Goal: Information Seeking & Learning: Learn about a topic

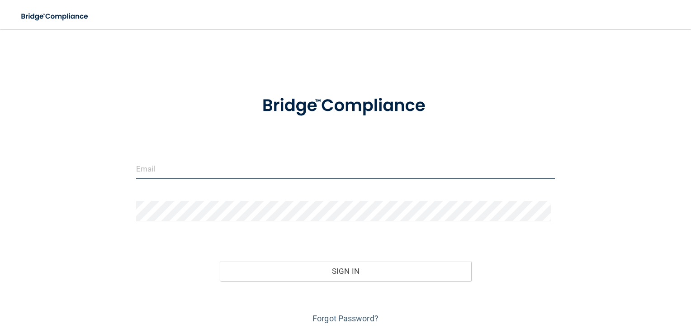
click at [256, 171] on input "email" at bounding box center [345, 169] width 419 height 20
type input "[EMAIL_ADDRESS][DOMAIN_NAME]"
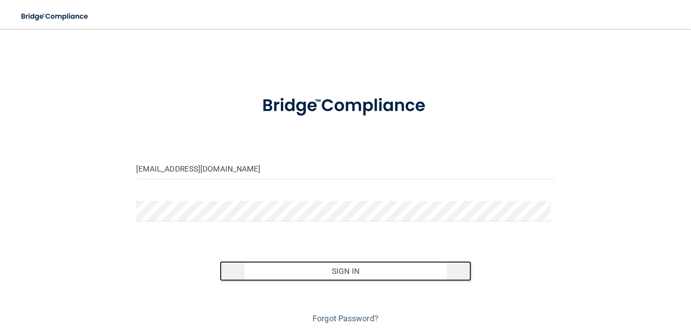
click at [318, 267] on button "Sign In" at bounding box center [345, 271] width 251 height 20
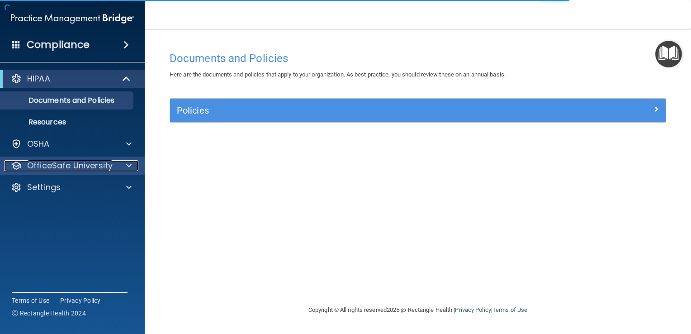
click at [121, 167] on div at bounding box center [127, 165] width 23 height 11
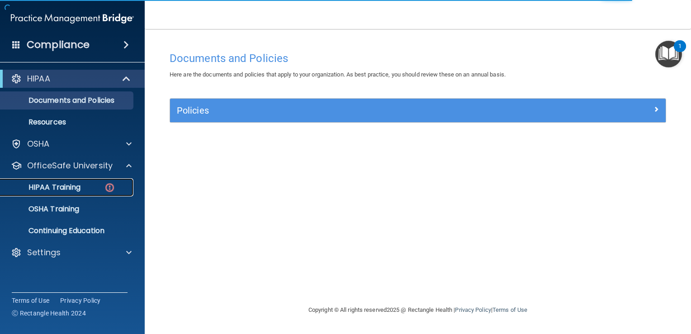
click at [108, 184] on img at bounding box center [109, 187] width 11 height 11
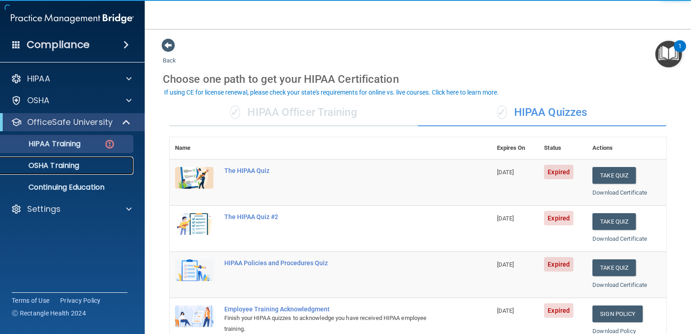
click at [86, 162] on div "OSHA Training" at bounding box center [67, 165] width 123 height 9
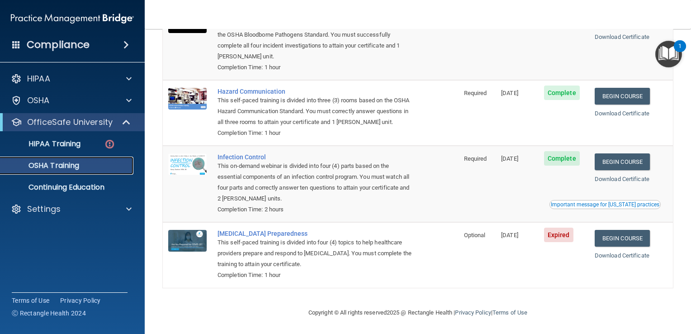
scroll to position [99, 0]
click at [615, 243] on link "Begin Course" at bounding box center [622, 237] width 55 height 17
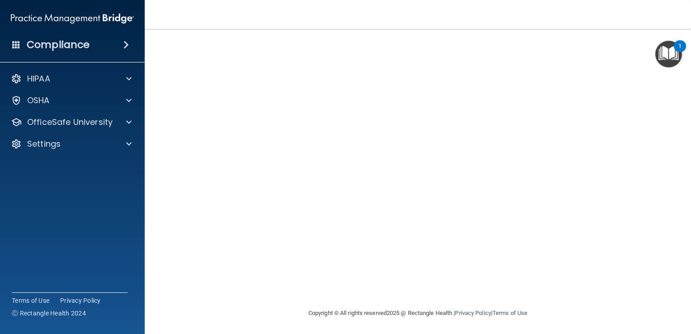
scroll to position [53, 0]
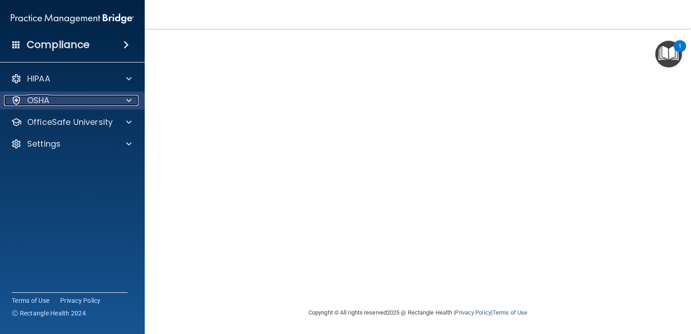
click at [113, 104] on div "OSHA" at bounding box center [60, 100] width 112 height 11
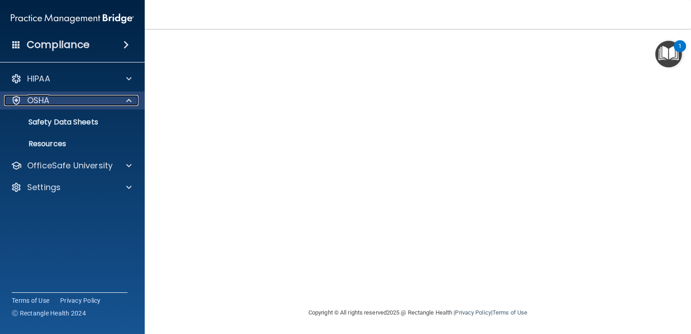
click at [123, 100] on div at bounding box center [127, 100] width 23 height 11
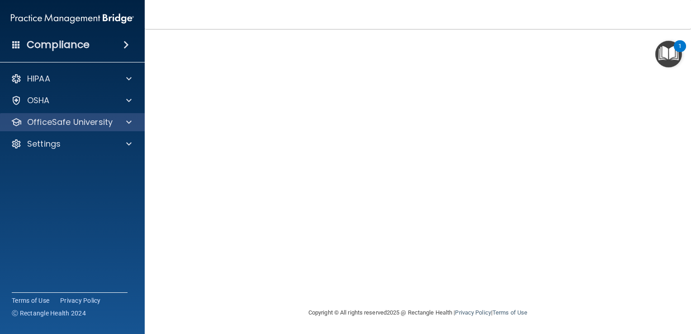
click at [91, 128] on div "OfficeSafe University" at bounding box center [72, 122] width 145 height 18
click at [125, 119] on div at bounding box center [127, 122] width 23 height 11
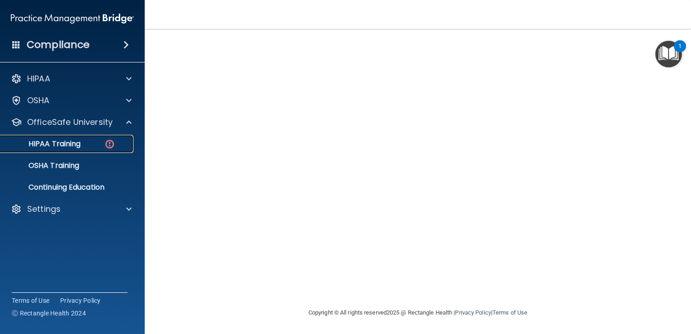
click at [88, 146] on div "HIPAA Training" at bounding box center [67, 143] width 123 height 9
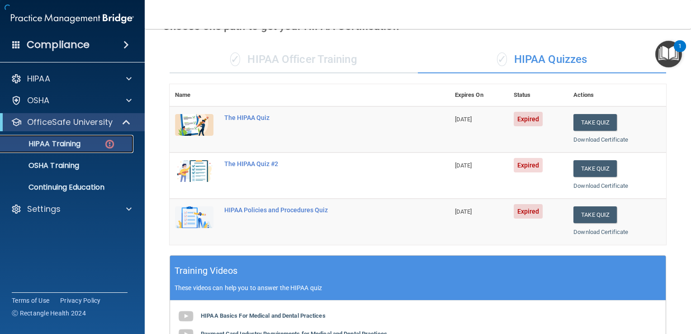
scroll to position [345, 0]
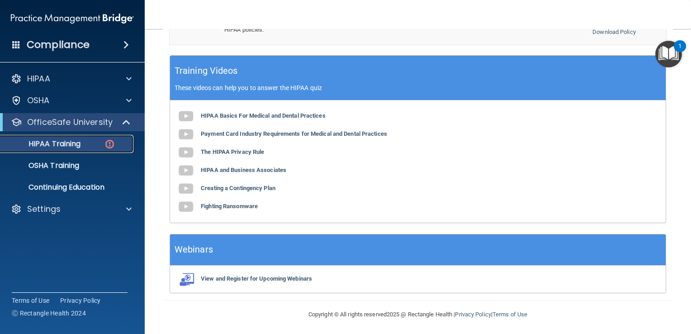
click at [76, 139] on p "HIPAA Training" at bounding box center [43, 143] width 75 height 9
click at [81, 165] on div "OSHA Training" at bounding box center [67, 165] width 123 height 9
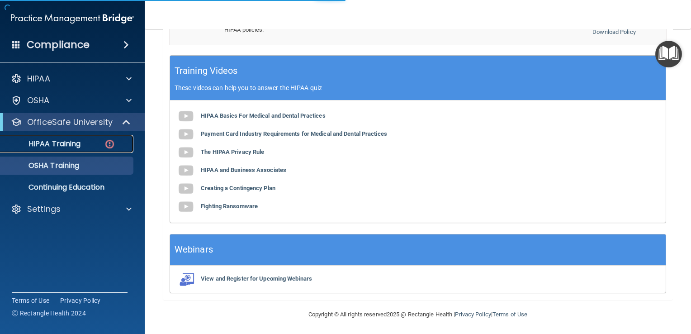
click at [104, 145] on img at bounding box center [109, 143] width 11 height 11
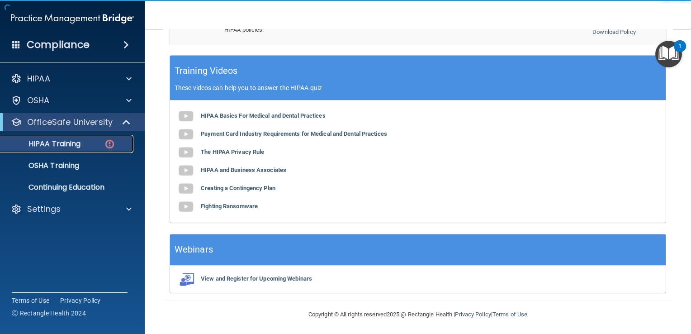
click at [70, 143] on p "HIPAA Training" at bounding box center [43, 143] width 75 height 9
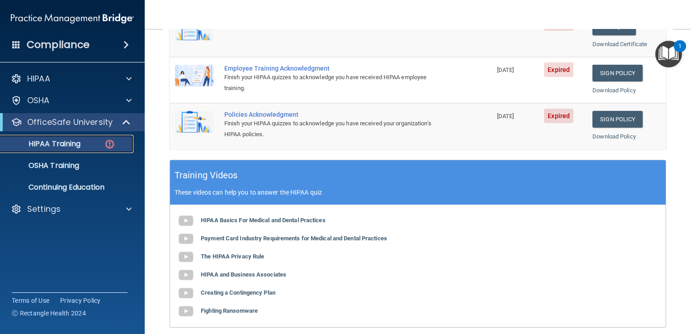
scroll to position [119, 0]
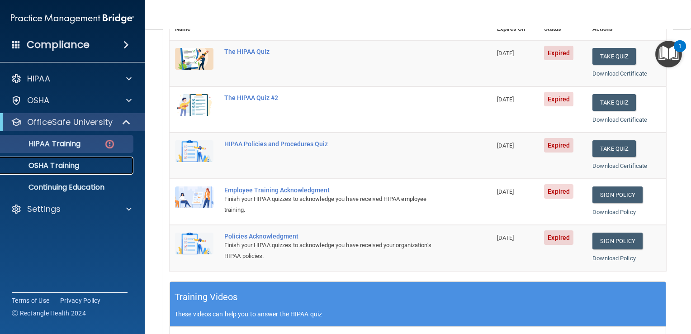
click at [90, 165] on div "OSHA Training" at bounding box center [67, 165] width 123 height 9
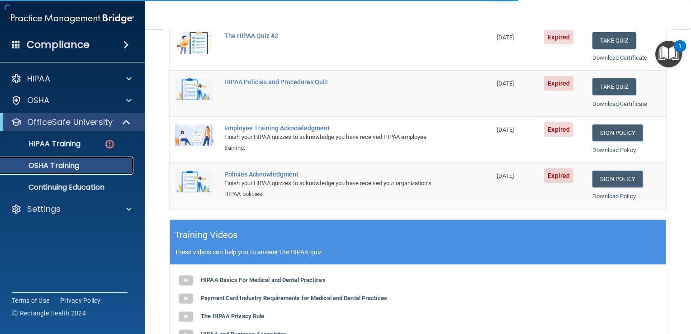
scroll to position [99, 0]
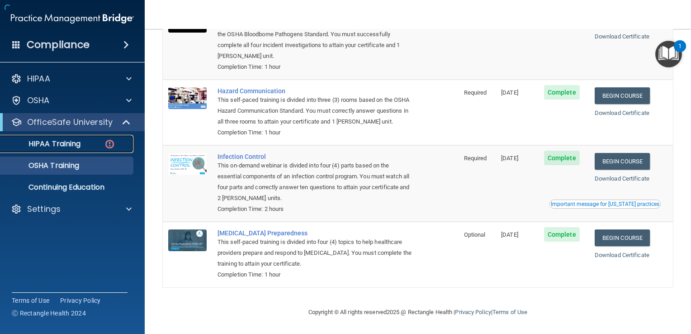
click at [80, 146] on p "HIPAA Training" at bounding box center [43, 143] width 75 height 9
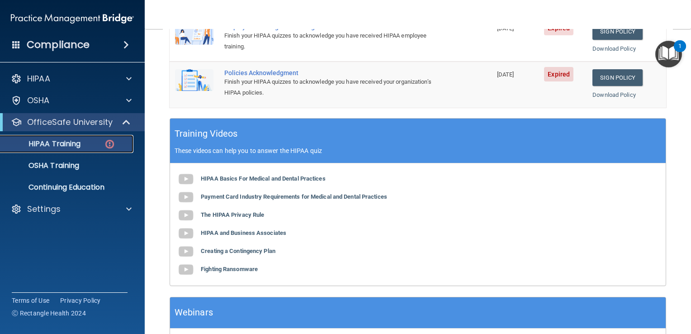
scroll to position [345, 0]
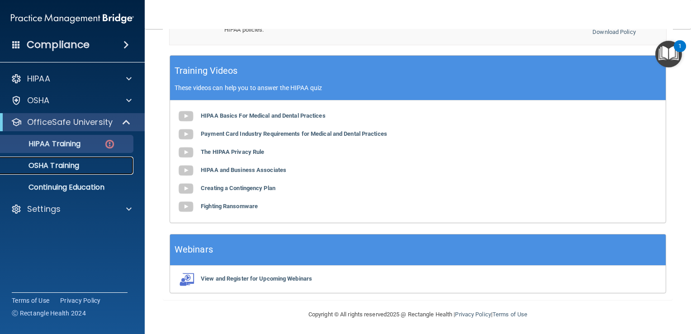
click at [65, 167] on p "OSHA Training" at bounding box center [42, 165] width 73 height 9
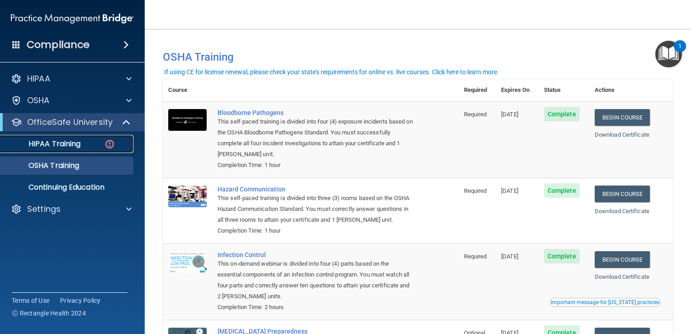
click at [76, 145] on p "HIPAA Training" at bounding box center [43, 143] width 75 height 9
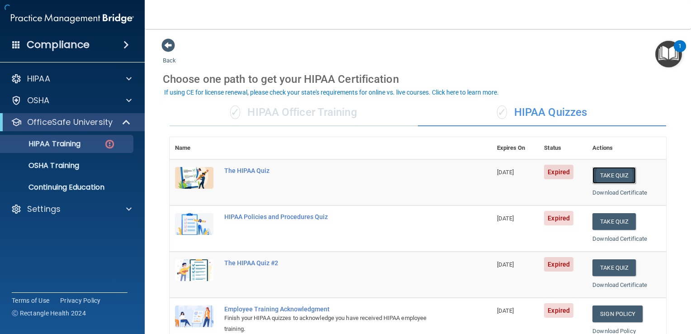
click at [602, 173] on button "Take Quiz" at bounding box center [613, 175] width 43 height 17
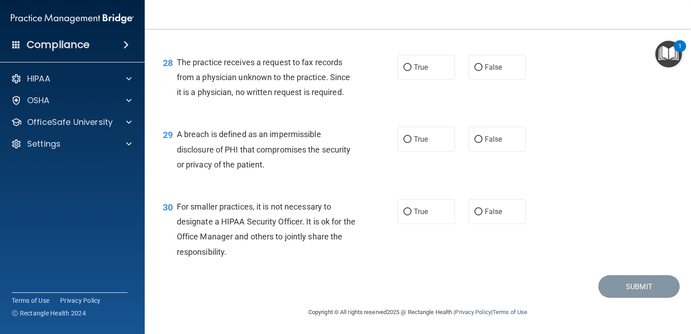
scroll to position [2162, 0]
click at [485, 213] on span "False" at bounding box center [494, 211] width 18 height 9
click at [483, 213] on input "False" at bounding box center [478, 211] width 8 height 7
radio input "true"
click at [421, 139] on span "True" at bounding box center [421, 139] width 14 height 9
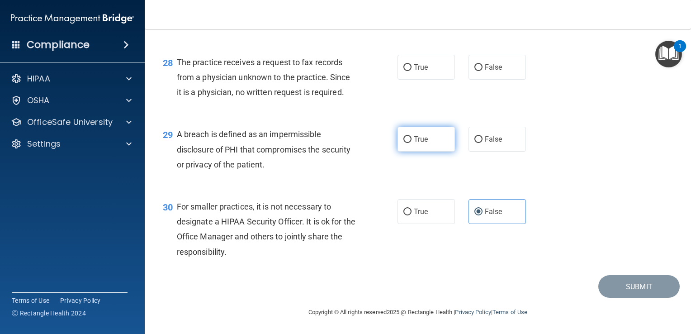
click at [412, 139] on input "True" at bounding box center [407, 139] width 8 height 7
radio input "true"
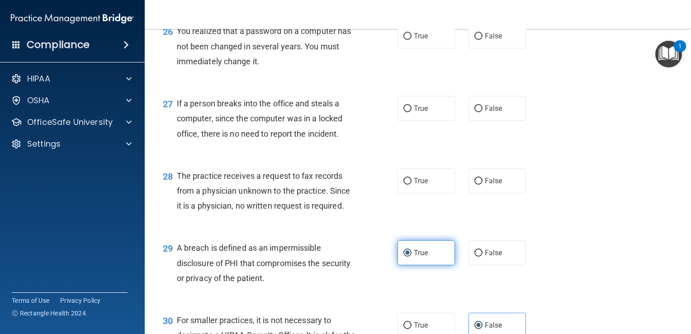
scroll to position [2026, 0]
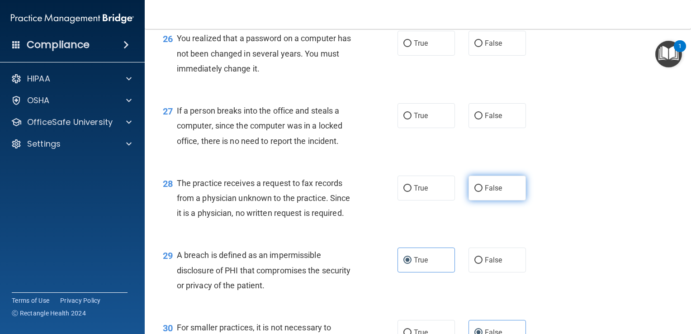
click at [490, 192] on span "False" at bounding box center [494, 188] width 18 height 9
click at [483, 192] on input "False" at bounding box center [478, 188] width 8 height 7
radio input "true"
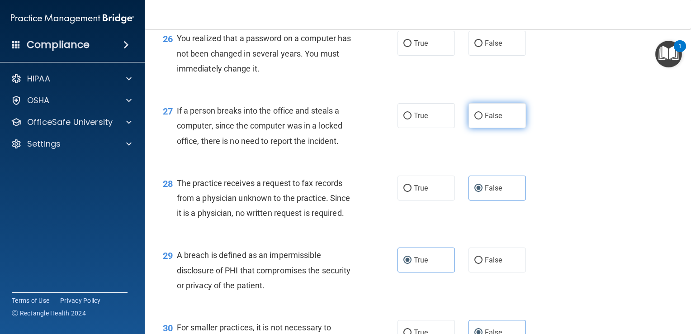
click at [470, 128] on label "False" at bounding box center [496, 115] width 57 height 25
click at [474, 119] on input "False" at bounding box center [478, 116] width 8 height 7
radio input "true"
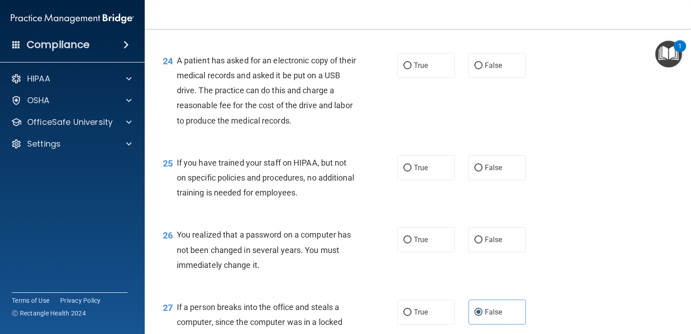
scroll to position [1845, 0]
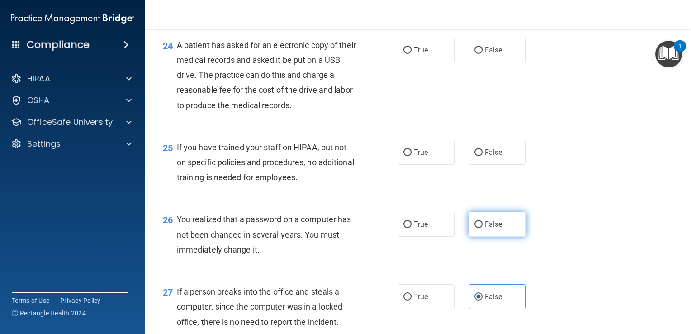
drag, startPoint x: 491, startPoint y: 237, endPoint x: 484, endPoint y: 237, distance: 7.2
click at [490, 228] on span "False" at bounding box center [494, 224] width 18 height 9
click at [483, 228] on input "False" at bounding box center [478, 224] width 8 height 7
radio input "true"
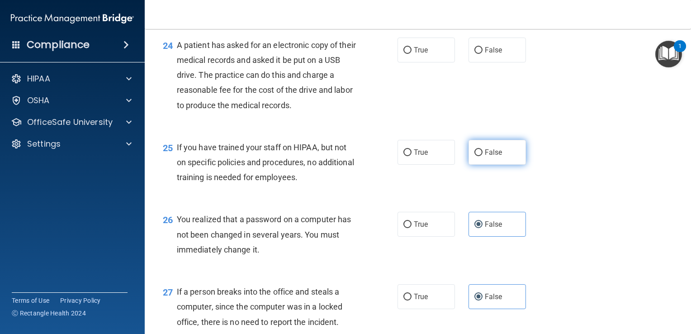
click at [476, 156] on input "False" at bounding box center [478, 152] width 8 height 7
radio input "true"
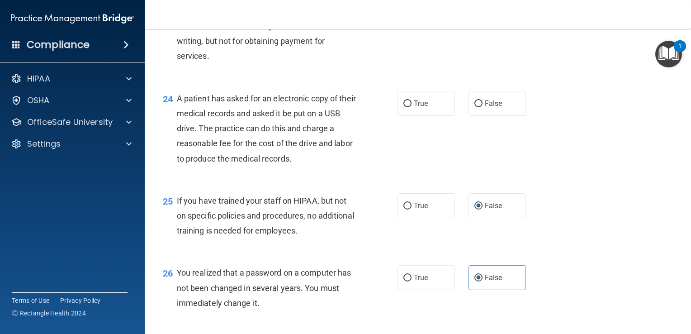
scroll to position [1709, 0]
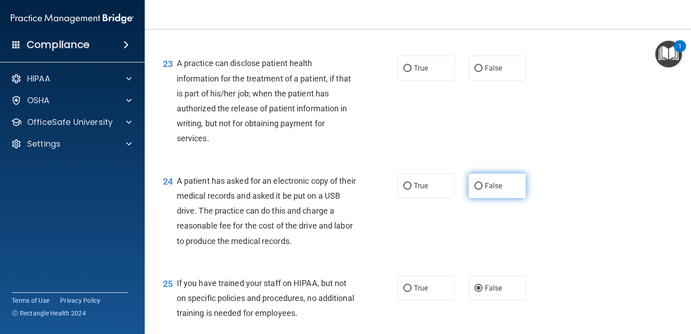
click at [474, 198] on label "False" at bounding box center [496, 185] width 57 height 25
click at [474, 189] on input "False" at bounding box center [478, 186] width 8 height 7
radio input "true"
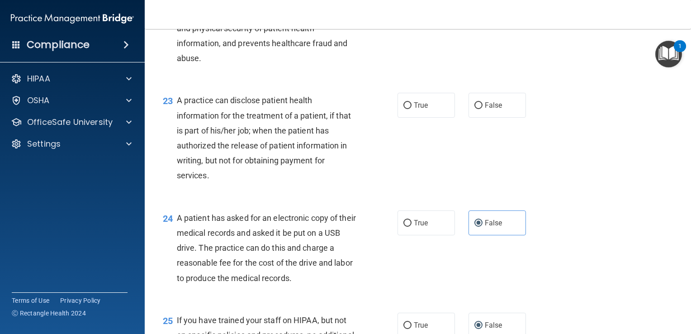
scroll to position [1619, 0]
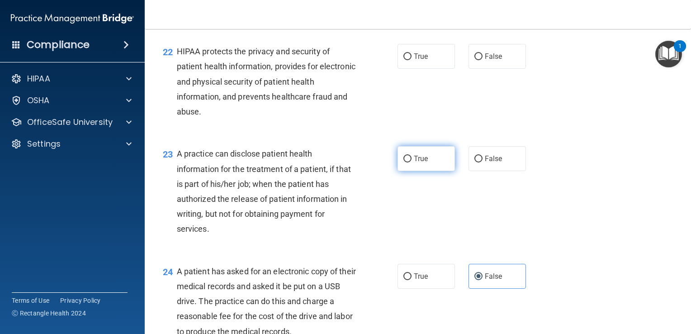
click at [421, 163] on span "True" at bounding box center [421, 158] width 14 height 9
click at [412, 162] on input "True" at bounding box center [407, 159] width 8 height 7
radio input "true"
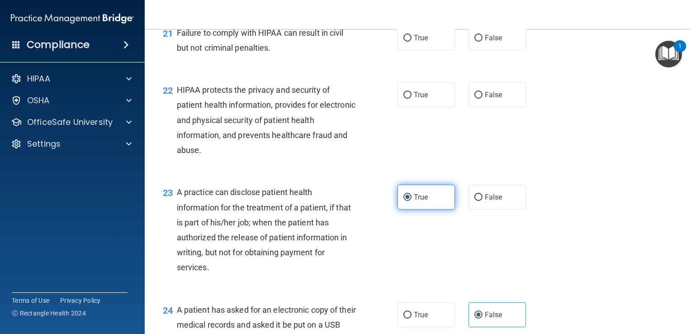
scroll to position [1528, 0]
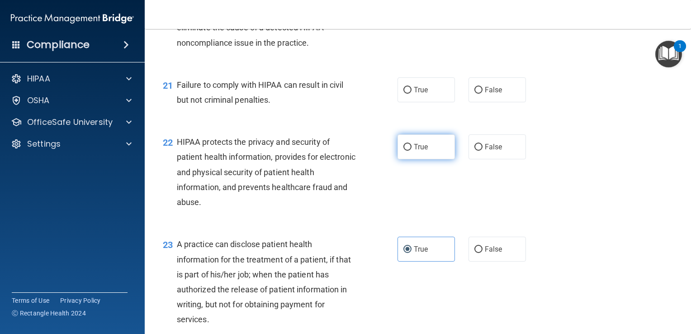
click at [408, 159] on label "True" at bounding box center [425, 146] width 57 height 25
click at [408, 151] on input "True" at bounding box center [407, 147] width 8 height 7
radio input "true"
click at [490, 102] on label "False" at bounding box center [496, 89] width 57 height 25
click at [483, 94] on input "False" at bounding box center [478, 90] width 8 height 7
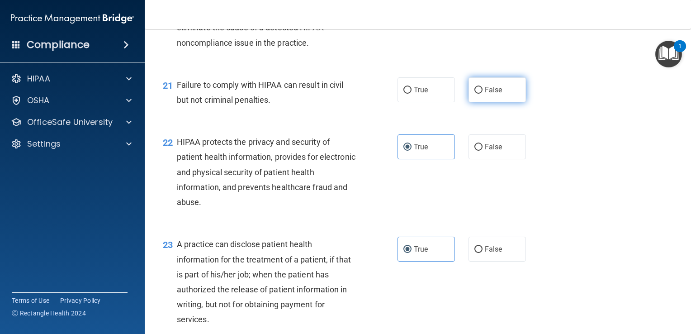
radio input "true"
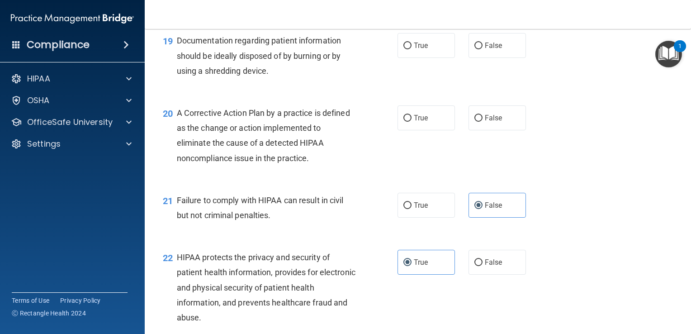
scroll to position [1393, 0]
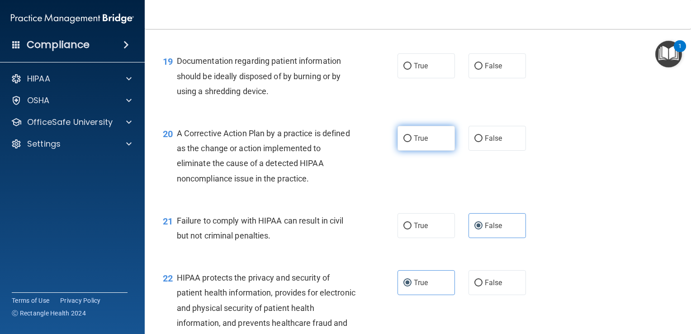
click at [426, 151] on label "True" at bounding box center [425, 138] width 57 height 25
click at [412, 142] on input "True" at bounding box center [407, 138] width 8 height 7
radio input "true"
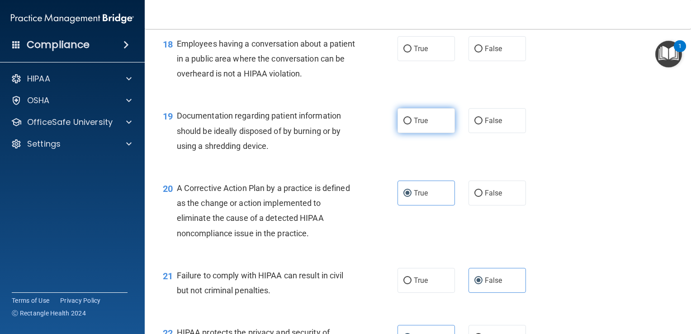
scroll to position [1257, 0]
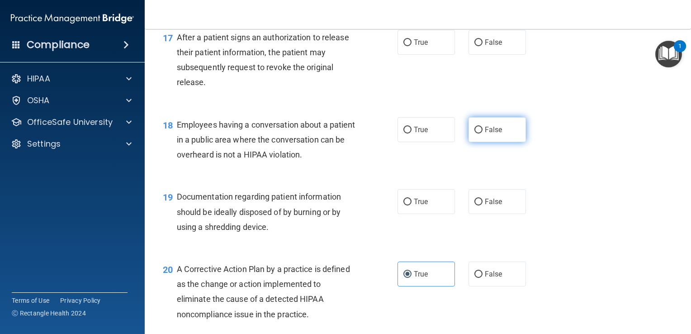
click at [501, 140] on label "False" at bounding box center [496, 129] width 57 height 25
click at [483, 133] on input "False" at bounding box center [478, 130] width 8 height 7
radio input "true"
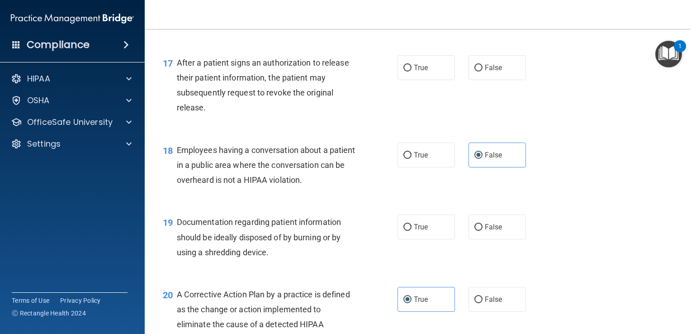
scroll to position [1167, 0]
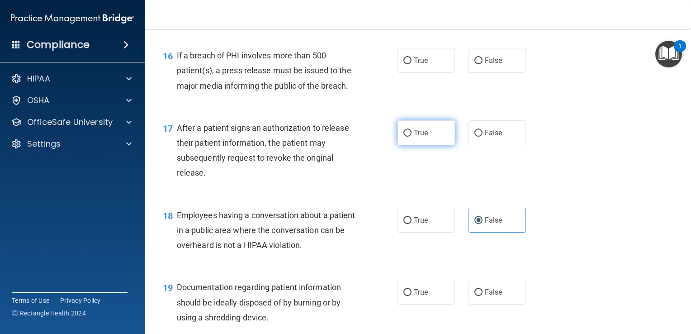
click at [420, 137] on span "True" at bounding box center [421, 132] width 14 height 9
click at [412, 137] on input "True" at bounding box center [407, 133] width 8 height 7
radio input "true"
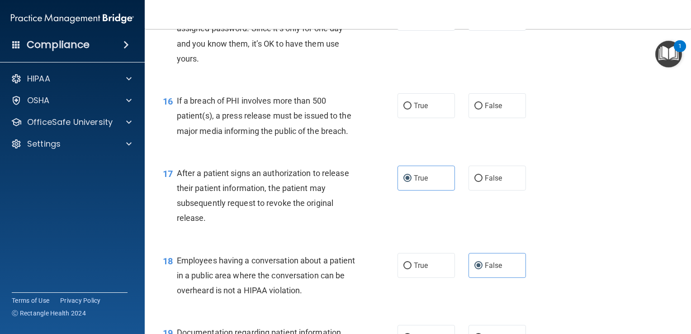
drag, startPoint x: 437, startPoint y: 123, endPoint x: 433, endPoint y: 138, distance: 15.5
click at [437, 118] on label "True" at bounding box center [425, 105] width 57 height 25
click at [412, 109] on input "True" at bounding box center [407, 106] width 8 height 7
radio input "true"
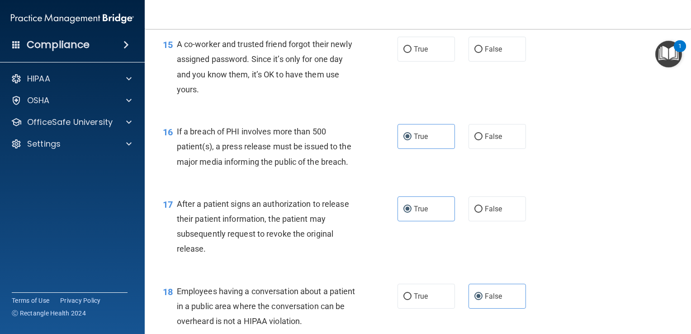
scroll to position [986, 0]
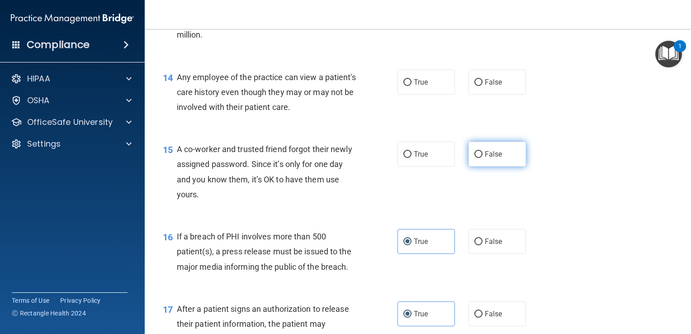
click at [479, 166] on label "False" at bounding box center [496, 154] width 57 height 25
click at [479, 158] on input "False" at bounding box center [478, 154] width 8 height 7
radio input "true"
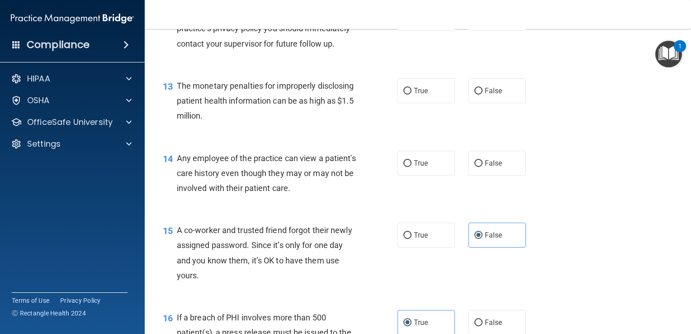
scroll to position [895, 0]
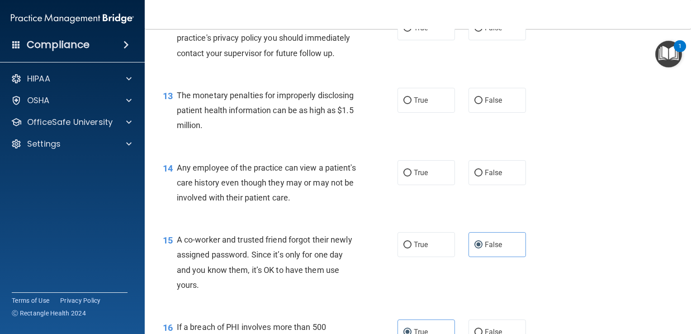
drag, startPoint x: 401, startPoint y: 114, endPoint x: 351, endPoint y: 146, distance: 58.7
click at [403, 104] on input "True" at bounding box center [407, 100] width 8 height 7
radio input "true"
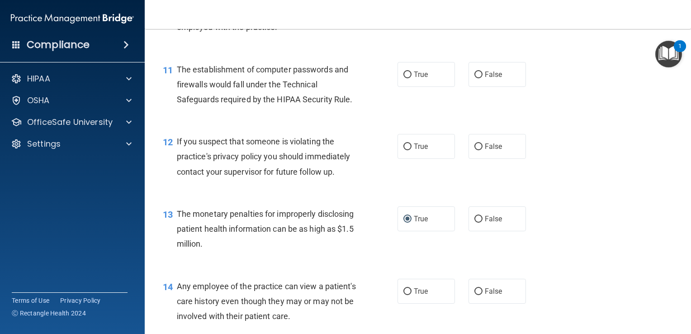
scroll to position [760, 0]
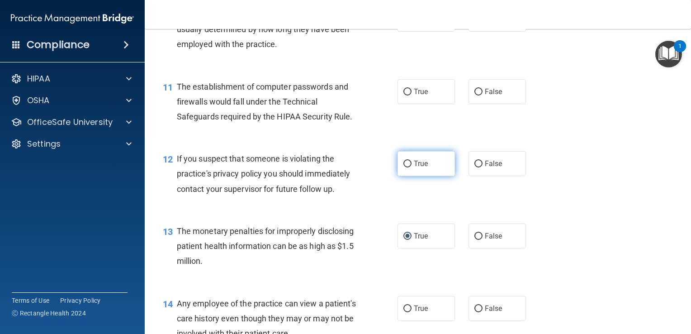
click at [418, 176] on label "True" at bounding box center [425, 163] width 57 height 25
click at [412, 167] on input "True" at bounding box center [407, 164] width 8 height 7
radio input "true"
click at [405, 119] on div "11 The establishment of computer passwords and firewalls would fall under the T…" at bounding box center [280, 104] width 262 height 50
click at [410, 104] on label "True" at bounding box center [425, 91] width 57 height 25
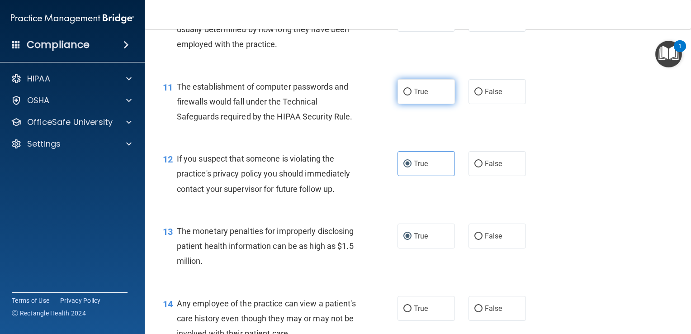
click at [410, 95] on input "True" at bounding box center [407, 92] width 8 height 7
radio input "true"
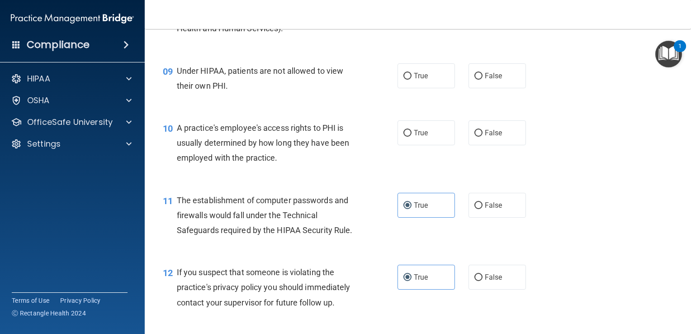
scroll to position [624, 0]
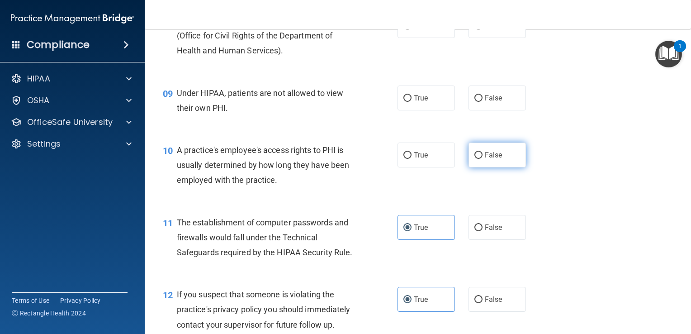
click at [474, 159] on input "False" at bounding box center [478, 155] width 8 height 7
radio input "true"
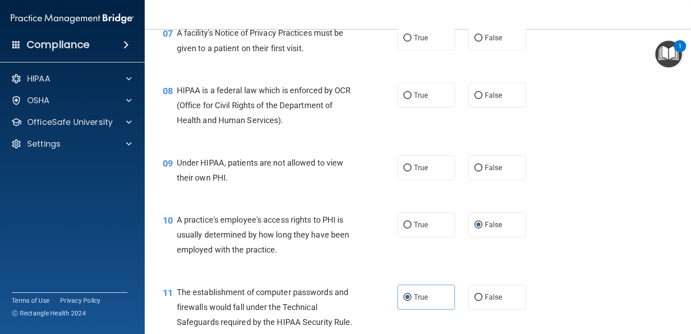
scroll to position [534, 0]
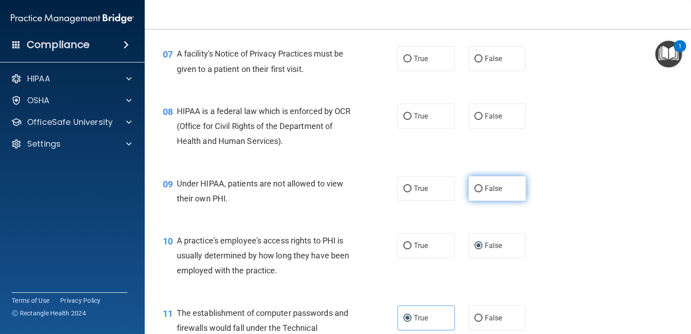
click at [468, 201] on label "False" at bounding box center [496, 188] width 57 height 25
click at [474, 192] on input "False" at bounding box center [478, 188] width 8 height 7
radio input "true"
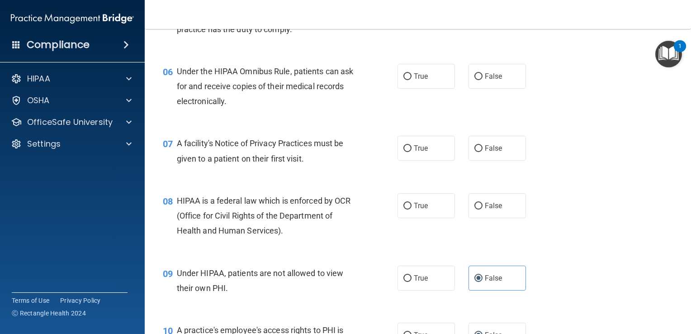
scroll to position [443, 0]
click at [419, 211] on span "True" at bounding box center [421, 206] width 14 height 9
drag, startPoint x: 402, startPoint y: 222, endPoint x: 391, endPoint y: 222, distance: 11.3
click at [403, 210] on input "True" at bounding box center [407, 206] width 8 height 7
radio input "true"
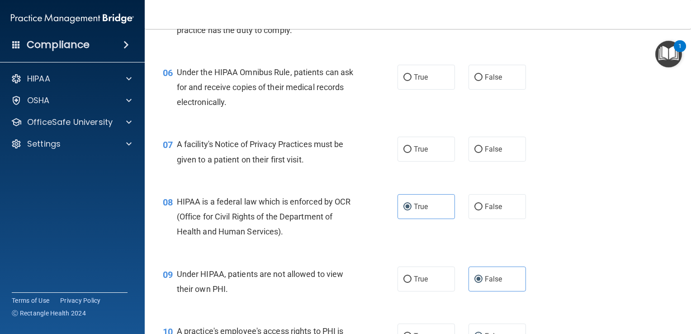
click at [369, 201] on div "08 HIPAA is a federal law which is enforced by OCR (Office for Civil Rights of …" at bounding box center [418, 219] width 524 height 72
click at [423, 153] on span "True" at bounding box center [421, 149] width 14 height 9
click at [412, 153] on input "True" at bounding box center [407, 149] width 8 height 7
radio input "true"
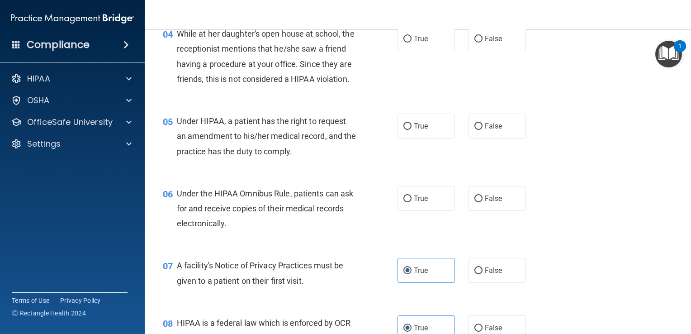
scroll to position [307, 0]
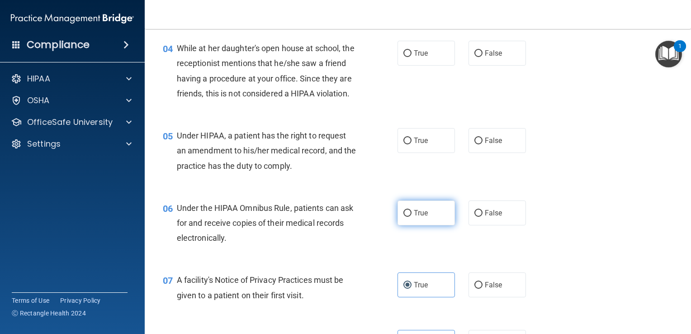
click at [434, 225] on label "True" at bounding box center [425, 212] width 57 height 25
click at [412, 217] on input "True" at bounding box center [407, 213] width 8 height 7
radio input "true"
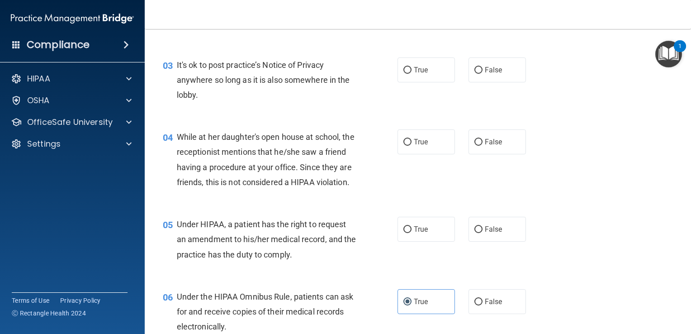
scroll to position [217, 0]
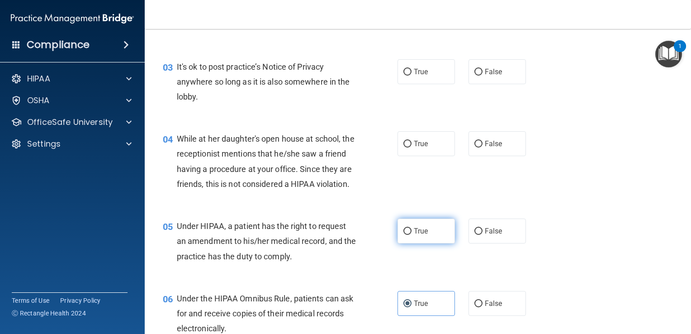
click at [414, 235] on span "True" at bounding box center [421, 231] width 14 height 9
click at [412, 235] on input "True" at bounding box center [407, 231] width 8 height 7
radio input "true"
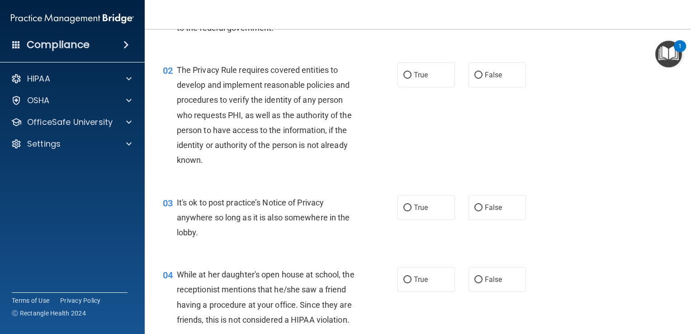
scroll to position [127, 0]
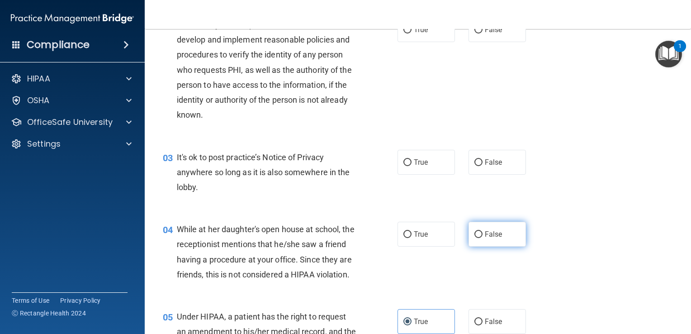
click at [490, 231] on span "False" at bounding box center [494, 234] width 18 height 9
click at [483, 231] on input "False" at bounding box center [478, 234] width 8 height 7
radio input "true"
click at [499, 159] on label "False" at bounding box center [496, 162] width 57 height 25
click at [483, 159] on input "False" at bounding box center [478, 162] width 8 height 7
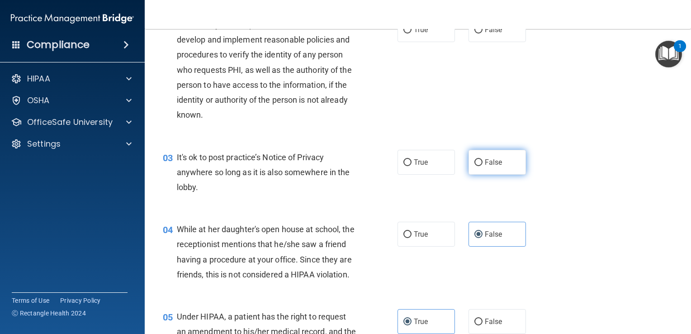
radio input "true"
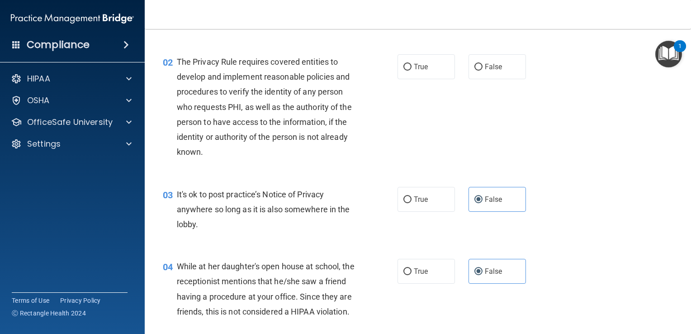
scroll to position [36, 0]
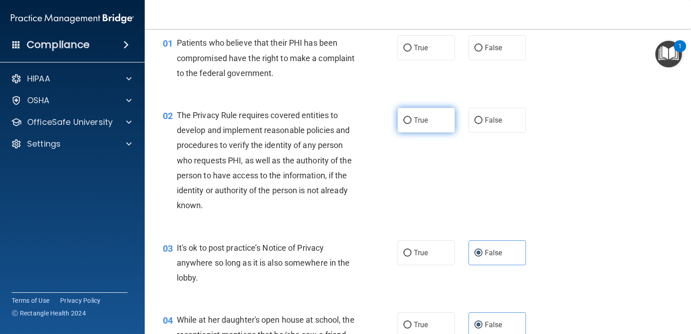
click at [426, 113] on label "True" at bounding box center [425, 120] width 57 height 25
click at [412, 117] on input "True" at bounding box center [407, 120] width 8 height 7
radio input "true"
click at [414, 52] on span "True" at bounding box center [421, 47] width 14 height 9
click at [412, 52] on input "True" at bounding box center [407, 48] width 8 height 7
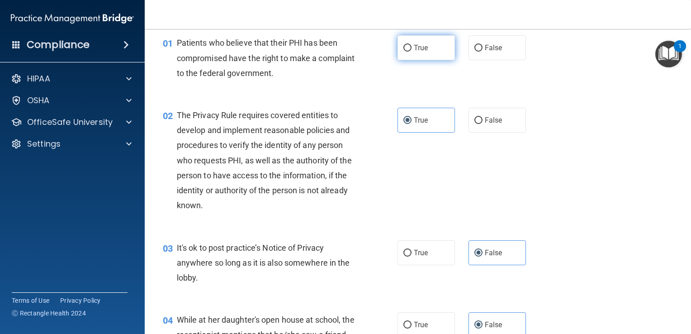
radio input "true"
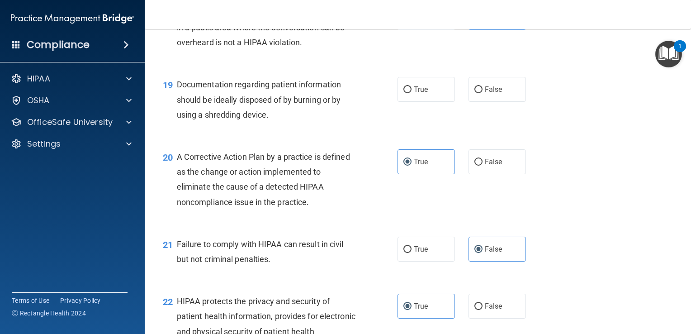
scroll to position [1348, 0]
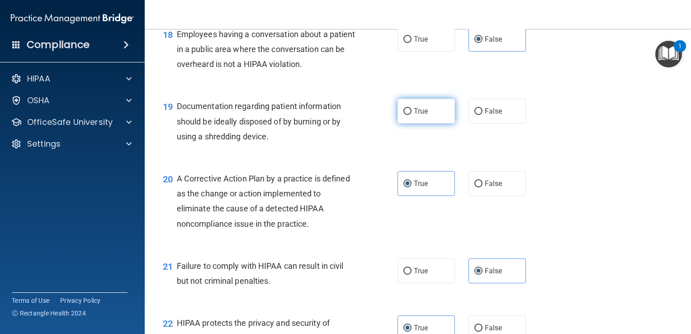
click at [437, 123] on label "True" at bounding box center [425, 111] width 57 height 25
click at [412, 115] on input "True" at bounding box center [407, 111] width 8 height 7
radio input "true"
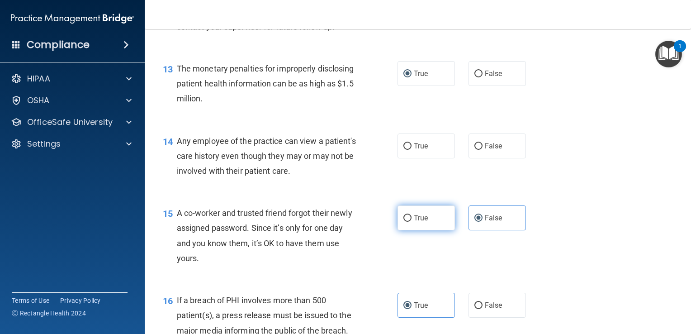
scroll to position [895, 0]
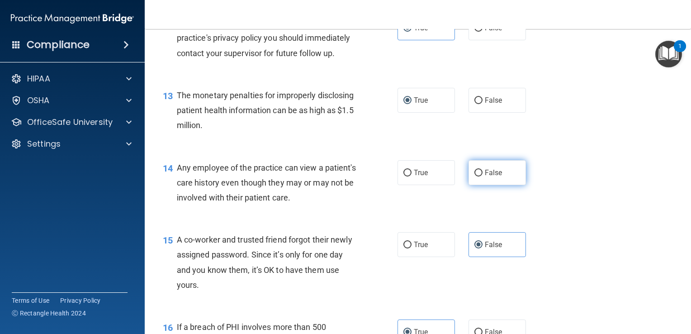
click at [492, 185] on label "False" at bounding box center [496, 172] width 57 height 25
click at [483, 176] on input "False" at bounding box center [478, 173] width 8 height 7
radio input "true"
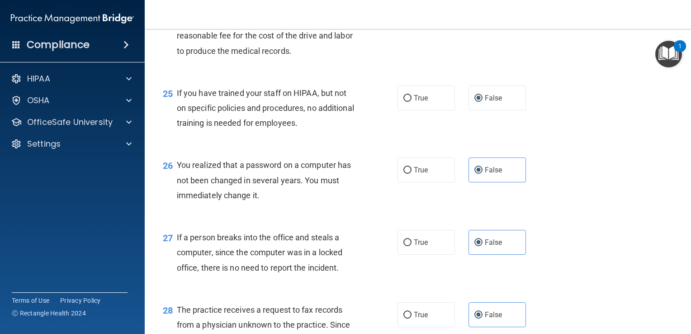
scroll to position [2162, 0]
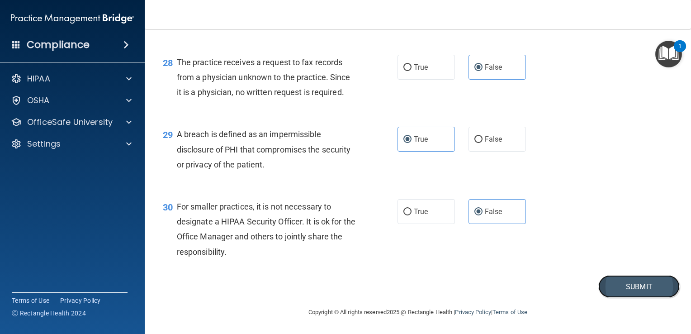
click at [611, 284] on button "Submit" at bounding box center [638, 286] width 81 height 23
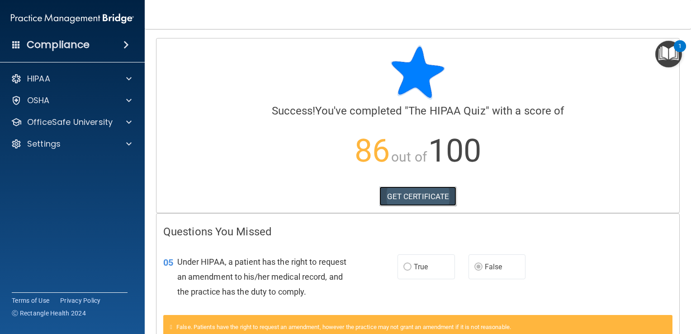
click at [430, 199] on link "GET CERTIFICATE" at bounding box center [417, 196] width 77 height 20
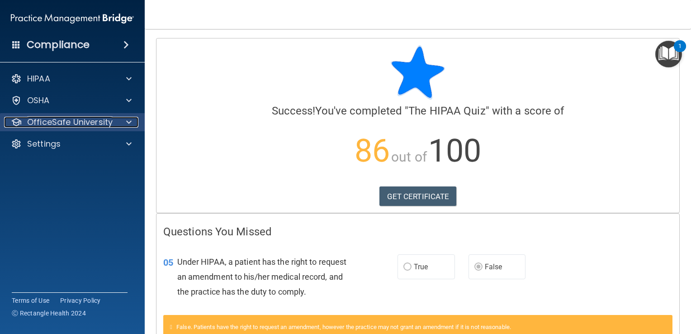
click at [90, 128] on p "OfficeSafe University" at bounding box center [69, 122] width 85 height 11
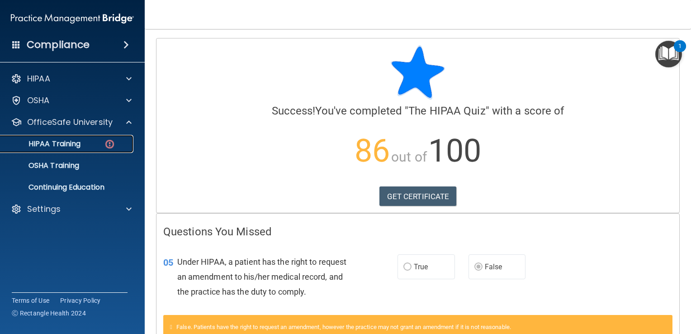
click at [88, 150] on link "HIPAA Training" at bounding box center [62, 144] width 142 height 18
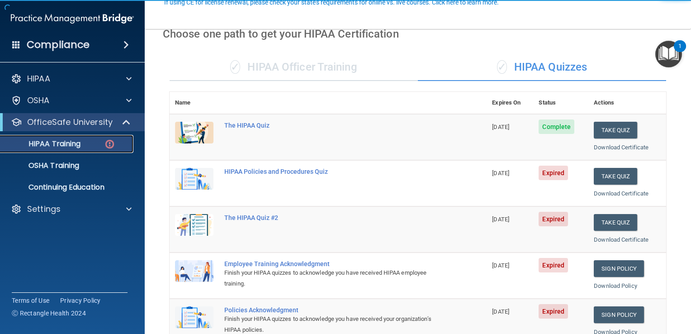
scroll to position [90, 0]
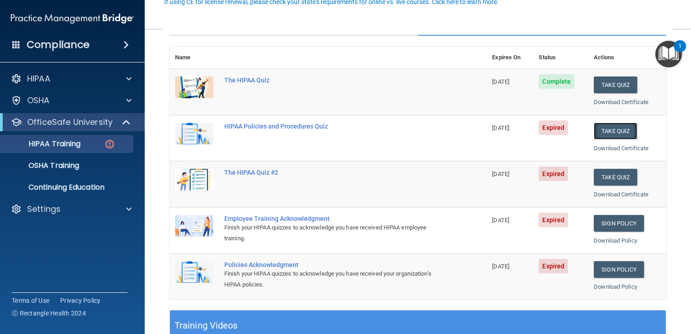
click at [620, 129] on button "Take Quiz" at bounding box center [615, 131] width 43 height 17
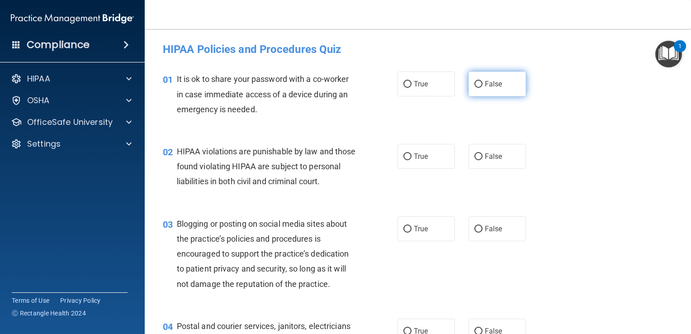
click at [487, 85] on span "False" at bounding box center [494, 84] width 18 height 9
click at [483, 85] on input "False" at bounding box center [478, 84] width 8 height 7
radio input "true"
click at [403, 156] on input "True" at bounding box center [407, 156] width 8 height 7
radio input "true"
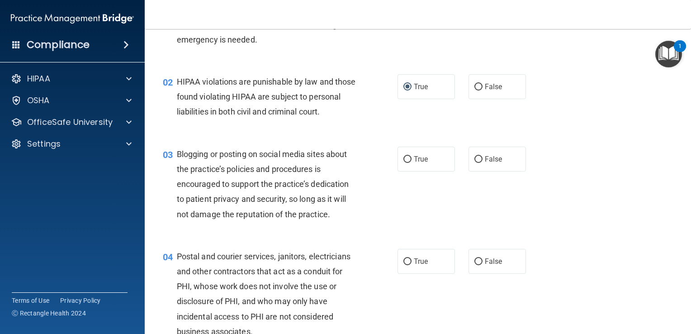
scroll to position [90, 0]
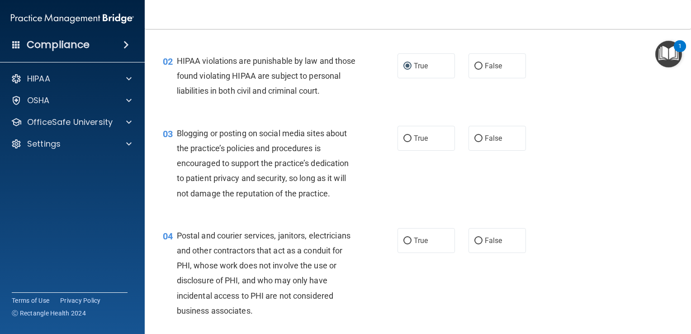
click button "Take the quiz anyway!" at bounding box center [0, 0] width 0 height 0
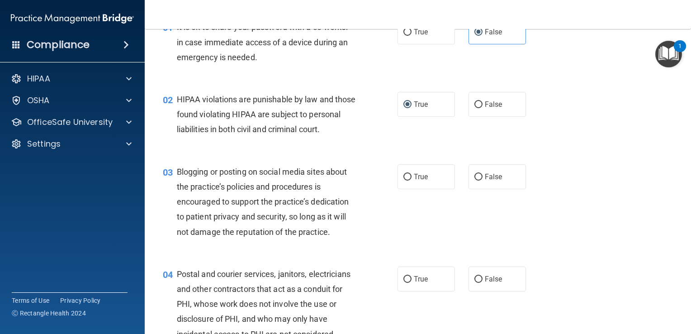
click at [531, 133] on div "02 HIPAA violations are punishable by law and those found violating HIPAA are s…" at bounding box center [418, 116] width 524 height 72
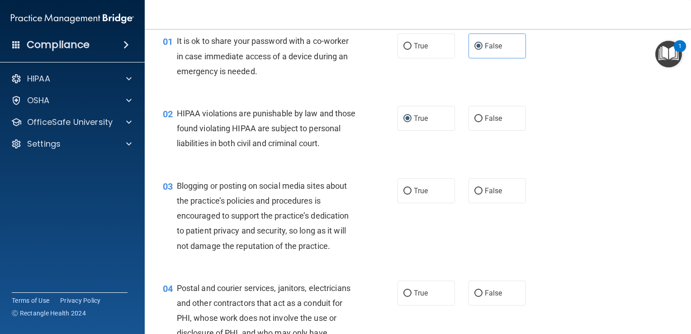
scroll to position [90, 0]
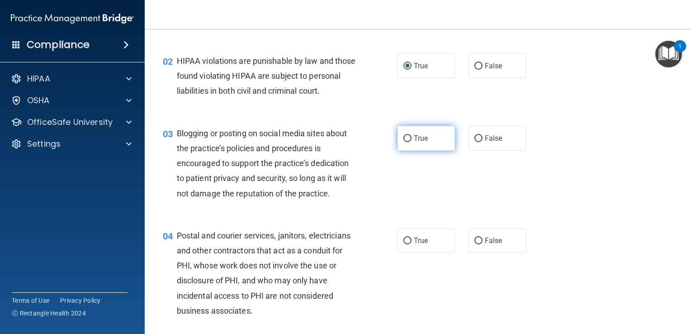
click at [403, 142] on input "True" at bounding box center [407, 138] width 8 height 7
radio input "true"
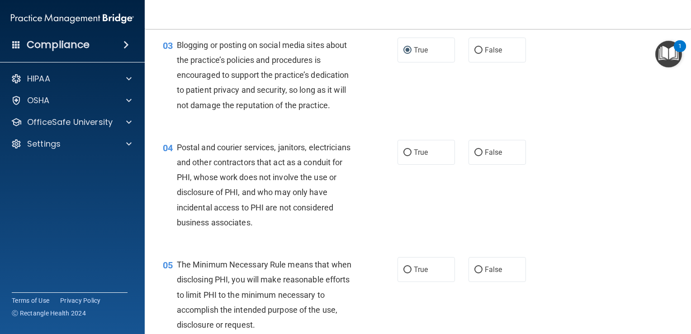
scroll to position [181, 0]
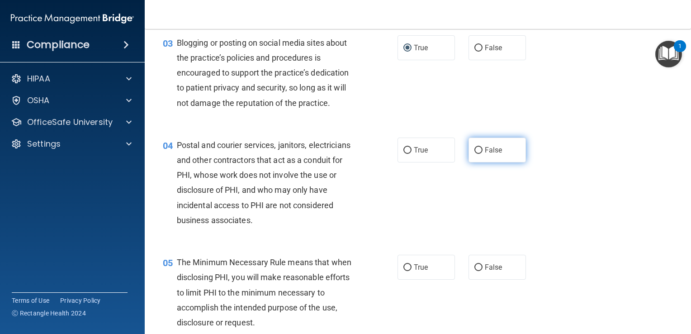
click at [493, 162] on label "False" at bounding box center [496, 149] width 57 height 25
click at [483, 154] on input "False" at bounding box center [478, 150] width 8 height 7
radio input "true"
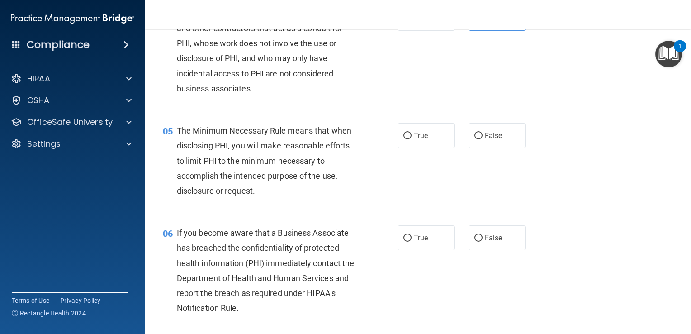
scroll to position [317, 0]
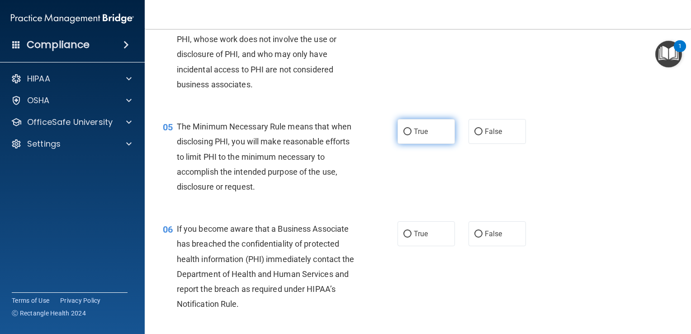
click at [398, 142] on label "True" at bounding box center [425, 131] width 57 height 25
click at [403, 135] on input "True" at bounding box center [407, 131] width 8 height 7
radio input "true"
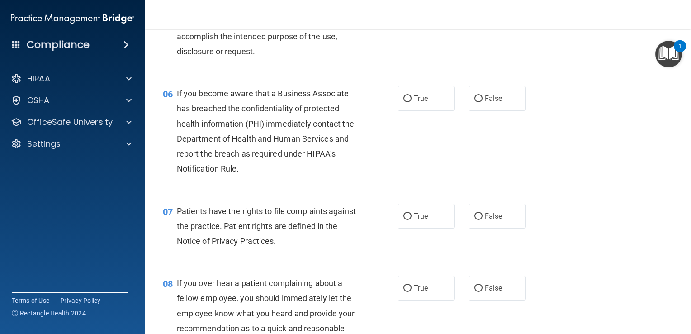
scroll to position [452, 0]
drag, startPoint x: 407, startPoint y: 114, endPoint x: 372, endPoint y: 136, distance: 41.7
click at [403, 102] on input "True" at bounding box center [407, 98] width 8 height 7
radio input "true"
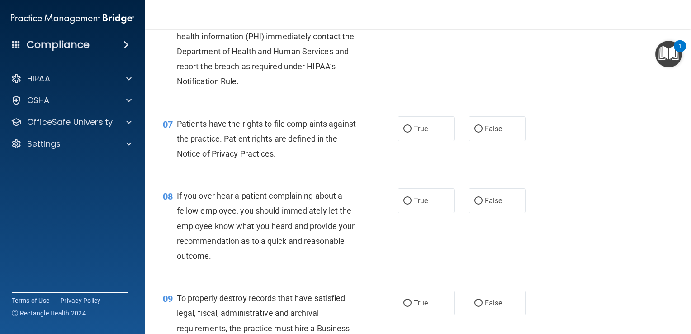
scroll to position [543, 0]
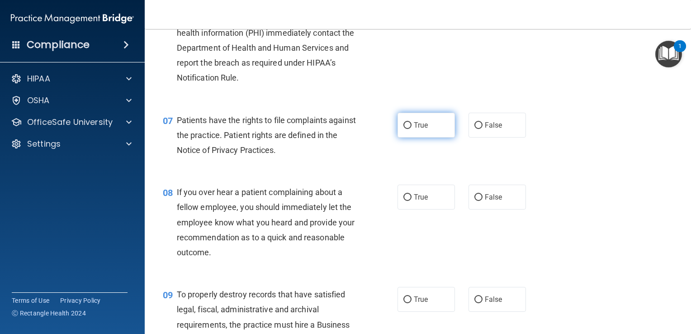
click at [423, 129] on span "True" at bounding box center [421, 125] width 14 height 9
click at [412, 129] on input "True" at bounding box center [407, 125] width 8 height 7
radio input "true"
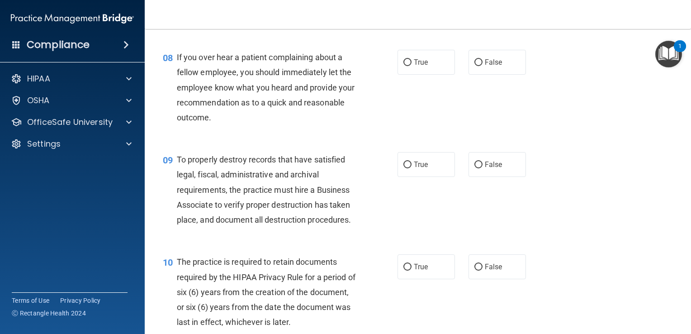
scroll to position [678, 0]
click at [412, 74] on label "True" at bounding box center [425, 61] width 57 height 25
drag, startPoint x: 412, startPoint y: 83, endPoint x: 397, endPoint y: 92, distance: 18.2
click at [397, 92] on div "08 If you over hear a patient complaining about a fellow employee, you should i…" at bounding box center [280, 89] width 262 height 80
click at [403, 65] on input "True" at bounding box center [407, 61] width 8 height 7
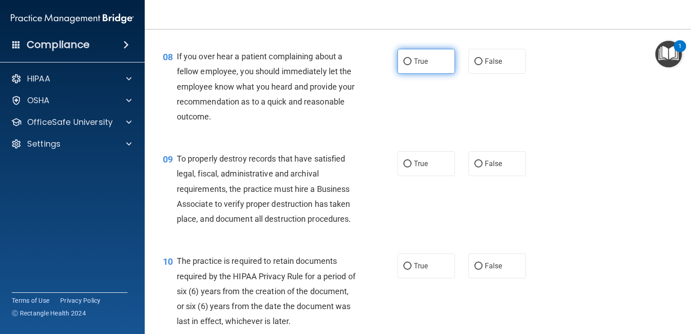
radio input "true"
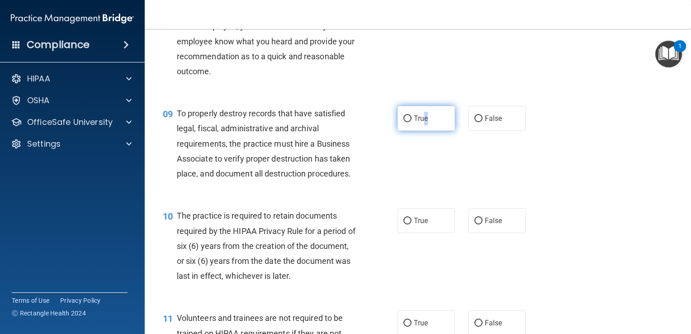
click at [423, 123] on span "True" at bounding box center [421, 118] width 14 height 9
drag, startPoint x: 407, startPoint y: 107, endPoint x: 387, endPoint y: 134, distance: 33.6
click at [406, 95] on div "08 If you over hear a patient complaining about a fellow employee, you should i…" at bounding box center [418, 43] width 524 height 102
click at [405, 131] on label "True" at bounding box center [425, 118] width 57 height 25
click at [405, 122] on input "True" at bounding box center [407, 118] width 8 height 7
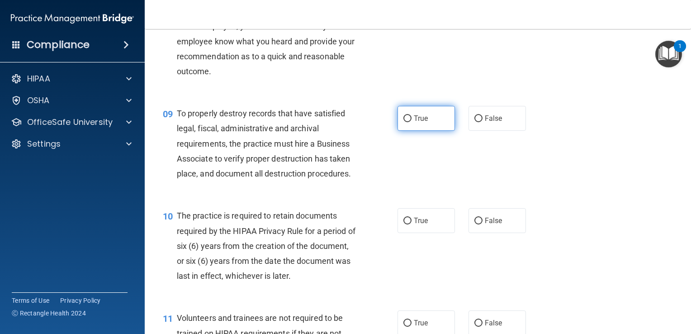
radio input "true"
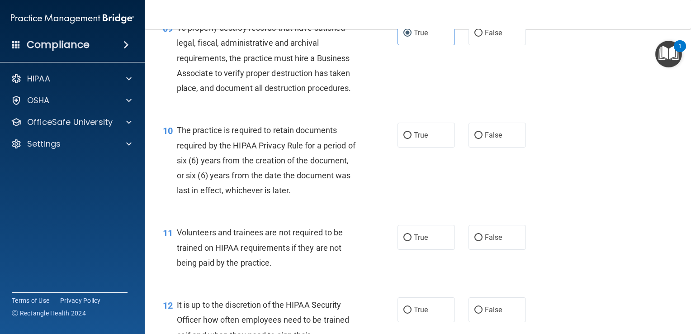
scroll to position [814, 0]
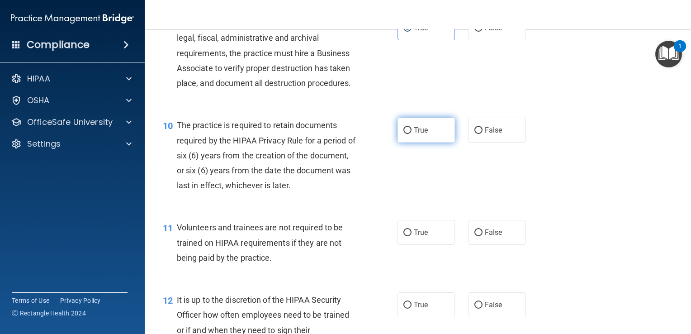
click at [403, 134] on input "True" at bounding box center [407, 130] width 8 height 7
radio input "true"
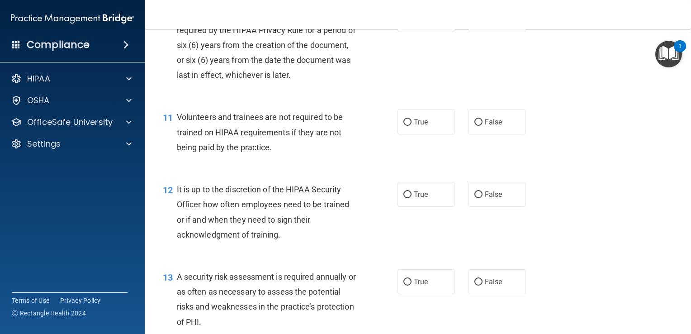
scroll to position [950, 0]
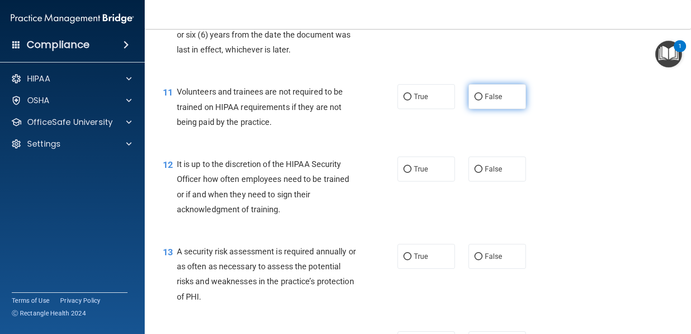
click at [475, 100] on input "False" at bounding box center [478, 97] width 8 height 7
radio input "true"
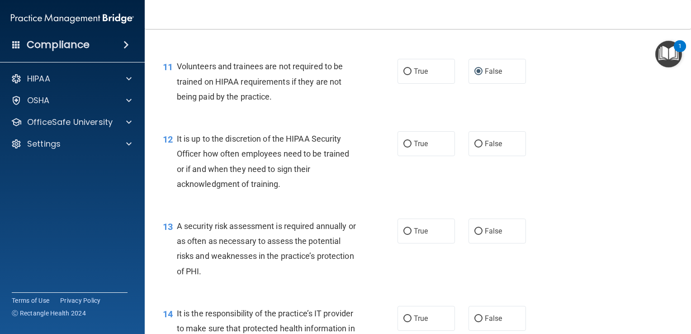
scroll to position [995, 0]
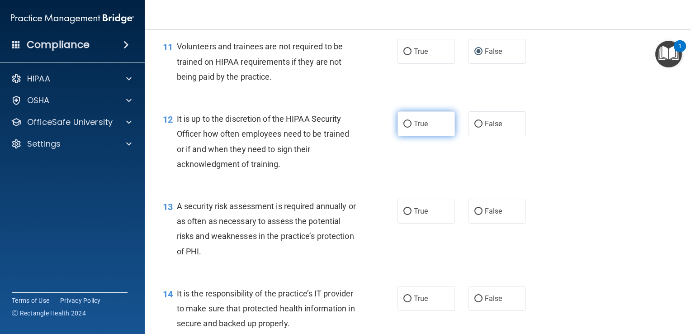
click at [404, 136] on label "True" at bounding box center [425, 123] width 57 height 25
click at [404, 128] on input "True" at bounding box center [407, 124] width 8 height 7
radio input "true"
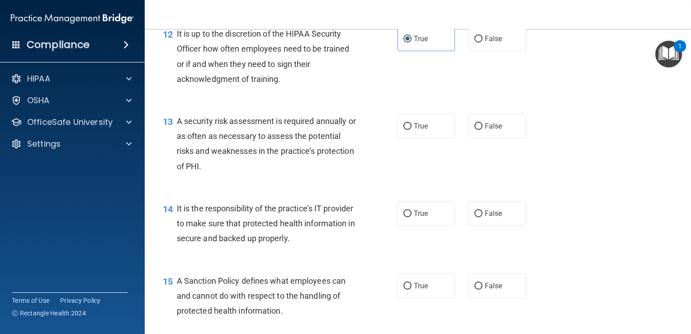
scroll to position [1085, 0]
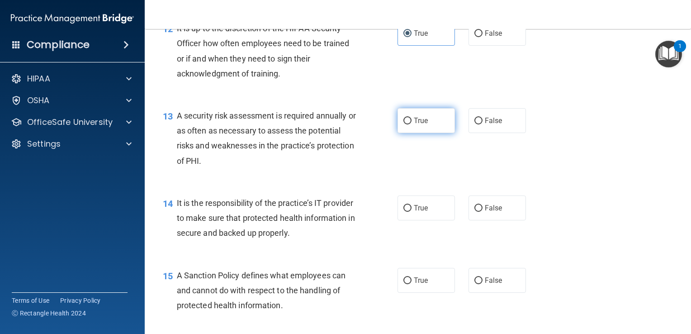
click at [421, 129] on label "True" at bounding box center [425, 120] width 57 height 25
click at [412, 124] on input "True" at bounding box center [407, 121] width 8 height 7
radio input "true"
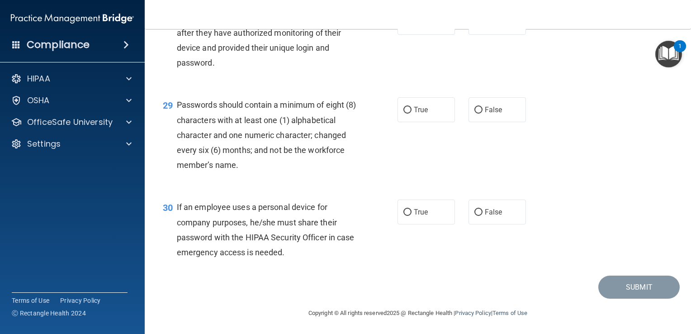
scroll to position [2357, 0]
drag, startPoint x: 430, startPoint y: 209, endPoint x: 413, endPoint y: 217, distance: 17.8
click at [428, 211] on label "True" at bounding box center [425, 211] width 57 height 25
click at [412, 211] on input "True" at bounding box center [407, 211] width 8 height 7
radio input "true"
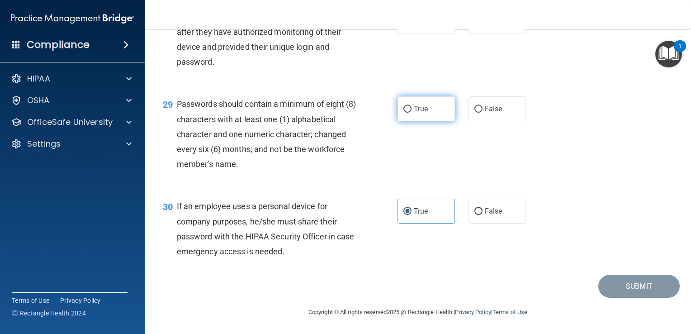
click at [427, 118] on label "True" at bounding box center [425, 108] width 57 height 25
click at [412, 113] on input "True" at bounding box center [407, 109] width 8 height 7
radio input "true"
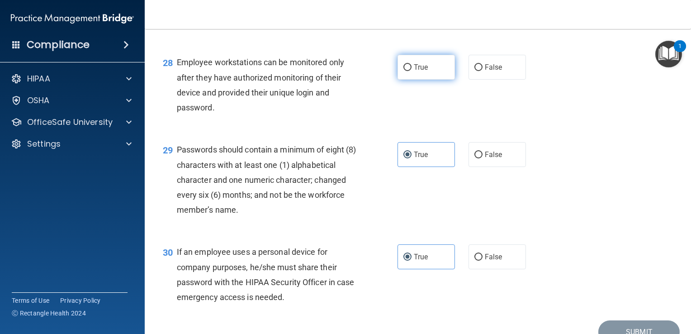
click at [405, 80] on label "True" at bounding box center [425, 67] width 57 height 25
click at [405, 71] on input "True" at bounding box center [407, 67] width 8 height 7
radio input "true"
click at [487, 23] on label "False" at bounding box center [496, 10] width 57 height 25
click at [483, 14] on input "False" at bounding box center [478, 10] width 8 height 7
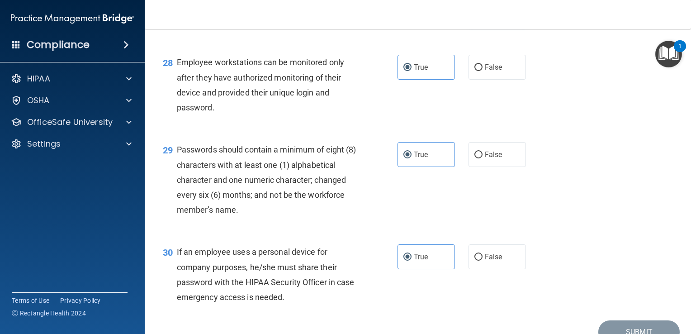
radio input "true"
click at [397, 23] on label "True" at bounding box center [425, 10] width 57 height 25
click at [403, 14] on input "True" at bounding box center [407, 10] width 8 height 7
radio input "true"
radio input "false"
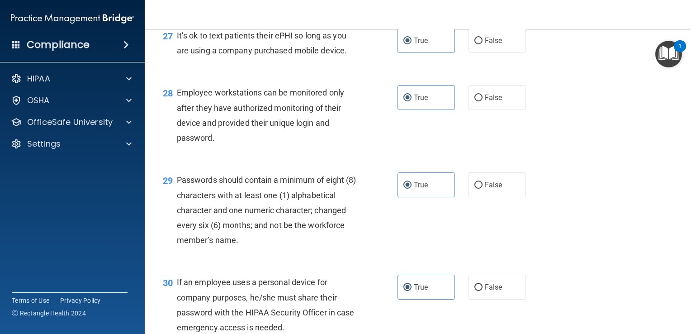
scroll to position [2176, 0]
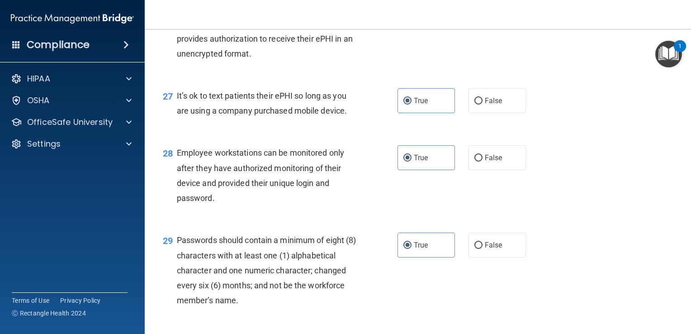
radio input "true"
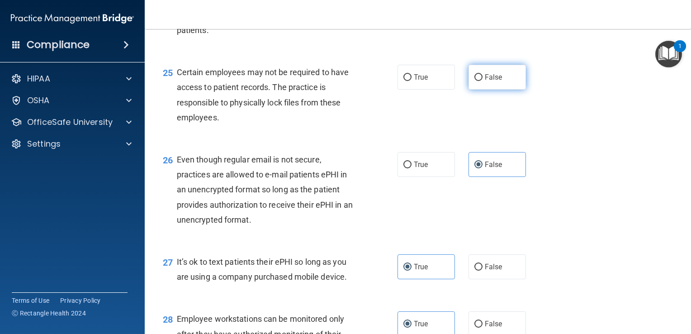
scroll to position [1995, 0]
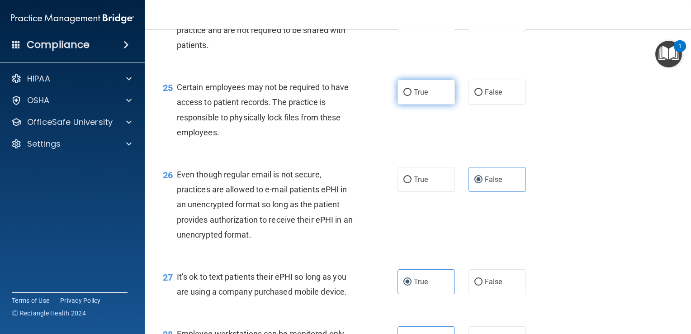
click at [427, 104] on label "True" at bounding box center [425, 92] width 57 height 25
click at [412, 96] on input "True" at bounding box center [407, 92] width 8 height 7
radio input "true"
click at [429, 32] on label "True" at bounding box center [425, 19] width 57 height 25
click at [412, 24] on input "True" at bounding box center [407, 20] width 8 height 7
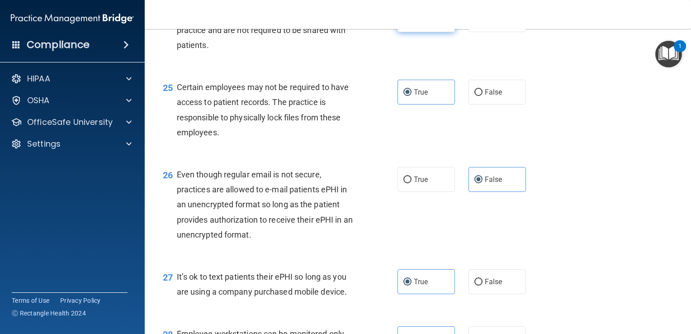
radio input "true"
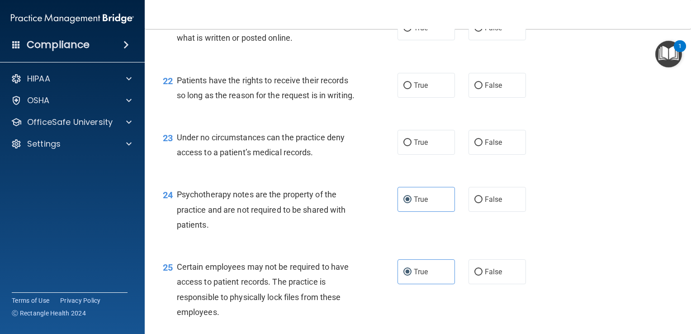
scroll to position [1814, 0]
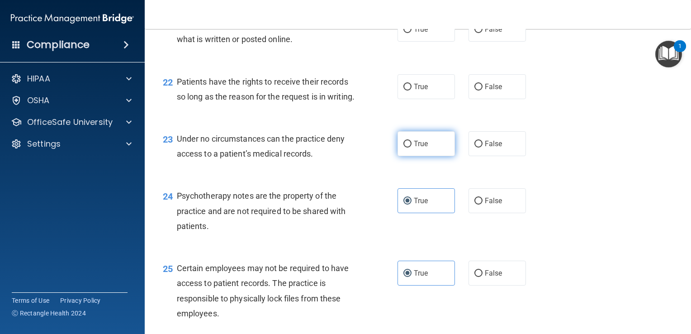
click at [426, 156] on label "True" at bounding box center [425, 143] width 57 height 25
click at [412, 147] on input "True" at bounding box center [407, 144] width 8 height 7
radio input "true"
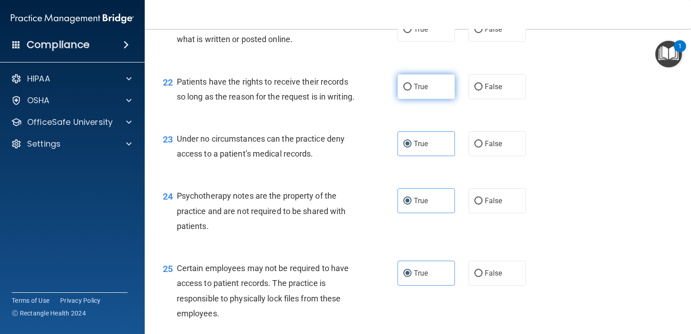
click at [424, 99] on label "True" at bounding box center [425, 86] width 57 height 25
click at [412, 90] on input "True" at bounding box center [407, 87] width 8 height 7
radio input "true"
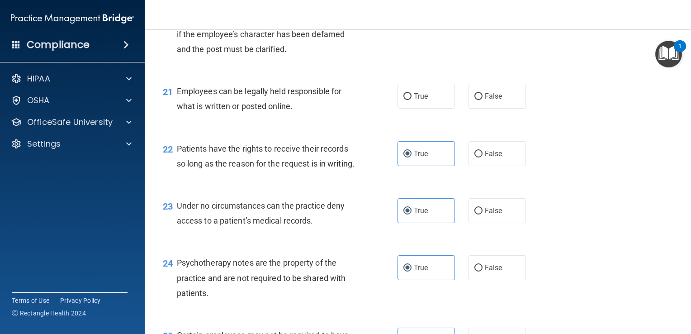
scroll to position [1724, 0]
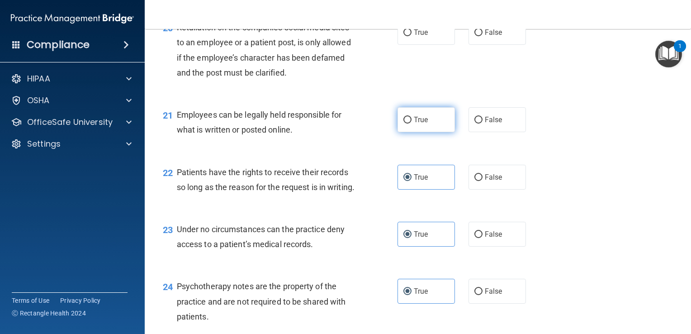
click at [427, 132] on label "True" at bounding box center [425, 119] width 57 height 25
click at [412, 123] on input "True" at bounding box center [407, 120] width 8 height 7
radio input "true"
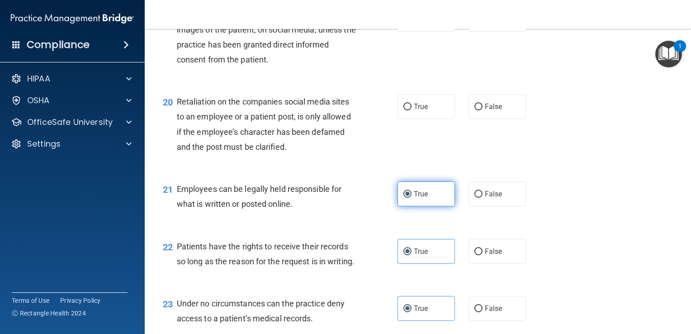
scroll to position [1633, 0]
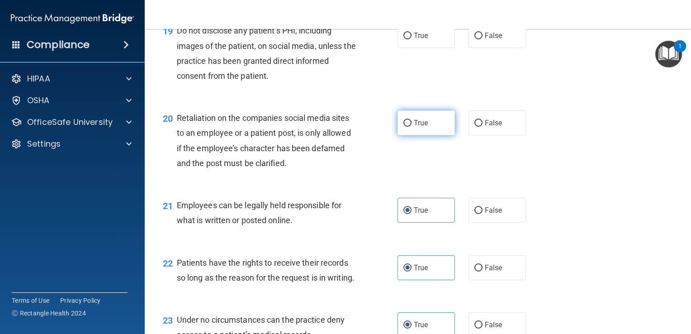
click at [422, 127] on span "True" at bounding box center [421, 122] width 14 height 9
click at [412, 127] on input "True" at bounding box center [407, 123] width 8 height 7
radio input "true"
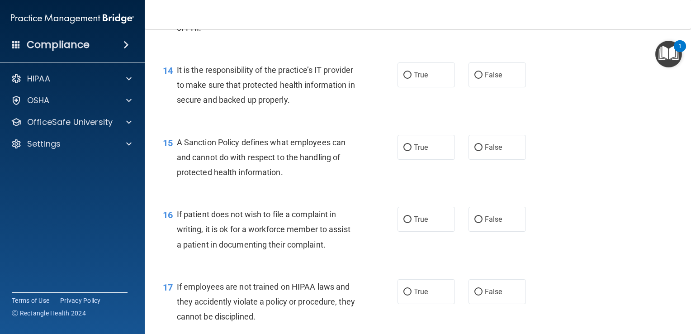
scroll to position [1136, 0]
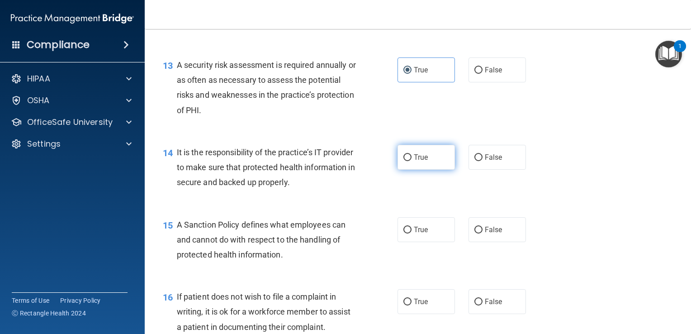
click at [414, 161] on span "True" at bounding box center [421, 157] width 14 height 9
click at [412, 161] on input "True" at bounding box center [407, 157] width 8 height 7
radio input "true"
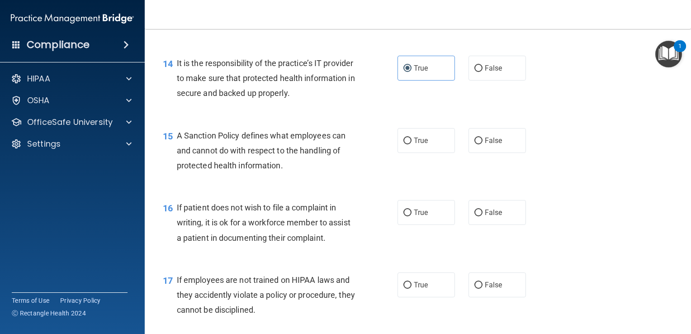
scroll to position [1226, 0]
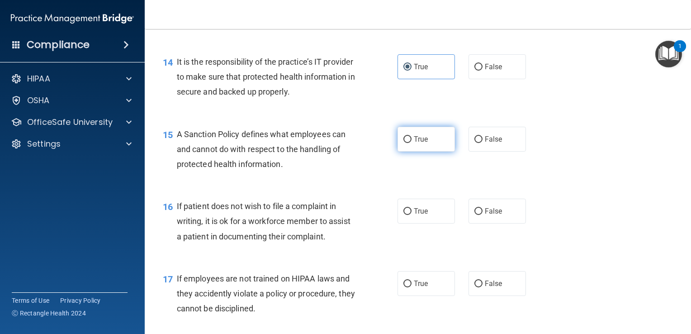
click at [407, 143] on input "True" at bounding box center [407, 139] width 8 height 7
radio input "true"
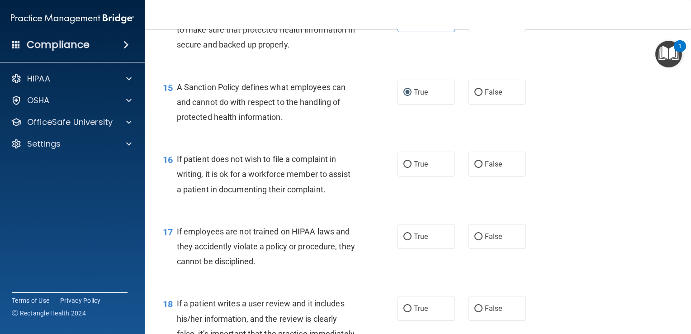
scroll to position [1317, 0]
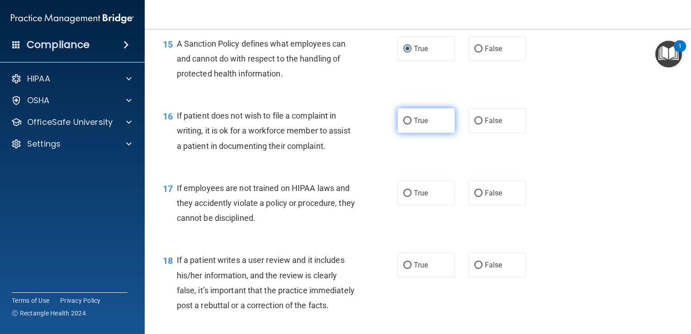
click at [419, 125] on span "True" at bounding box center [421, 120] width 14 height 9
click at [412, 124] on input "True" at bounding box center [407, 121] width 8 height 7
radio input "true"
click at [478, 124] on input "False" at bounding box center [478, 121] width 8 height 7
radio input "true"
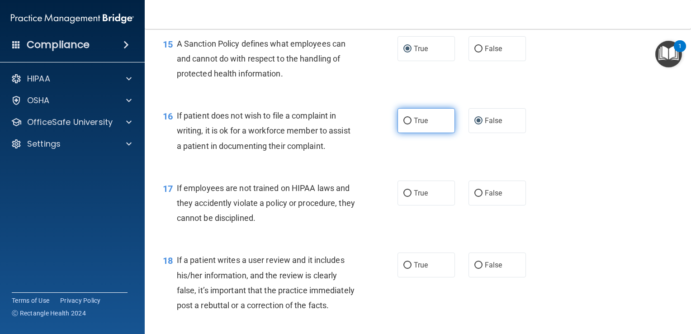
click at [426, 133] on label "True" at bounding box center [425, 120] width 57 height 25
click at [412, 124] on input "True" at bounding box center [407, 121] width 8 height 7
radio input "true"
radio input "false"
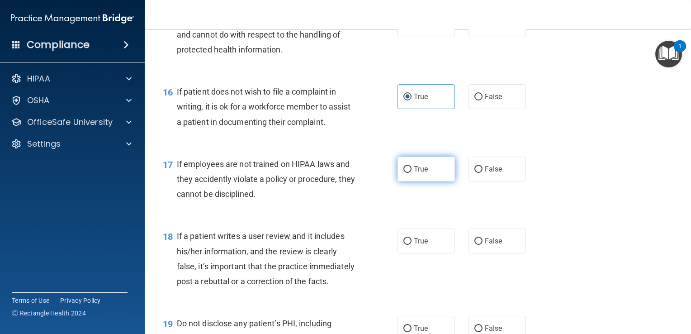
scroll to position [1362, 0]
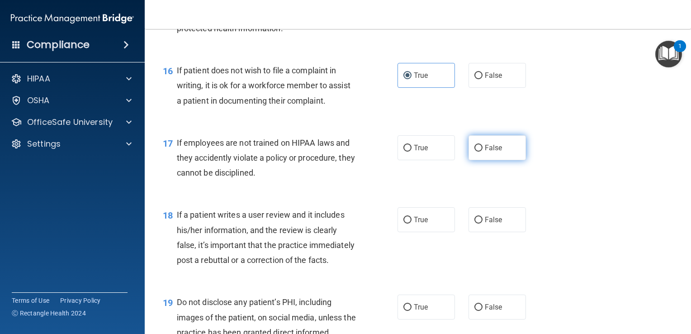
click at [501, 160] on label "False" at bounding box center [496, 147] width 57 height 25
click at [483, 151] on input "False" at bounding box center [478, 148] width 8 height 7
radio input "true"
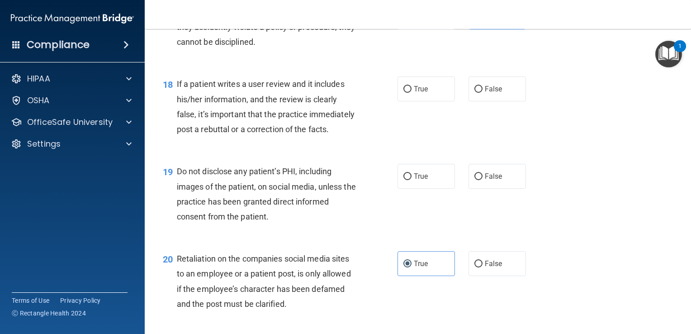
scroll to position [1498, 0]
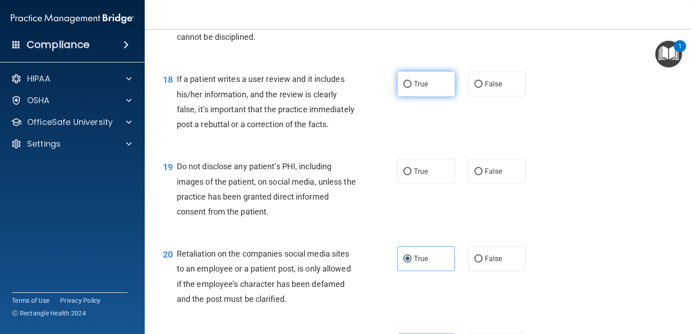
click at [425, 96] on label "True" at bounding box center [425, 83] width 57 height 25
click at [412, 88] on input "True" at bounding box center [407, 84] width 8 height 7
radio input "true"
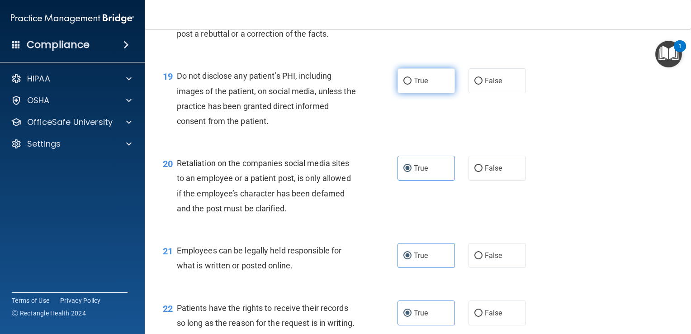
drag, startPoint x: 408, startPoint y: 109, endPoint x: 403, endPoint y: 118, distance: 9.9
click at [409, 93] on label "True" at bounding box center [425, 80] width 57 height 25
click at [409, 85] on input "True" at bounding box center [407, 81] width 8 height 7
radio input "true"
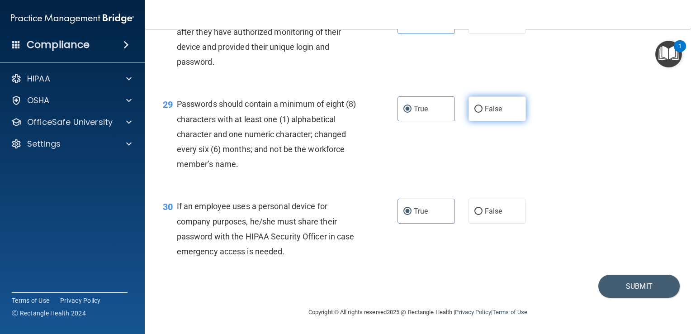
scroll to position [2357, 0]
click at [638, 282] on button "Submit" at bounding box center [638, 285] width 81 height 23
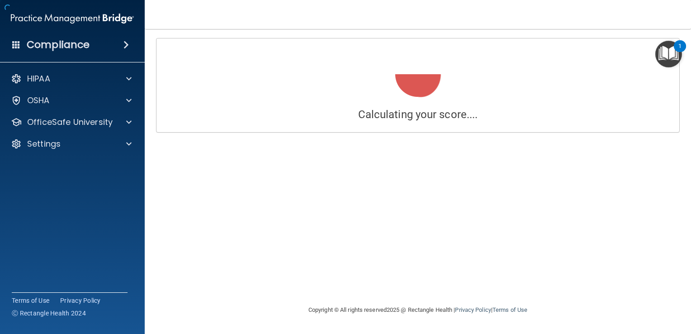
click at [644, 282] on div "Calculating your score.... You did not pass the " HIPAA Policies and Procedures…" at bounding box center [418, 166] width 510 height 257
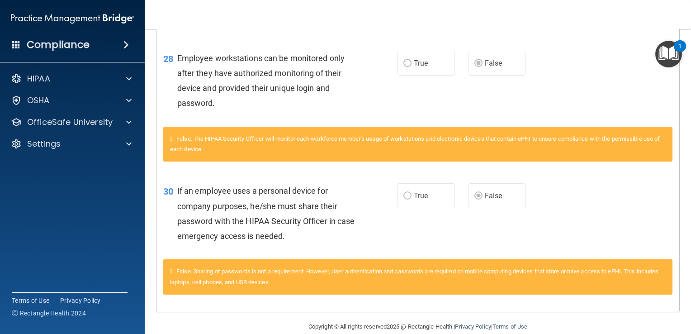
scroll to position [1999, 0]
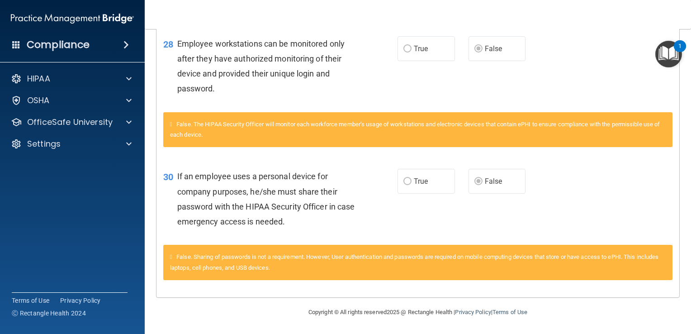
drag, startPoint x: 435, startPoint y: 180, endPoint x: 374, endPoint y: 137, distance: 74.5
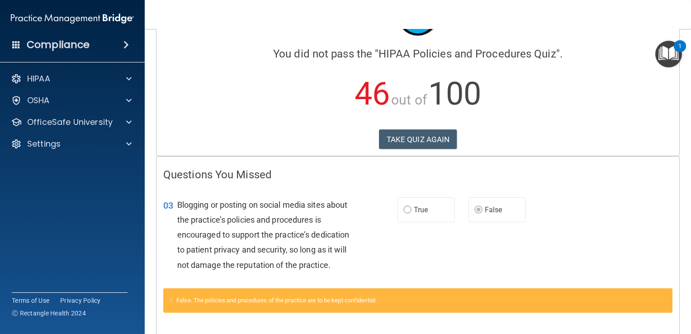
scroll to position [0, 0]
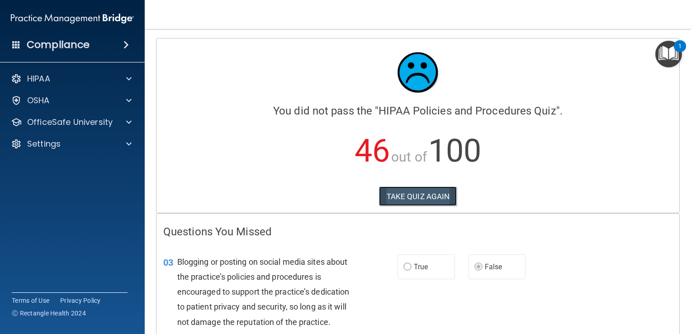
click at [421, 198] on button "TAKE QUIZ AGAIN" at bounding box center [418, 196] width 78 height 20
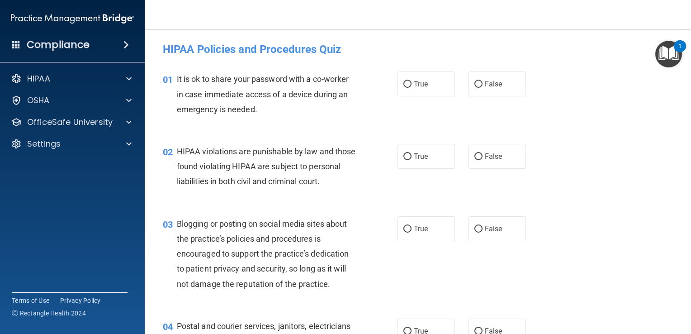
drag, startPoint x: 497, startPoint y: 82, endPoint x: 475, endPoint y: 98, distance: 27.2
click at [497, 82] on label "False" at bounding box center [496, 83] width 57 height 25
click at [483, 82] on input "False" at bounding box center [478, 84] width 8 height 7
radio input "true"
click at [416, 153] on span "True" at bounding box center [421, 156] width 14 height 9
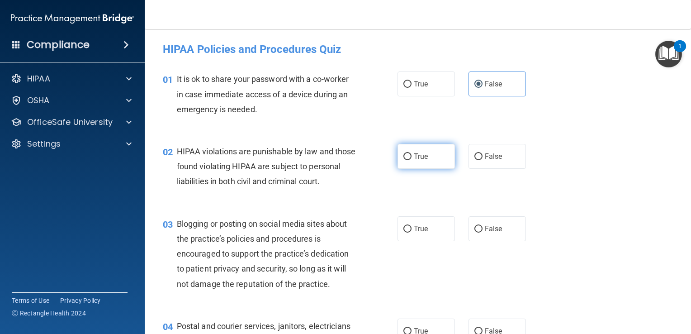
click at [412, 153] on input "True" at bounding box center [407, 156] width 8 height 7
radio input "true"
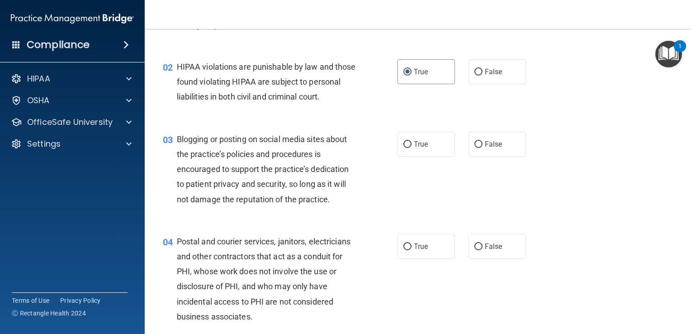
scroll to position [90, 0]
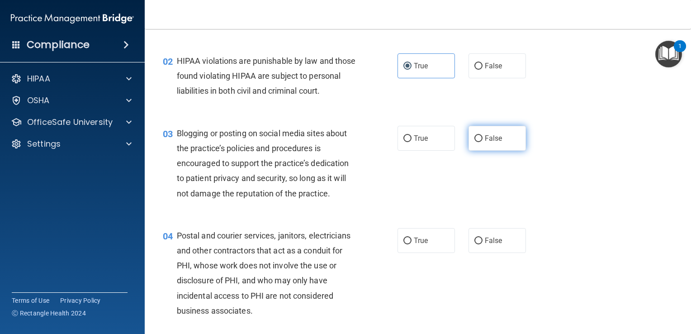
click at [476, 142] on input "False" at bounding box center [478, 138] width 8 height 7
radio input "true"
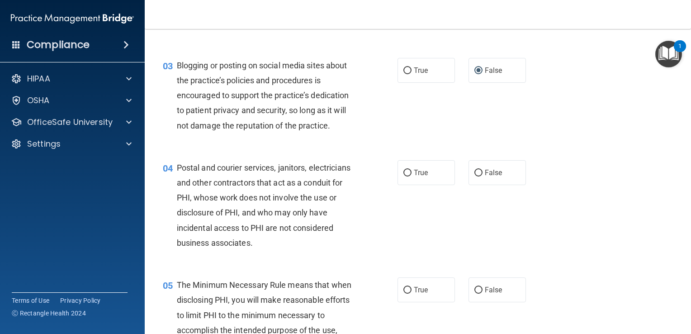
scroll to position [181, 0]
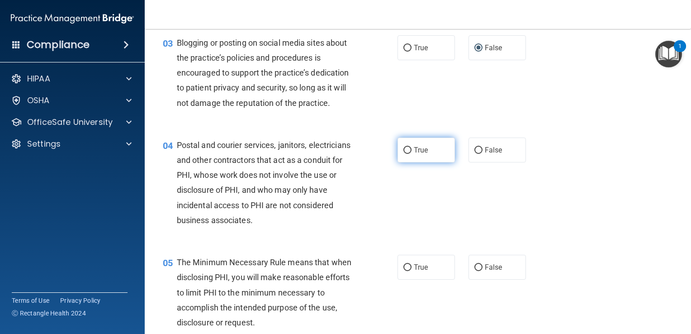
click at [427, 162] on label "True" at bounding box center [425, 149] width 57 height 25
click at [412, 154] on input "True" at bounding box center [407, 150] width 8 height 7
radio input "true"
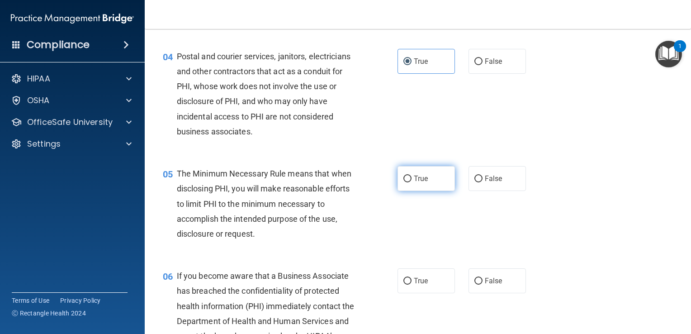
scroll to position [271, 0]
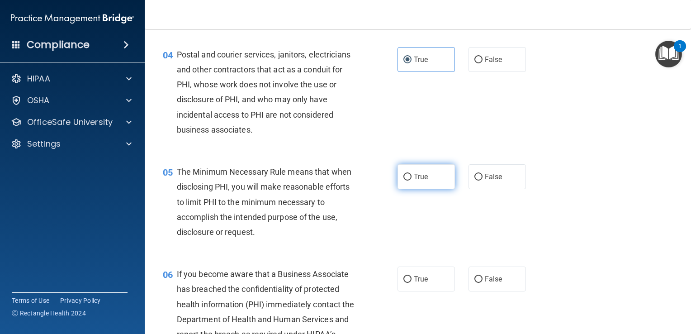
click at [416, 189] on label "True" at bounding box center [425, 176] width 57 height 25
click at [412, 180] on input "True" at bounding box center [407, 177] width 8 height 7
radio input "true"
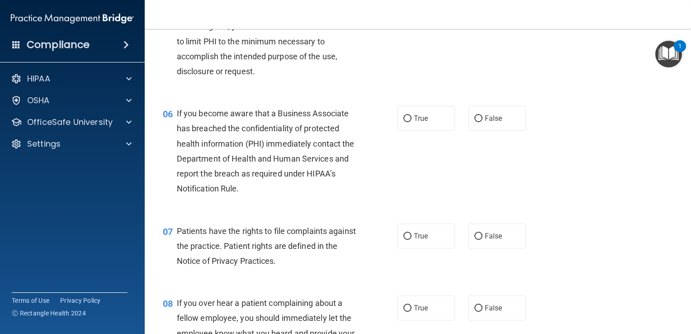
scroll to position [452, 0]
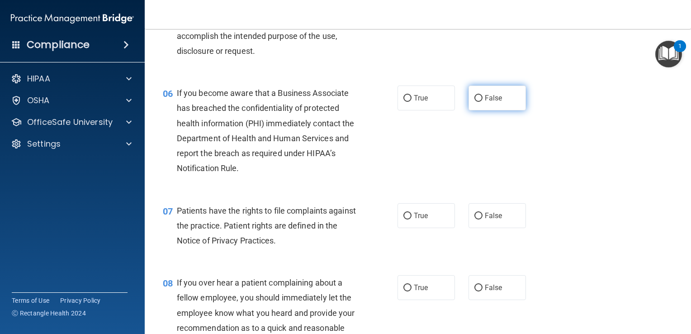
drag, startPoint x: 480, startPoint y: 116, endPoint x: 473, endPoint y: 121, distance: 9.4
click at [480, 110] on label "False" at bounding box center [496, 97] width 57 height 25
click at [480, 102] on input "False" at bounding box center [478, 98] width 8 height 7
radio input "true"
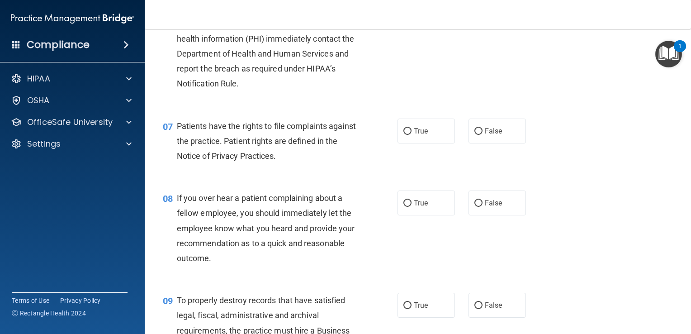
scroll to position [543, 0]
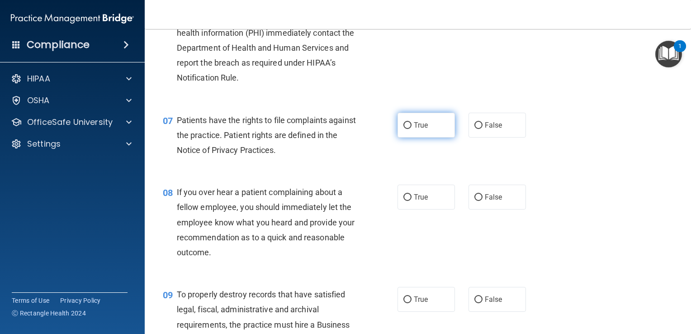
click at [420, 129] on span "True" at bounding box center [421, 125] width 14 height 9
drag, startPoint x: 420, startPoint y: 140, endPoint x: 409, endPoint y: 139, distance: 10.4
click at [409, 137] on label "True" at bounding box center [425, 125] width 57 height 25
click at [409, 129] on input "True" at bounding box center [407, 125] width 8 height 7
radio input "true"
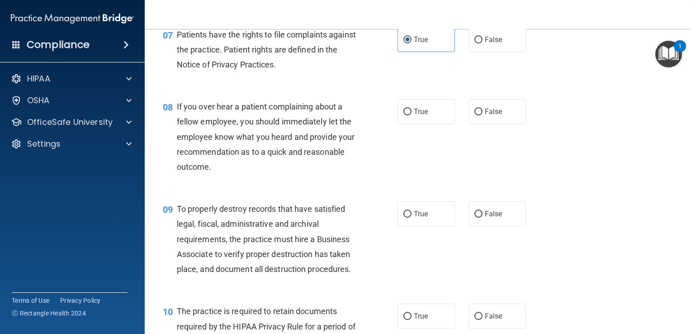
scroll to position [633, 0]
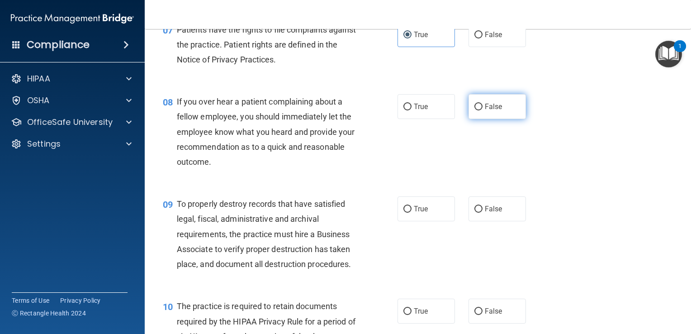
click at [471, 119] on label "False" at bounding box center [496, 106] width 57 height 25
click at [474, 110] on input "False" at bounding box center [478, 107] width 8 height 7
radio input "true"
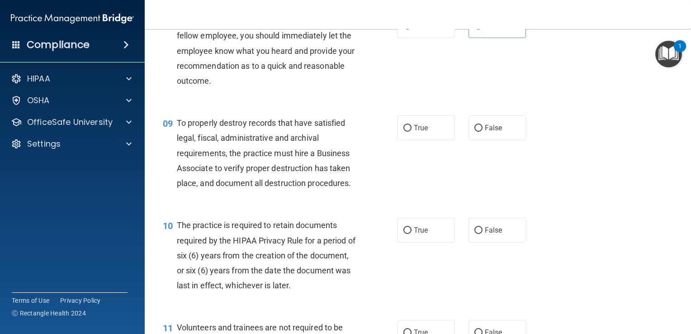
scroll to position [724, 0]
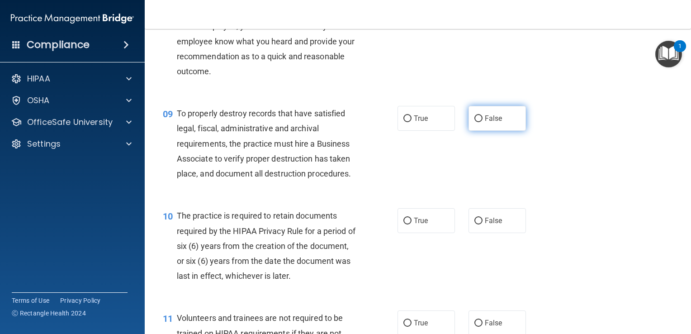
click at [476, 131] on label "False" at bounding box center [496, 118] width 57 height 25
click at [476, 122] on input "False" at bounding box center [478, 118] width 8 height 7
radio input "true"
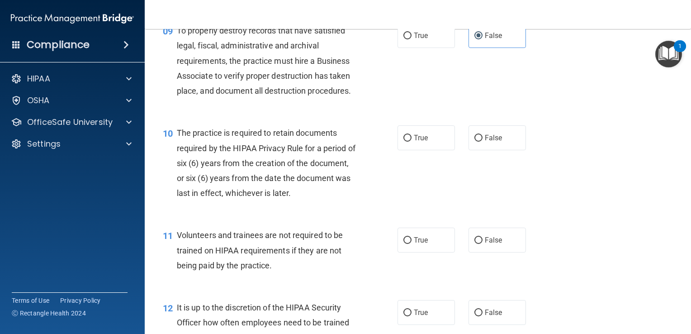
scroll to position [814, 0]
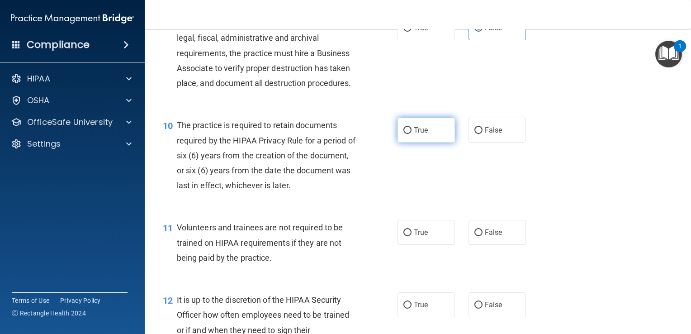
click at [418, 140] on label "True" at bounding box center [425, 130] width 57 height 25
click at [412, 134] on input "True" at bounding box center [407, 130] width 8 height 7
radio input "true"
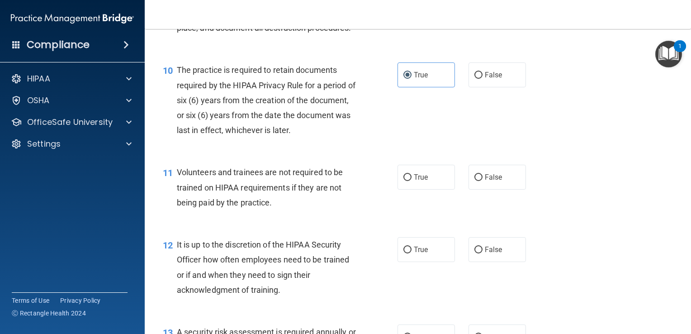
scroll to position [904, 0]
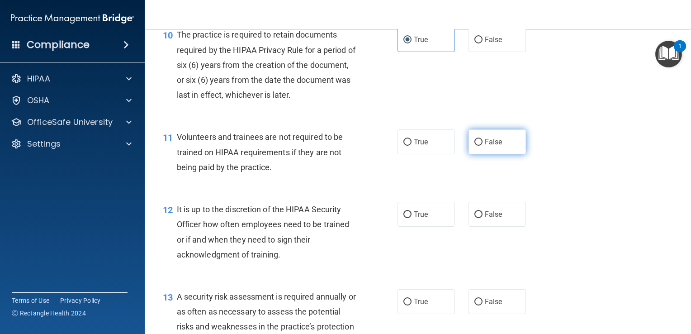
click at [472, 154] on label "False" at bounding box center [496, 141] width 57 height 25
click at [474, 146] on input "False" at bounding box center [478, 142] width 8 height 7
radio input "true"
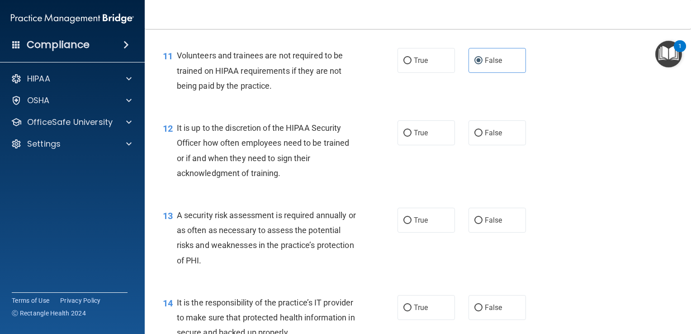
scroll to position [995, 0]
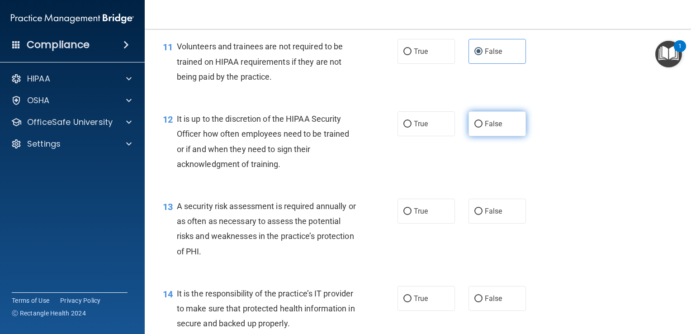
click at [489, 128] on span "False" at bounding box center [494, 123] width 18 height 9
click at [483, 128] on input "False" at bounding box center [478, 124] width 8 height 7
radio input "true"
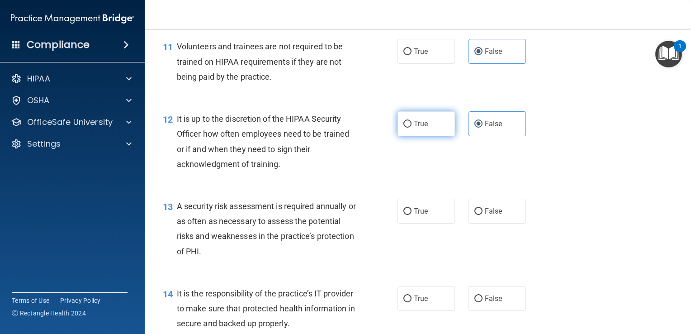
click at [429, 136] on label "True" at bounding box center [425, 123] width 57 height 25
click at [412, 128] on input "True" at bounding box center [407, 124] width 8 height 7
radio input "true"
radio input "false"
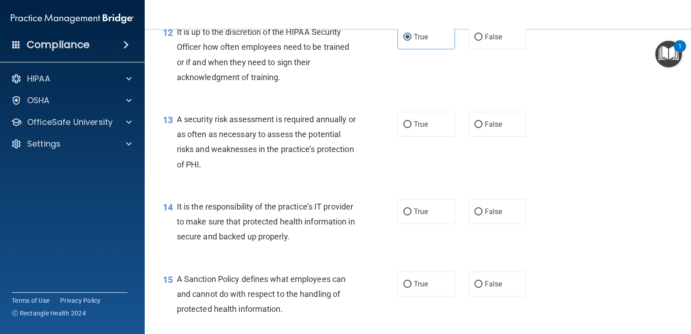
scroll to position [1085, 0]
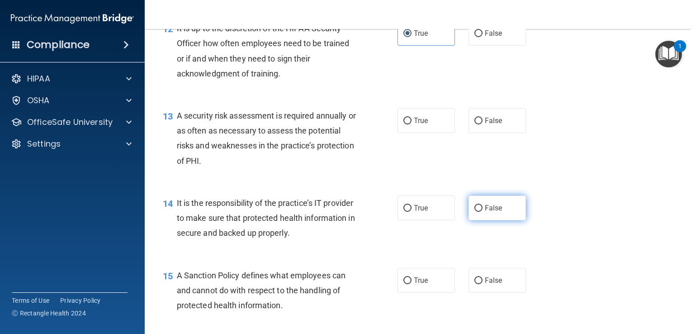
click at [501, 220] on label "False" at bounding box center [496, 207] width 57 height 25
click at [483, 212] on input "False" at bounding box center [478, 208] width 8 height 7
radio input "true"
click at [406, 124] on input "True" at bounding box center [407, 121] width 8 height 7
radio input "true"
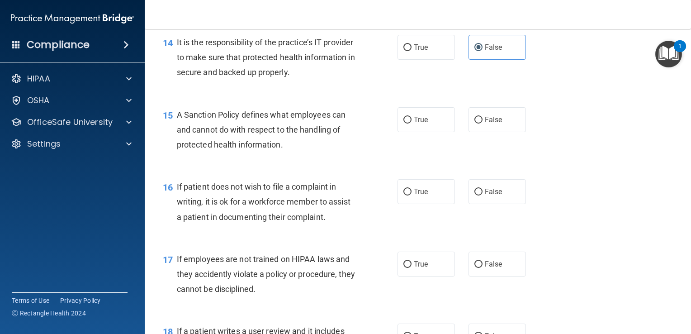
scroll to position [1266, 0]
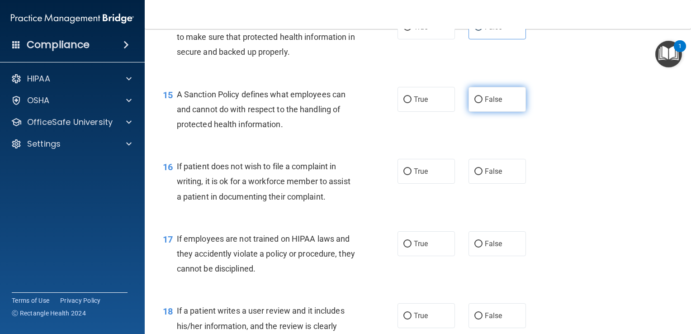
click at [501, 109] on label "False" at bounding box center [496, 99] width 57 height 25
click at [483, 103] on input "False" at bounding box center [478, 99] width 8 height 7
radio input "true"
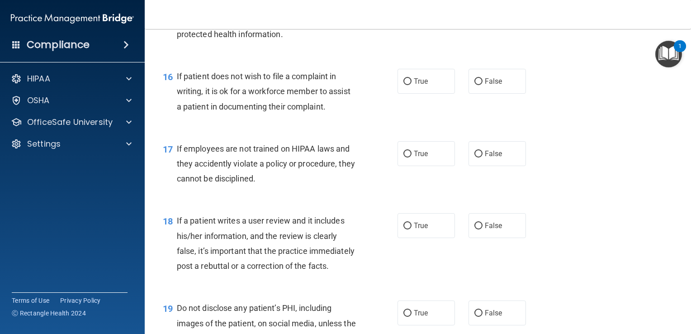
scroll to position [1357, 0]
drag, startPoint x: 492, startPoint y: 237, endPoint x: 487, endPoint y: 239, distance: 5.6
click at [492, 229] on span "False" at bounding box center [494, 225] width 18 height 9
click at [483, 229] on input "False" at bounding box center [478, 225] width 8 height 7
radio input "true"
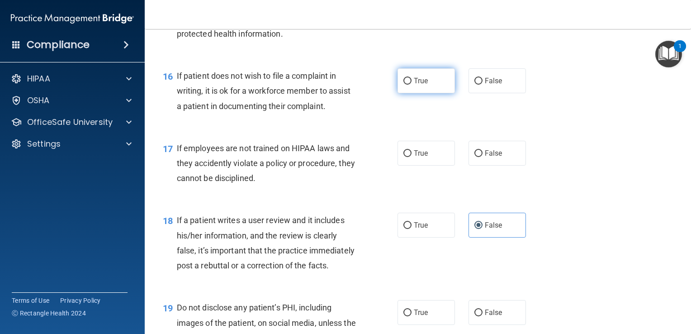
click at [445, 93] on label "True" at bounding box center [425, 80] width 57 height 25
click at [412, 85] on input "True" at bounding box center [407, 81] width 8 height 7
radio input "true"
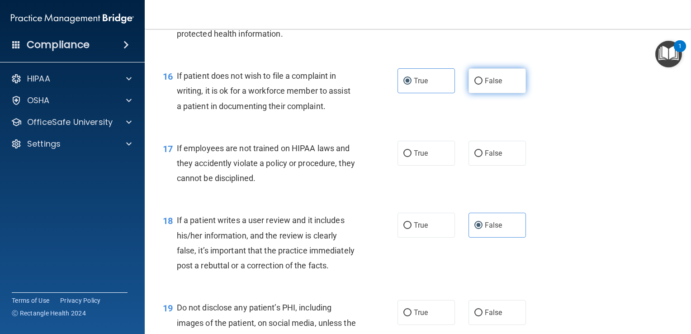
click at [477, 93] on label "False" at bounding box center [496, 80] width 57 height 25
click at [477, 85] on input "False" at bounding box center [478, 81] width 8 height 7
radio input "true"
radio input "false"
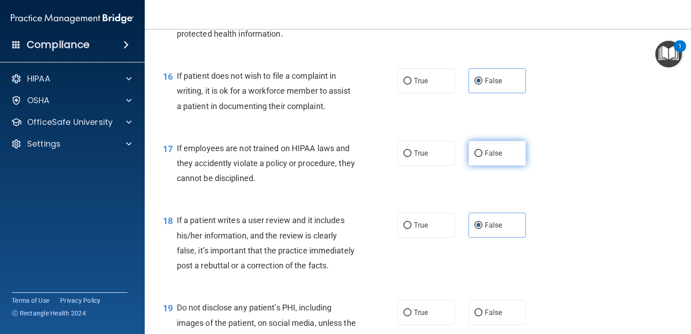
click at [476, 157] on input "False" at bounding box center [478, 153] width 8 height 7
radio input "true"
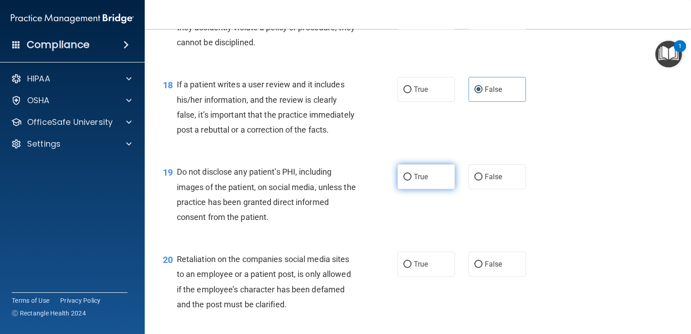
scroll to position [1537, 0]
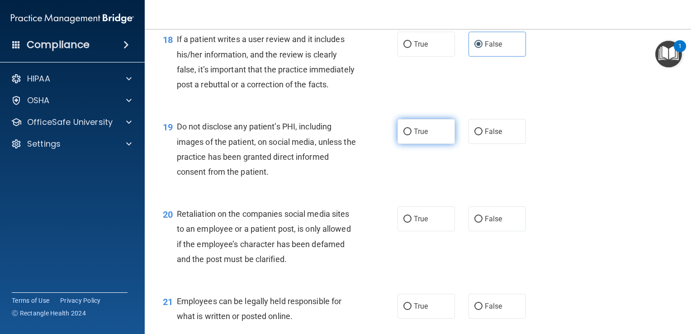
click at [424, 136] on span "True" at bounding box center [421, 131] width 14 height 9
click at [412, 135] on input "True" at bounding box center [407, 131] width 8 height 7
radio input "true"
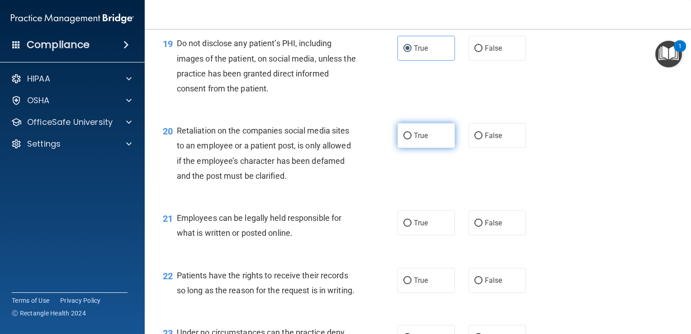
scroll to position [1628, 0]
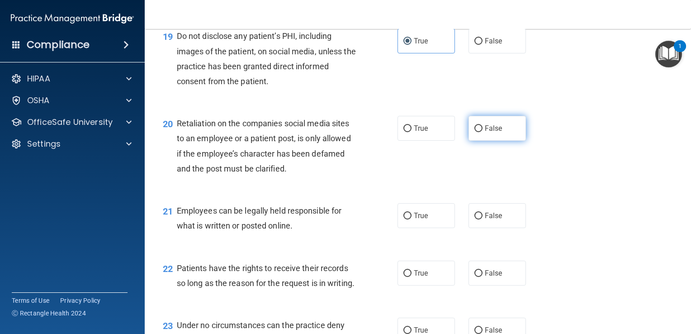
click at [488, 132] on span "False" at bounding box center [494, 128] width 18 height 9
click at [483, 132] on input "False" at bounding box center [478, 128] width 8 height 7
radio input "true"
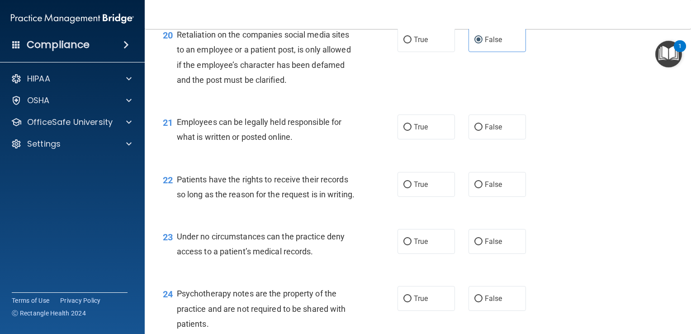
scroll to position [1718, 0]
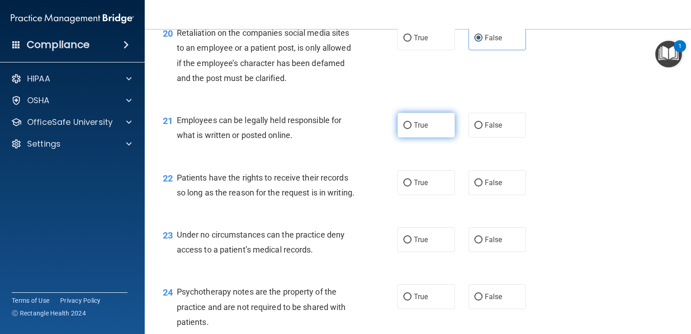
click at [438, 137] on label "True" at bounding box center [425, 125] width 57 height 25
click at [412, 129] on input "True" at bounding box center [407, 125] width 8 height 7
radio input "true"
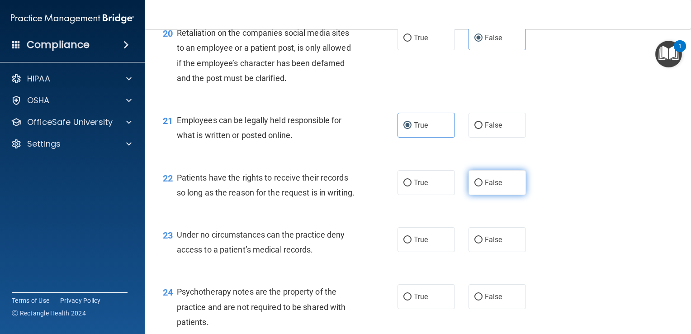
scroll to position [1809, 0]
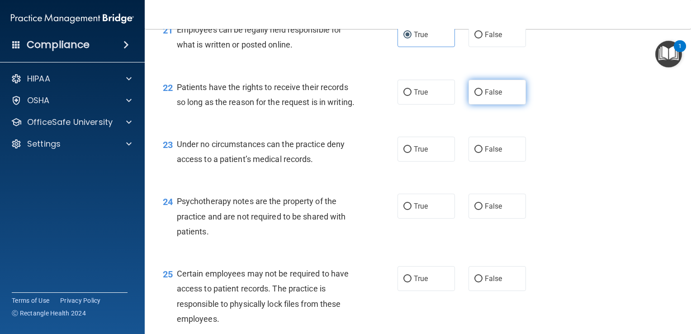
click at [492, 96] on span "False" at bounding box center [494, 92] width 18 height 9
click at [483, 96] on input "False" at bounding box center [478, 92] width 8 height 7
radio input "true"
click at [474, 153] on input "False" at bounding box center [478, 149] width 8 height 7
radio input "true"
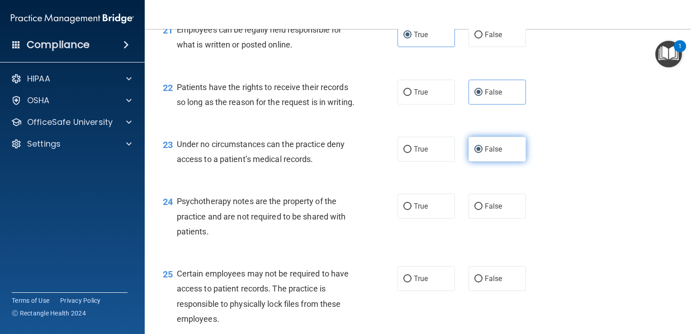
scroll to position [1854, 0]
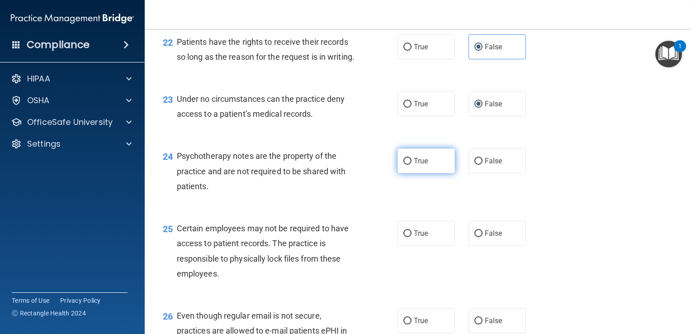
click at [443, 173] on label "True" at bounding box center [425, 160] width 57 height 25
click at [412, 165] on input "True" at bounding box center [407, 161] width 8 height 7
radio input "true"
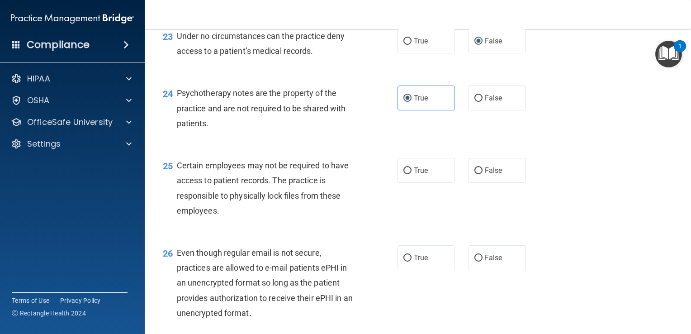
scroll to position [1944, 0]
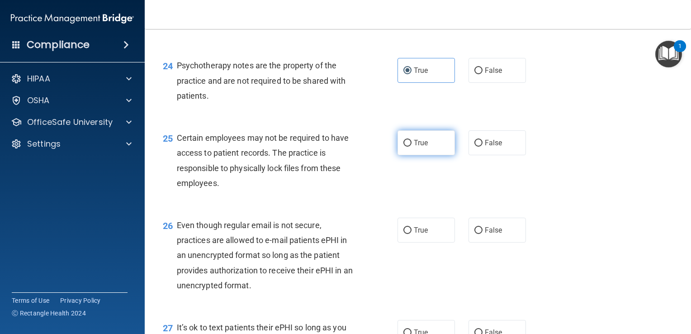
click at [440, 155] on label "True" at bounding box center [425, 142] width 57 height 25
click at [412, 147] on input "True" at bounding box center [407, 143] width 8 height 7
radio input "true"
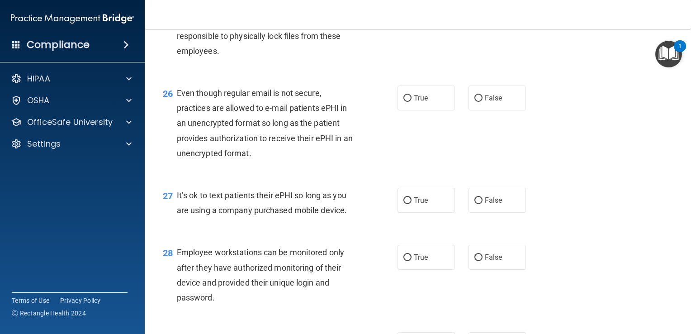
scroll to position [2080, 0]
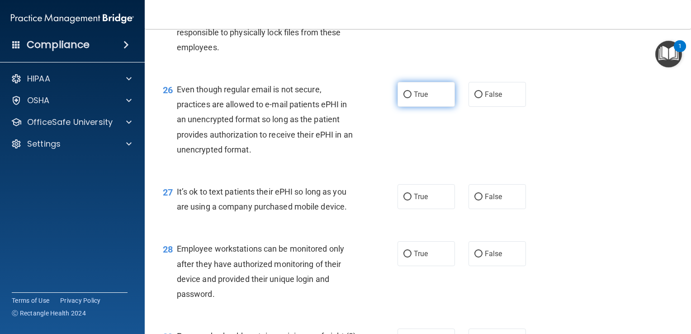
drag, startPoint x: 435, startPoint y: 133, endPoint x: 446, endPoint y: 142, distance: 14.3
click at [434, 107] on label "True" at bounding box center [425, 94] width 57 height 25
click at [412, 98] on input "True" at bounding box center [407, 94] width 8 height 7
radio input "true"
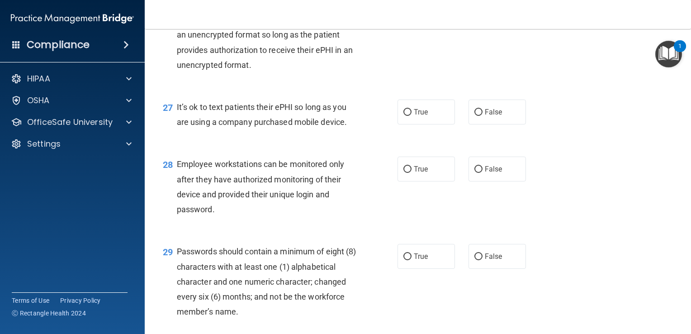
scroll to position [2216, 0]
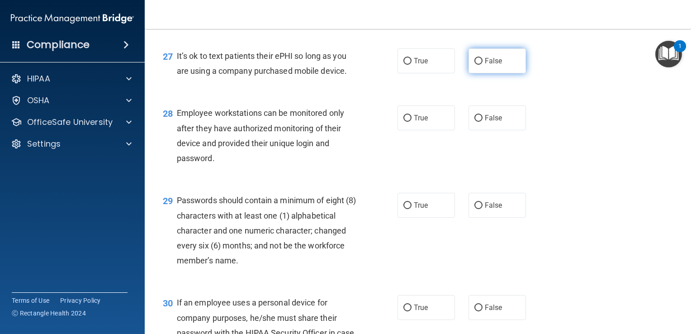
click at [488, 65] on span "False" at bounding box center [494, 61] width 18 height 9
click at [483, 65] on input "False" at bounding box center [478, 61] width 8 height 7
radio input "true"
click at [490, 130] on label "False" at bounding box center [496, 117] width 57 height 25
click at [483, 122] on input "False" at bounding box center [478, 118] width 8 height 7
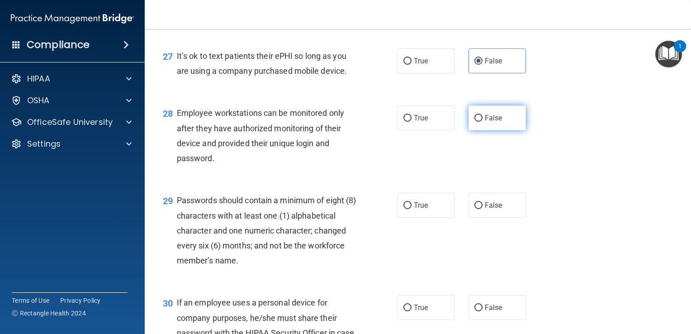
radio input "true"
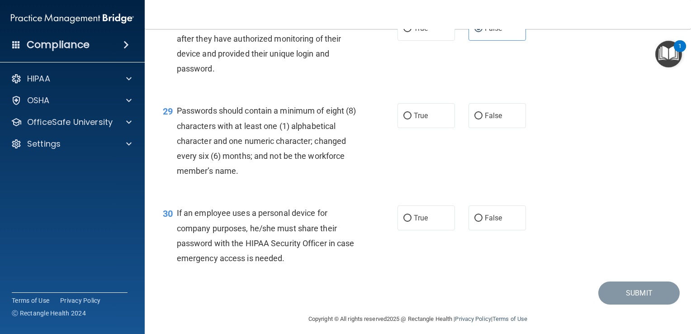
scroll to position [2306, 0]
click at [470, 229] on label "False" at bounding box center [496, 216] width 57 height 25
click at [474, 221] on input "False" at bounding box center [478, 217] width 8 height 7
radio input "true"
click at [412, 127] on label "True" at bounding box center [425, 114] width 57 height 25
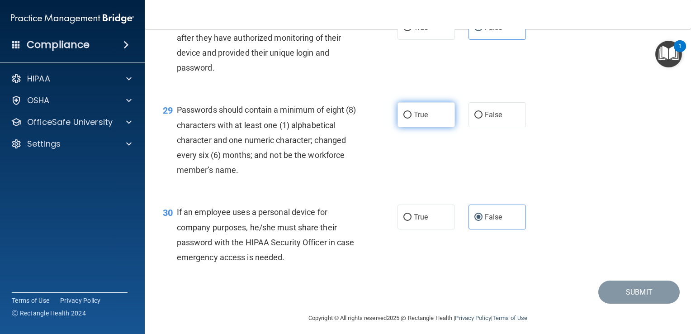
click at [412, 118] on input "True" at bounding box center [407, 115] width 8 height 7
radio input "true"
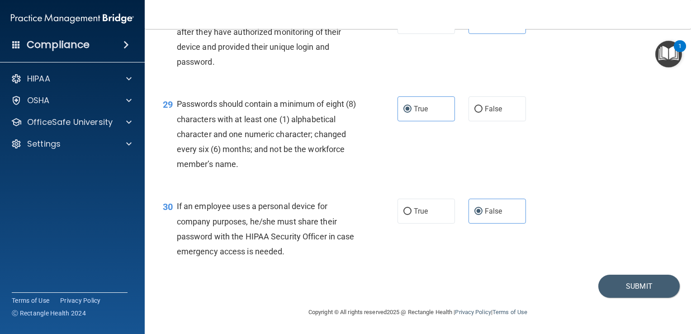
scroll to position [2357, 0]
click at [611, 284] on button "Submit" at bounding box center [638, 285] width 81 height 23
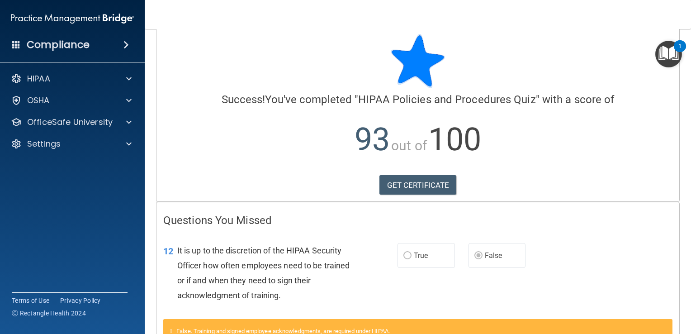
scroll to position [11, 0]
click at [435, 185] on link "GET CERTIFICATE" at bounding box center [417, 185] width 77 height 20
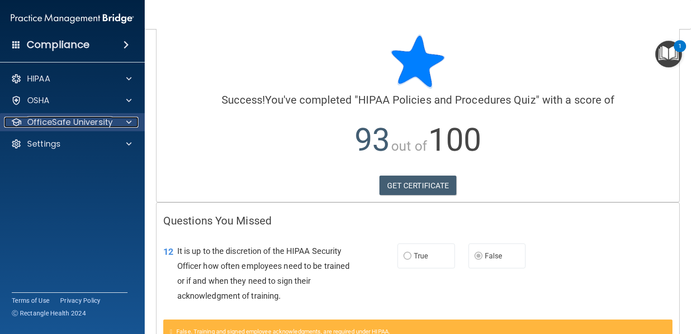
click at [63, 125] on p "OfficeSafe University" at bounding box center [69, 122] width 85 height 11
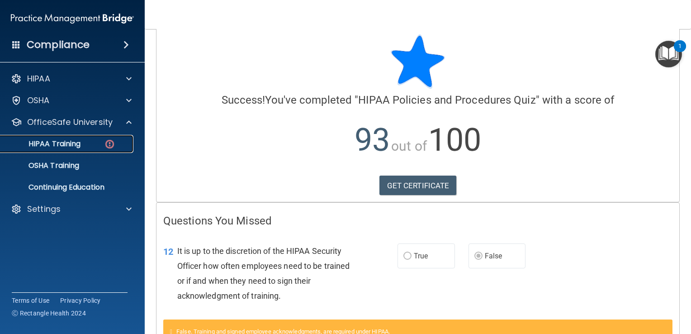
click at [65, 147] on p "HIPAA Training" at bounding box center [43, 143] width 75 height 9
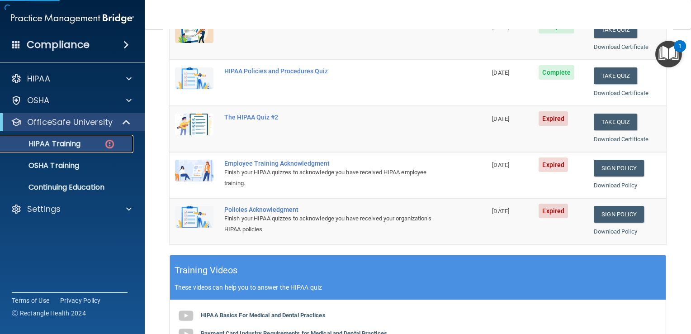
scroll to position [147, 0]
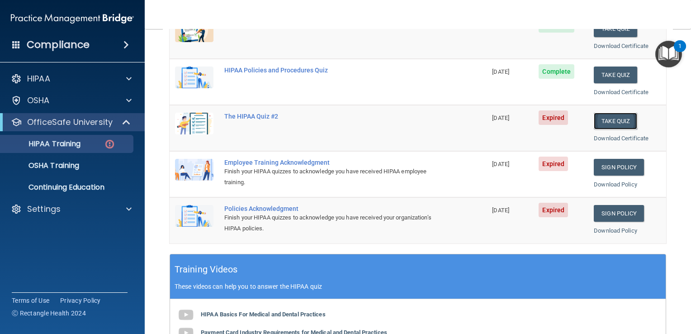
click at [608, 120] on button "Take Quiz" at bounding box center [615, 121] width 43 height 17
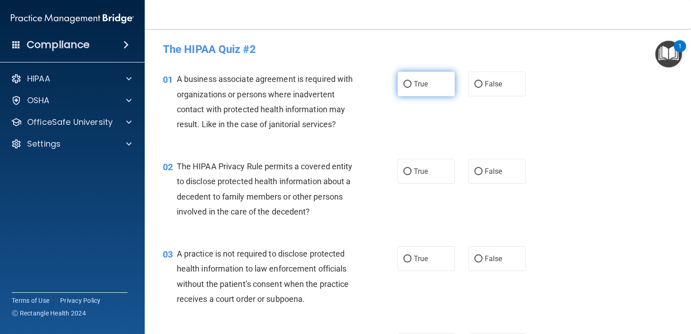
click at [406, 82] on input "True" at bounding box center [407, 84] width 8 height 7
radio input "true"
click at [415, 173] on span "True" at bounding box center [421, 171] width 14 height 9
click at [412, 173] on input "True" at bounding box center [407, 171] width 8 height 7
radio input "true"
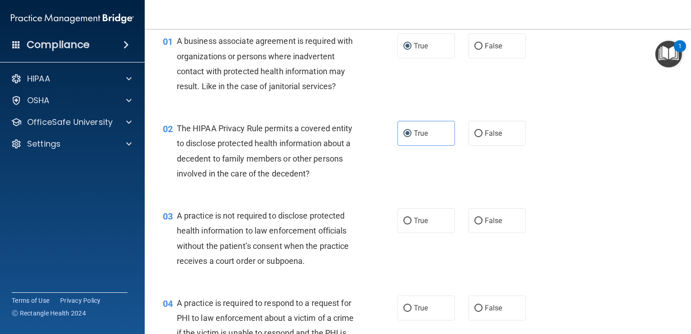
scroll to position [90, 0]
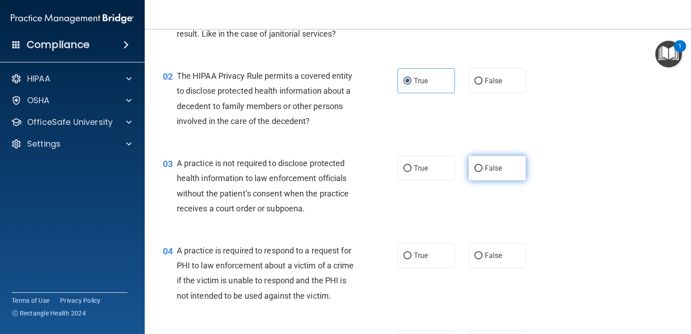
click at [506, 169] on label "False" at bounding box center [496, 168] width 57 height 25
click at [483, 169] on input "False" at bounding box center [478, 168] width 8 height 7
radio input "true"
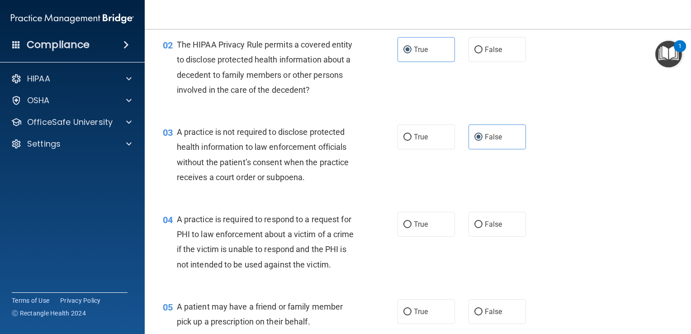
scroll to position [226, 0]
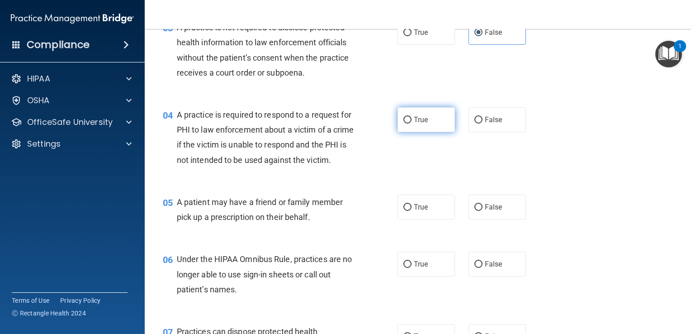
click at [414, 118] on span "True" at bounding box center [421, 119] width 14 height 9
click at [412, 118] on input "True" at bounding box center [407, 120] width 8 height 7
radio input "true"
click at [490, 211] on span "False" at bounding box center [494, 207] width 18 height 9
click at [478, 276] on label "False" at bounding box center [496, 263] width 57 height 25
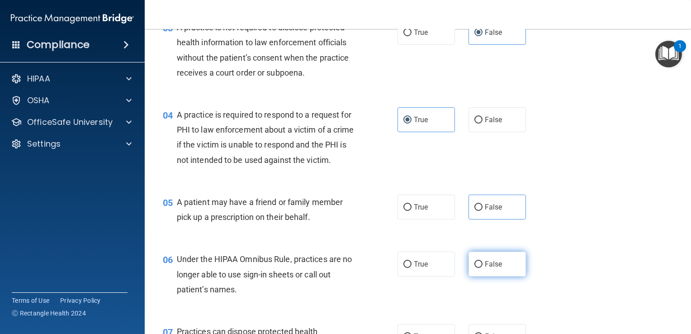
click at [478, 268] on input "False" at bounding box center [478, 264] width 8 height 7
radio input "true"
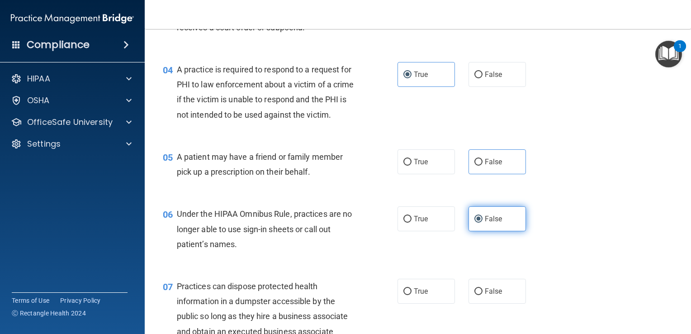
scroll to position [362, 0]
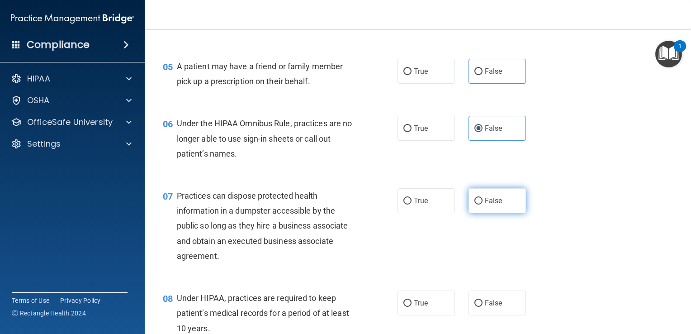
click at [497, 213] on label "False" at bounding box center [496, 200] width 57 height 25
click at [483, 204] on input "False" at bounding box center [478, 201] width 8 height 7
radio input "true"
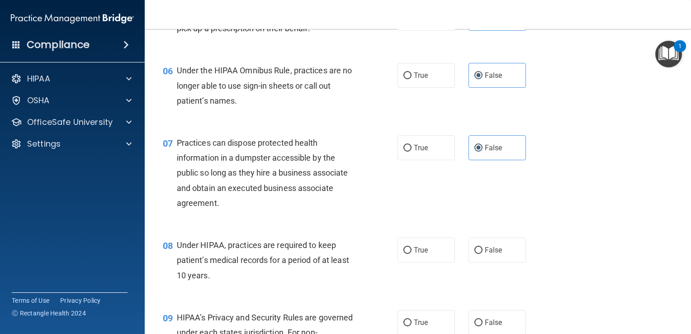
scroll to position [497, 0]
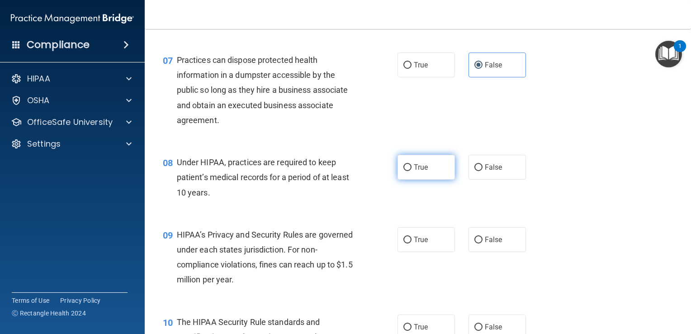
click at [403, 171] on input "True" at bounding box center [407, 167] width 8 height 7
radio input "true"
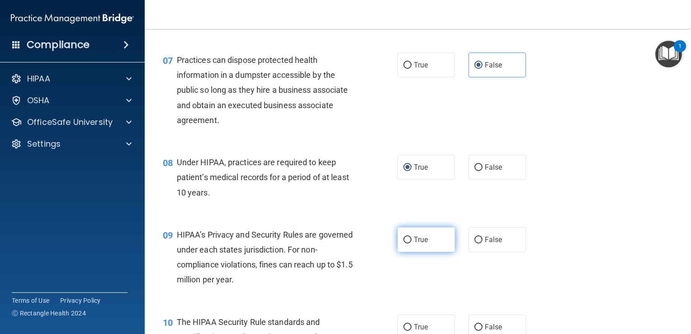
click at [414, 244] on span "True" at bounding box center [421, 239] width 14 height 9
click at [412, 243] on input "True" at bounding box center [407, 240] width 8 height 7
radio input "true"
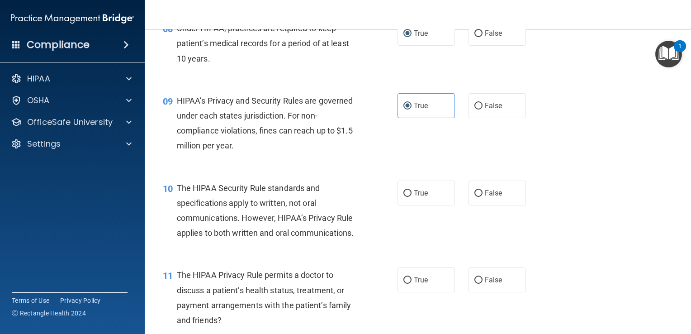
scroll to position [633, 0]
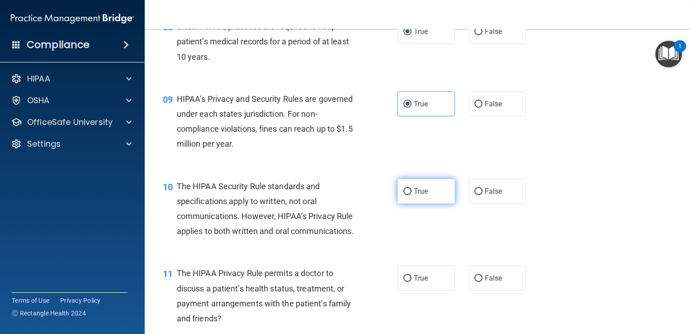
click at [425, 203] on label "True" at bounding box center [425, 191] width 57 height 25
click at [412, 195] on input "True" at bounding box center [407, 191] width 8 height 7
radio input "true"
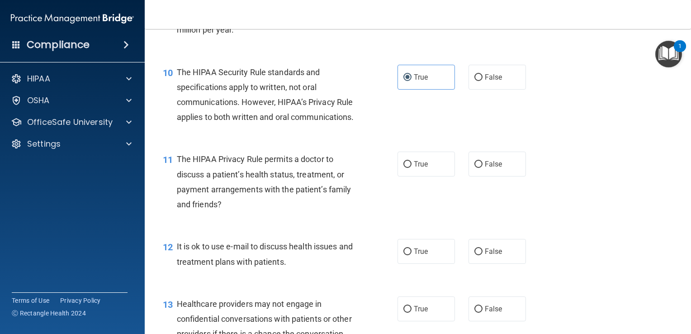
scroll to position [769, 0]
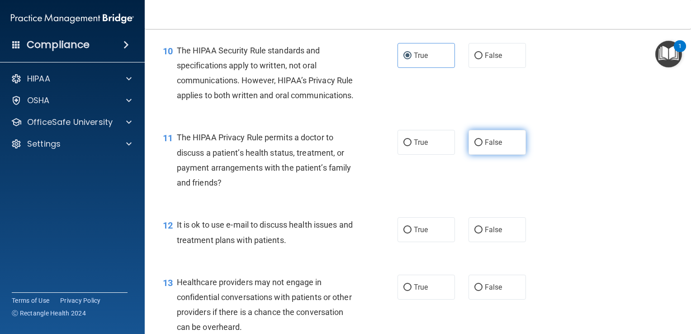
click at [481, 155] on label "False" at bounding box center [496, 142] width 57 height 25
click at [481, 146] on input "False" at bounding box center [478, 142] width 8 height 7
radio input "true"
click at [494, 234] on span "False" at bounding box center [494, 229] width 18 height 9
click at [483, 233] on input "False" at bounding box center [478, 230] width 8 height 7
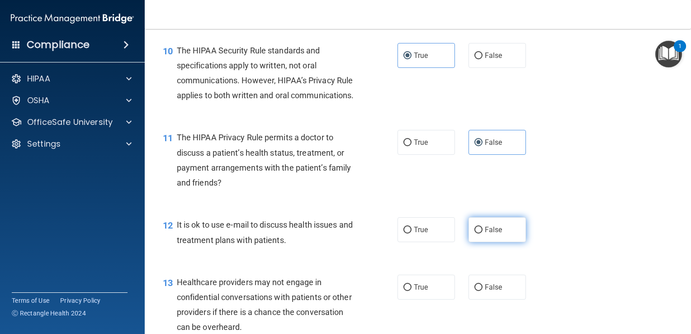
radio input "true"
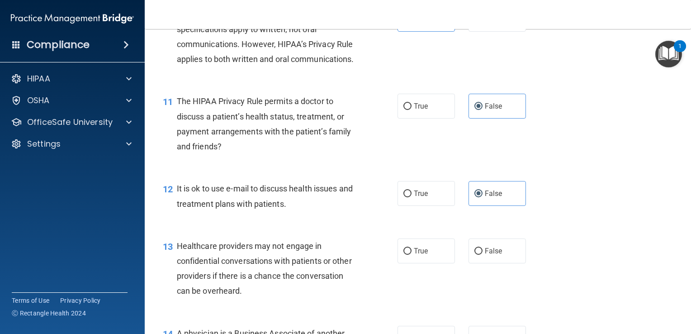
scroll to position [904, 0]
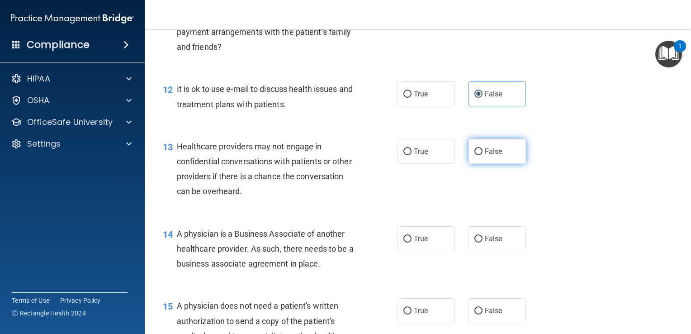
click at [475, 155] on input "False" at bounding box center [478, 151] width 8 height 7
radio input "true"
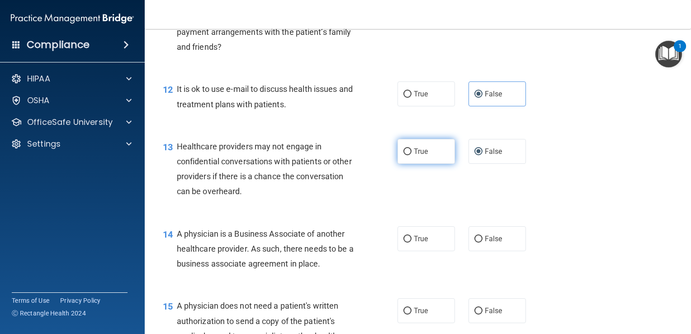
click at [402, 164] on label "True" at bounding box center [425, 151] width 57 height 25
click at [403, 155] on input "True" at bounding box center [407, 151] width 8 height 7
radio input "true"
radio input "false"
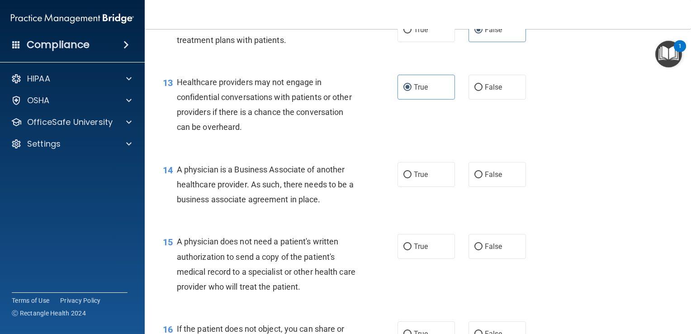
scroll to position [995, 0]
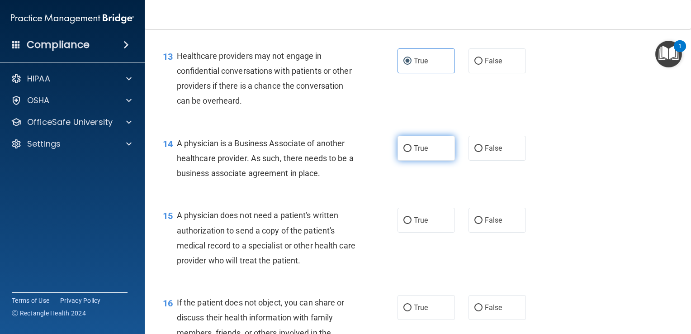
click at [421, 152] on span "True" at bounding box center [421, 148] width 14 height 9
click at [412, 152] on input "True" at bounding box center [407, 148] width 8 height 7
radio input "true"
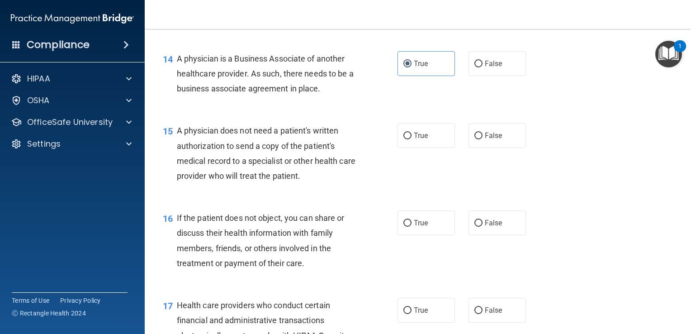
scroll to position [1085, 0]
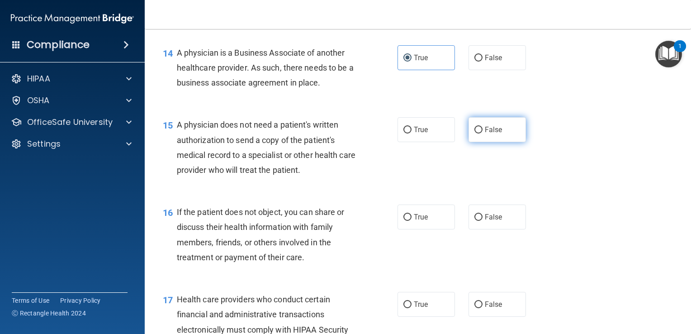
click at [476, 133] on input "False" at bounding box center [478, 130] width 8 height 7
radio input "true"
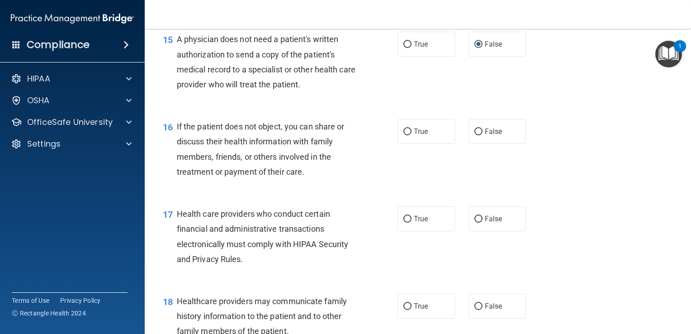
scroll to position [1176, 0]
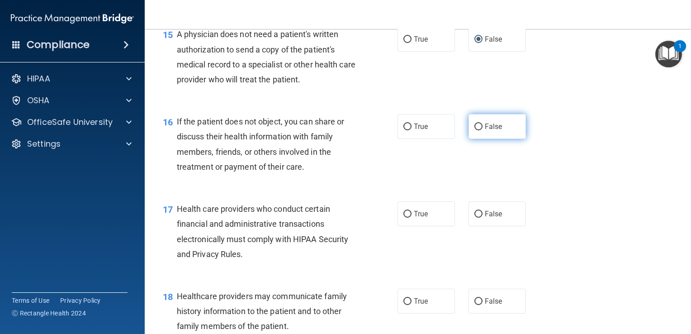
click at [490, 139] on label "False" at bounding box center [496, 126] width 57 height 25
click at [483, 130] on input "False" at bounding box center [478, 126] width 8 height 7
radio input "true"
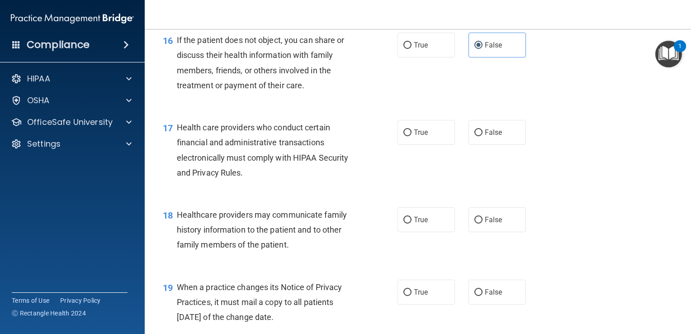
scroll to position [1266, 0]
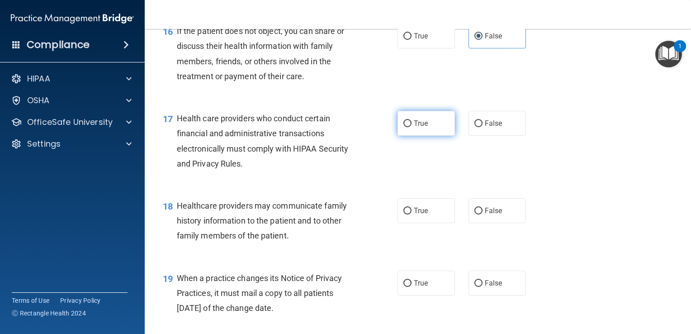
click at [411, 136] on label "True" at bounding box center [425, 123] width 57 height 25
click at [411, 127] on input "True" at bounding box center [407, 123] width 8 height 7
radio input "true"
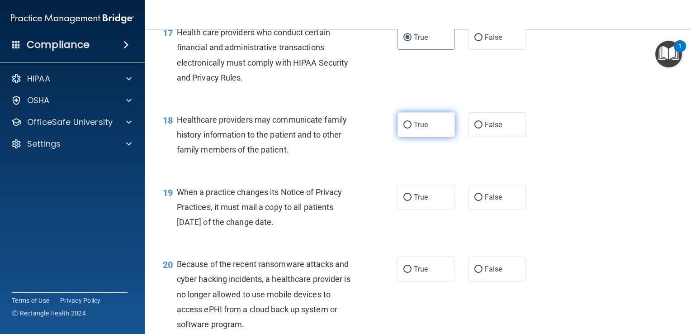
scroll to position [1357, 0]
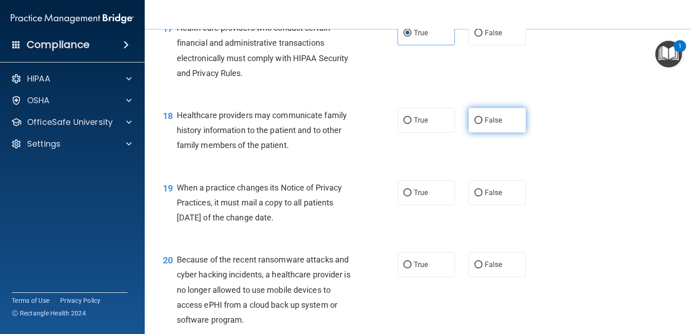
click at [478, 132] on label "False" at bounding box center [496, 120] width 57 height 25
click at [478, 124] on input "False" at bounding box center [478, 120] width 8 height 7
radio input "true"
click at [406, 196] on input "True" at bounding box center [407, 192] width 8 height 7
radio input "true"
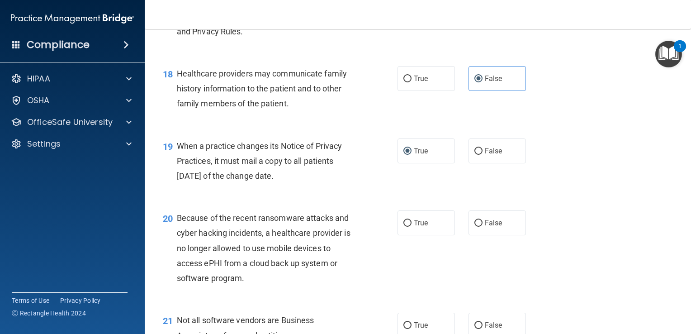
scroll to position [1447, 0]
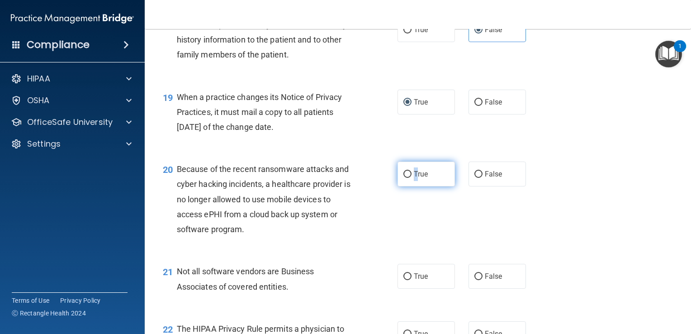
click at [412, 186] on label "True" at bounding box center [425, 173] width 57 height 25
drag, startPoint x: 412, startPoint y: 214, endPoint x: 429, endPoint y: 228, distance: 21.2
click at [429, 228] on div "20 Because of the recent ransomware attacks and cyber hacking incidents, a heal…" at bounding box center [418, 201] width 524 height 102
click at [405, 178] on input "True" at bounding box center [407, 174] width 8 height 7
radio input "true"
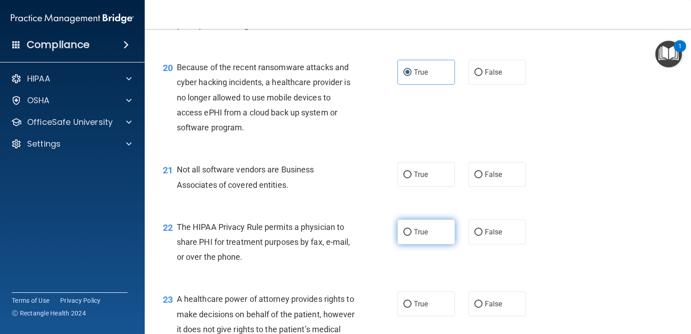
scroll to position [1583, 0]
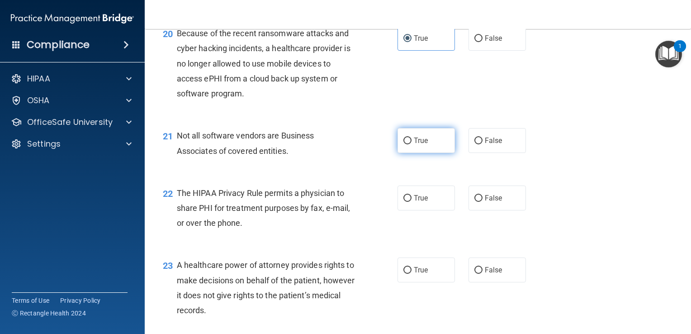
click at [414, 145] on span "True" at bounding box center [421, 140] width 14 height 9
click at [412, 144] on input "True" at bounding box center [407, 140] width 8 height 7
radio input "true"
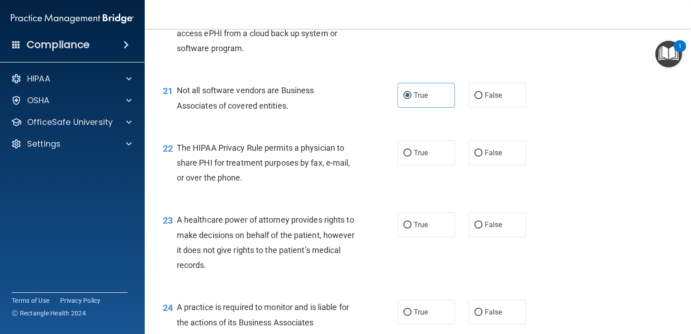
scroll to position [1673, 0]
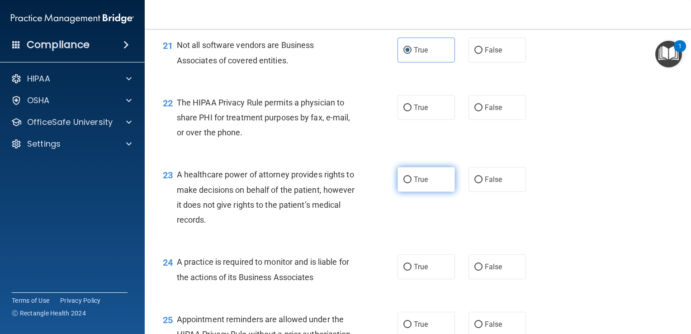
click at [414, 184] on span "True" at bounding box center [421, 179] width 14 height 9
click at [412, 183] on input "True" at bounding box center [407, 179] width 8 height 7
radio input "true"
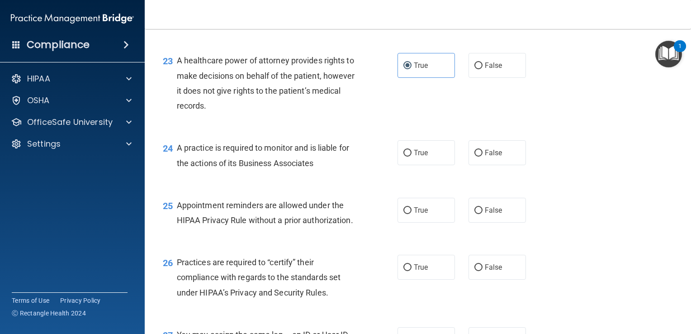
scroll to position [1809, 0]
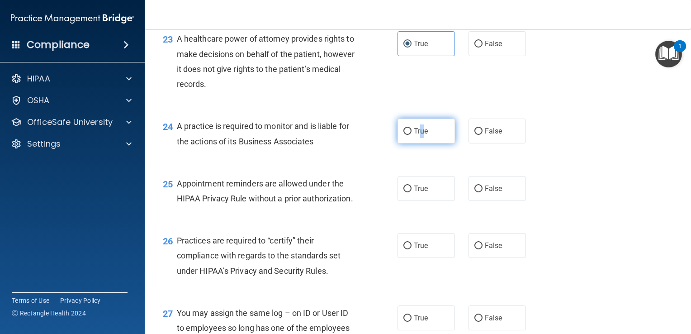
click at [419, 135] on span "True" at bounding box center [421, 131] width 14 height 9
drag, startPoint x: 419, startPoint y: 164, endPoint x: 386, endPoint y: 184, distance: 38.4
click at [386, 164] on div "24 A practice is required to monitor and is liable for the actions of its Busin…" at bounding box center [418, 135] width 524 height 57
click at [405, 135] on input "True" at bounding box center [407, 131] width 8 height 7
radio input "true"
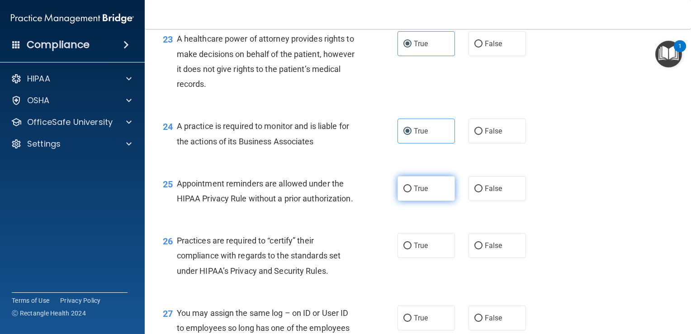
click at [418, 193] on span "True" at bounding box center [421, 188] width 14 height 9
click at [412, 192] on input "True" at bounding box center [407, 188] width 8 height 7
radio input "true"
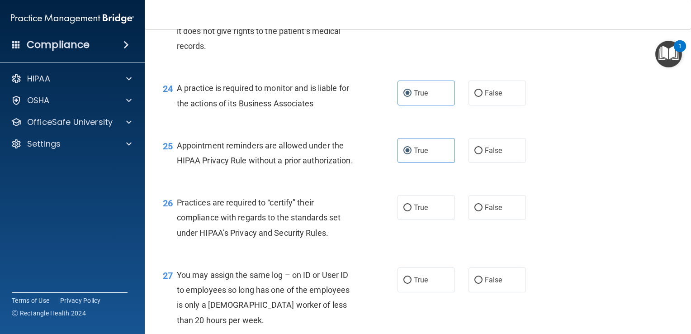
scroll to position [1944, 0]
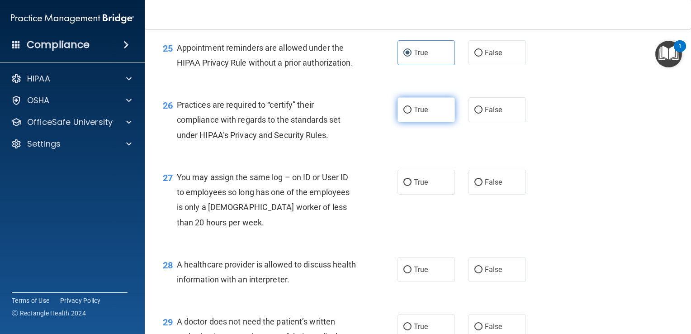
click at [409, 122] on label "True" at bounding box center [425, 109] width 57 height 25
click at [409, 114] on input "True" at bounding box center [407, 110] width 8 height 7
radio input "true"
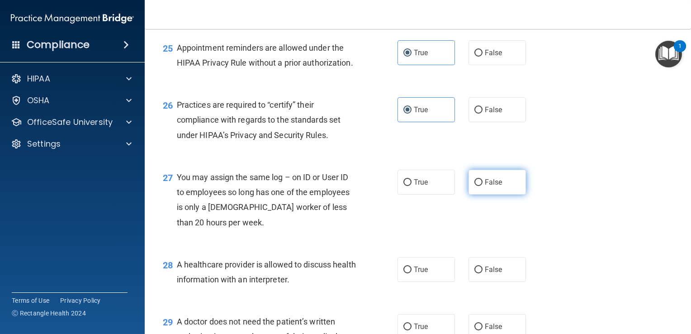
click at [494, 186] on span "False" at bounding box center [494, 182] width 18 height 9
click at [483, 186] on input "False" at bounding box center [478, 182] width 8 height 7
radio input "true"
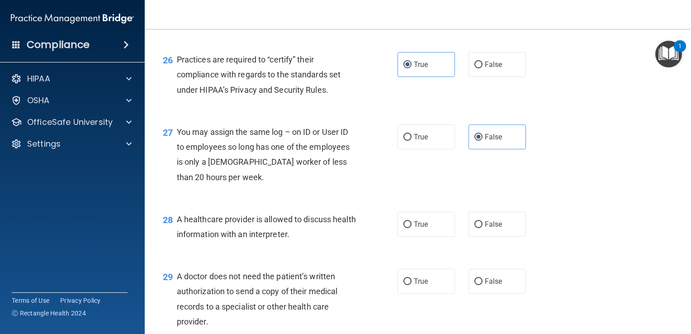
scroll to position [2035, 0]
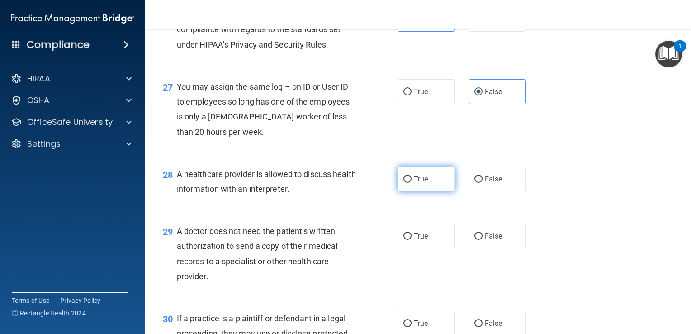
click at [430, 191] on label "True" at bounding box center [425, 178] width 57 height 25
click at [412, 183] on input "True" at bounding box center [407, 179] width 8 height 7
radio input "true"
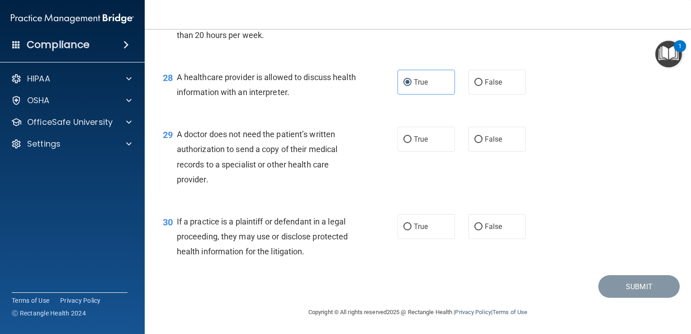
scroll to position [2171, 0]
click at [472, 151] on label "False" at bounding box center [496, 139] width 57 height 25
click at [474, 143] on input "False" at bounding box center [478, 139] width 8 height 7
radio input "true"
click at [440, 146] on label "True" at bounding box center [425, 139] width 57 height 25
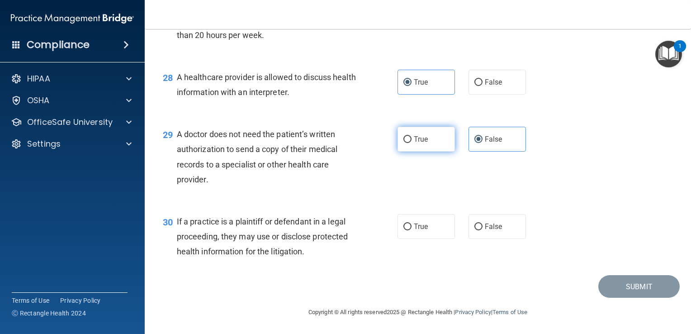
click at [412, 143] on input "True" at bounding box center [407, 139] width 8 height 7
radio input "true"
radio input "false"
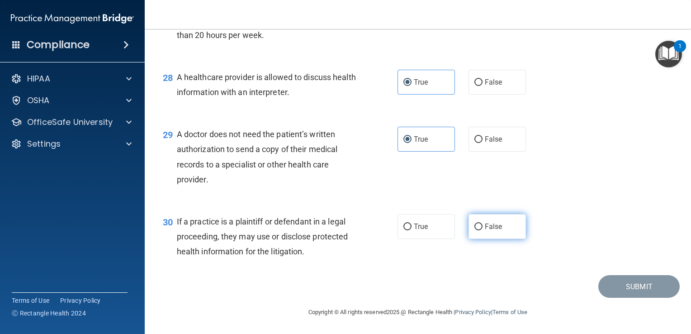
click at [468, 232] on label "False" at bounding box center [496, 226] width 57 height 25
click at [474, 230] on input "False" at bounding box center [478, 226] width 8 height 7
radio input "true"
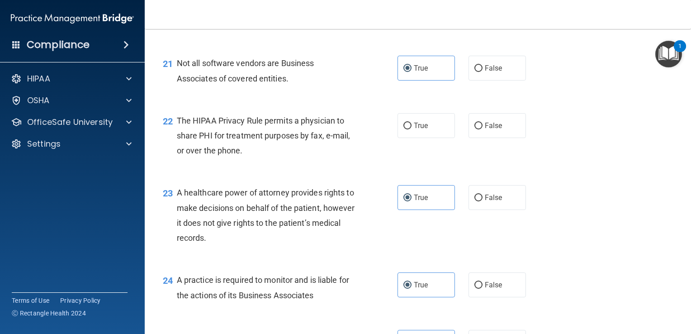
scroll to position [1583, 0]
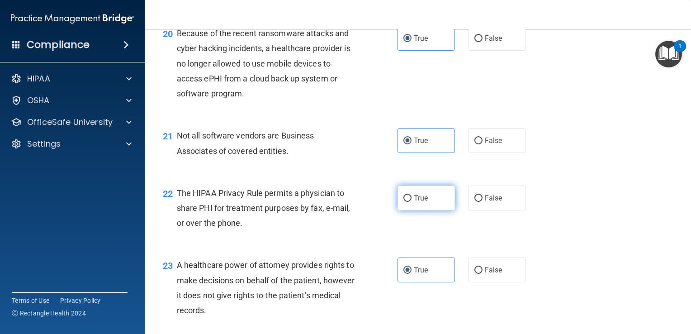
click at [424, 202] on span "True" at bounding box center [421, 198] width 14 height 9
click at [412, 202] on input "True" at bounding box center [407, 198] width 8 height 7
radio input "true"
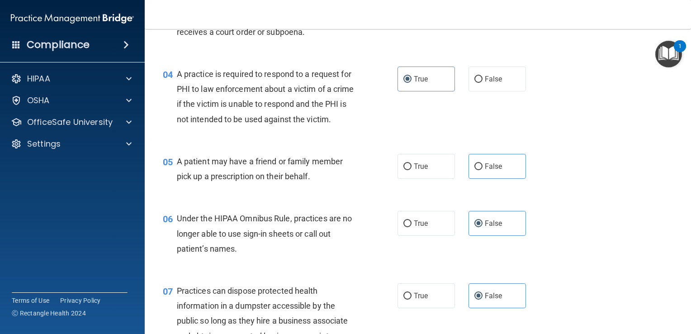
scroll to position [283, 0]
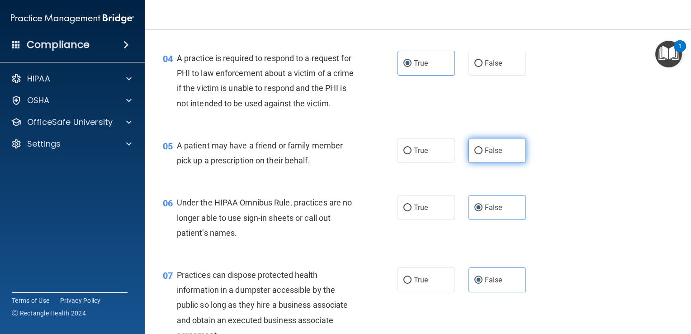
click at [496, 155] on span "False" at bounding box center [494, 150] width 18 height 9
click at [483, 154] on input "False" at bounding box center [478, 150] width 8 height 7
radio input "true"
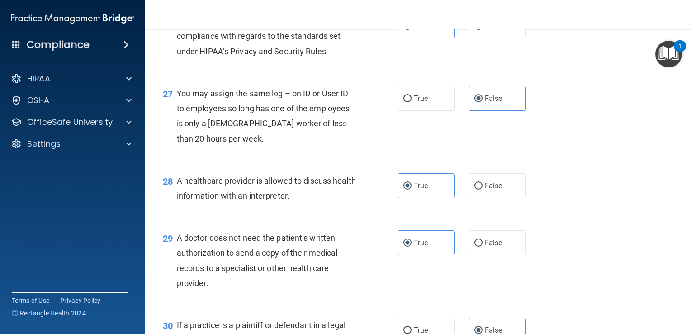
scroll to position [2176, 0]
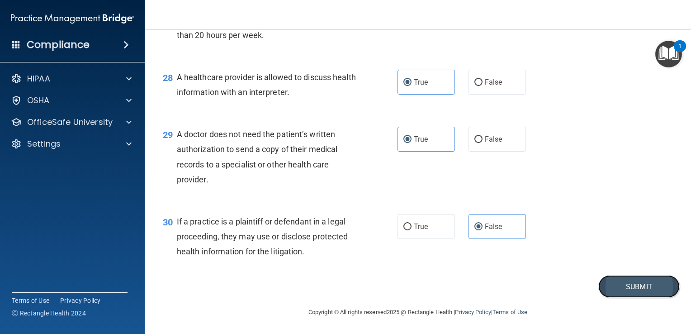
click at [639, 291] on button "Submit" at bounding box center [638, 286] width 81 height 23
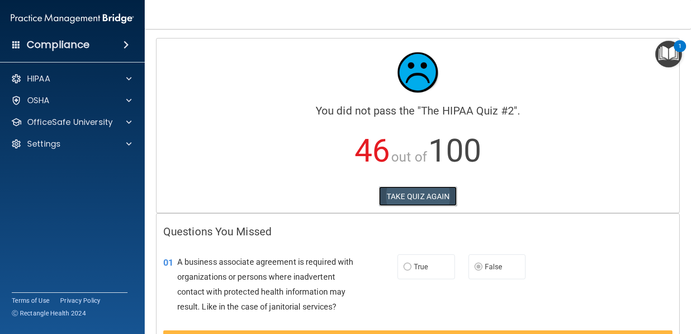
click at [426, 189] on button "TAKE QUIZ AGAIN" at bounding box center [418, 196] width 78 height 20
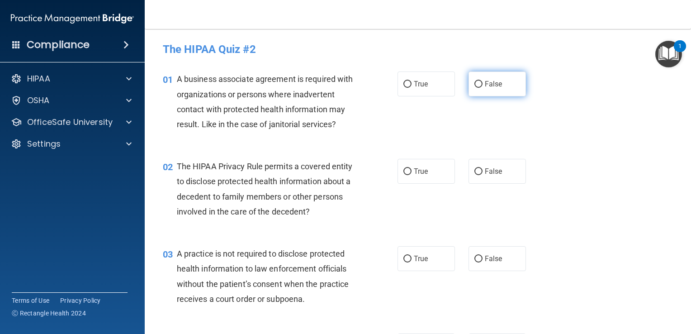
click at [468, 82] on label "False" at bounding box center [496, 83] width 57 height 25
click at [474, 82] on input "False" at bounding box center [478, 84] width 8 height 7
radio input "true"
click at [474, 175] on input "False" at bounding box center [478, 171] width 8 height 7
radio input "true"
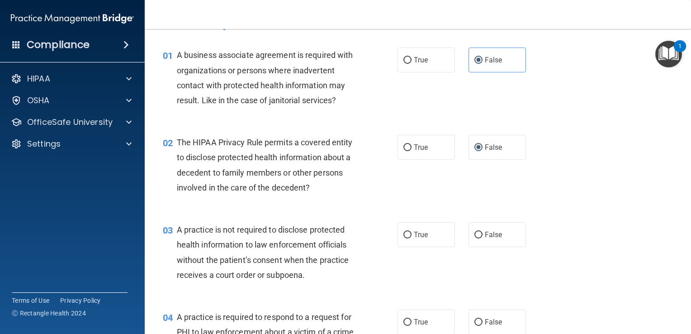
scroll to position [45, 0]
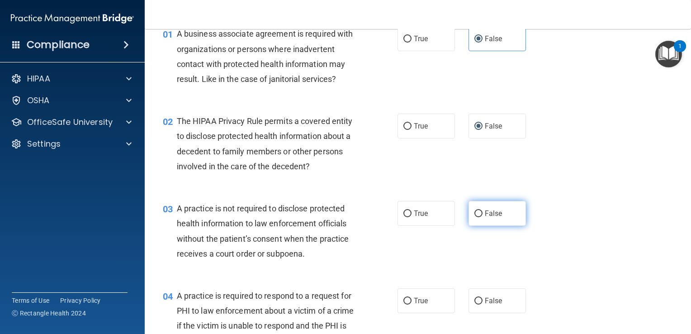
click at [479, 215] on label "False" at bounding box center [496, 213] width 57 height 25
click at [479, 215] on input "False" at bounding box center [478, 213] width 8 height 7
radio input "true"
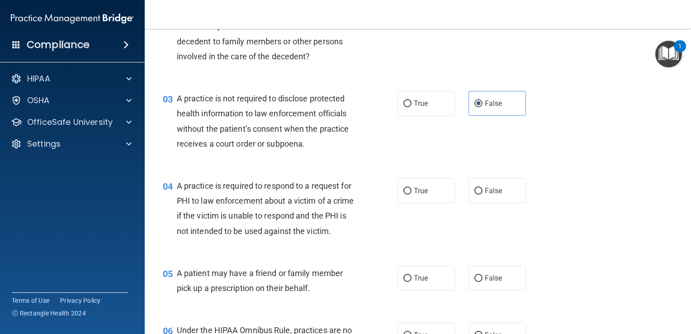
scroll to position [181, 0]
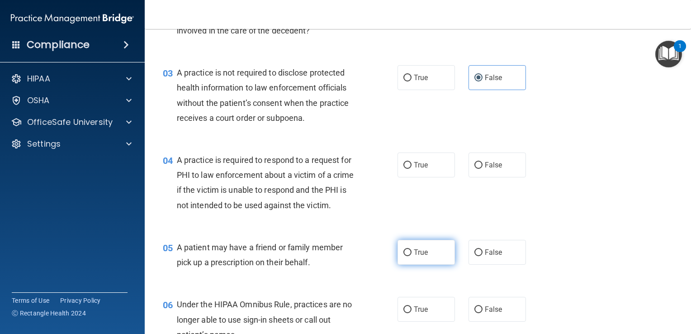
click at [414, 256] on span "True" at bounding box center [421, 252] width 14 height 9
click at [410, 256] on input "True" at bounding box center [407, 252] width 8 height 7
radio input "true"
click at [404, 167] on input "True" at bounding box center [407, 165] width 8 height 7
radio input "true"
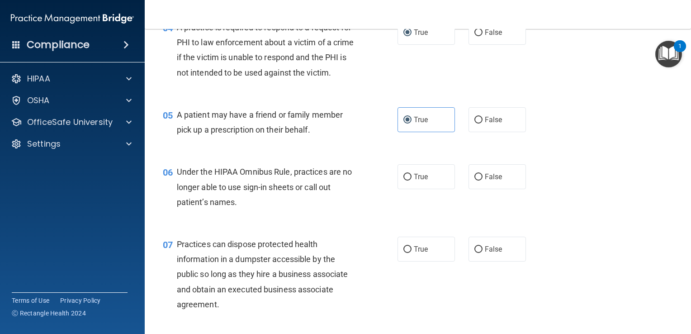
scroll to position [317, 0]
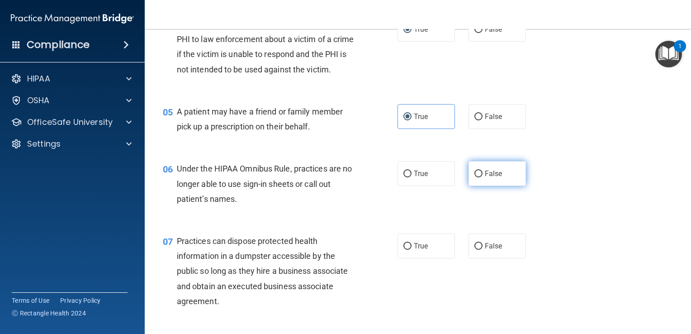
click at [473, 186] on label "False" at bounding box center [496, 173] width 57 height 25
click at [474, 177] on input "False" at bounding box center [478, 173] width 8 height 7
radio input "true"
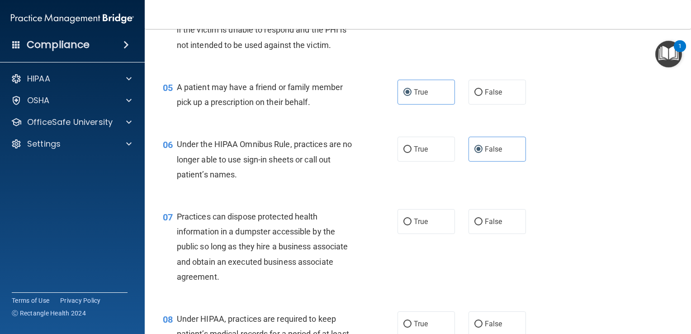
scroll to position [362, 0]
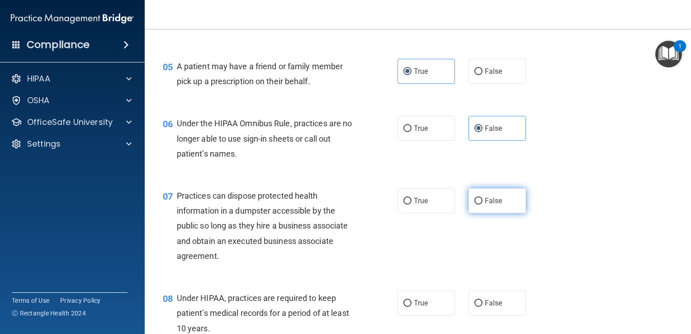
click at [475, 204] on input "False" at bounding box center [478, 201] width 8 height 7
radio input "true"
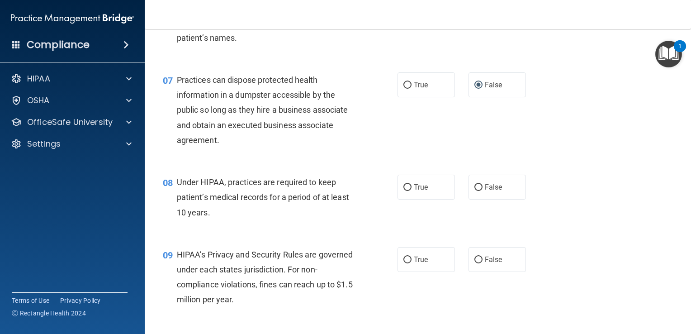
scroll to position [497, 0]
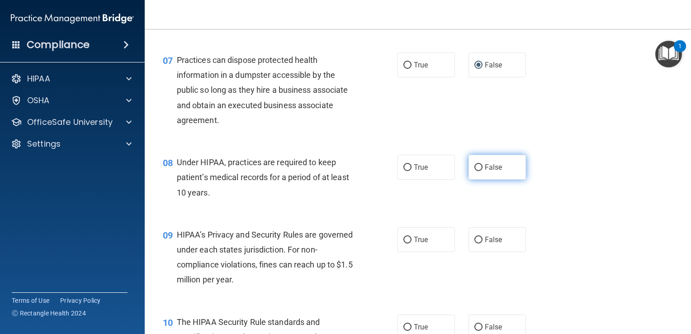
click at [478, 180] on label "False" at bounding box center [496, 167] width 57 height 25
click at [478, 171] on input "False" at bounding box center [478, 167] width 8 height 7
radio input "true"
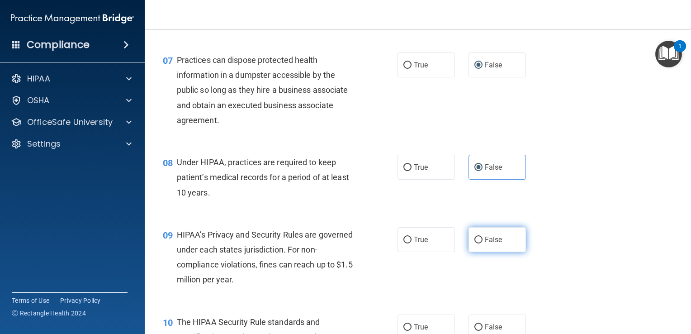
click at [468, 252] on label "False" at bounding box center [496, 239] width 57 height 25
click at [474, 243] on input "False" at bounding box center [478, 240] width 8 height 7
radio input "true"
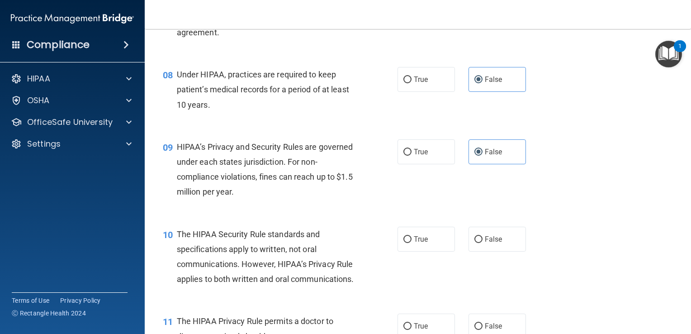
scroll to position [633, 0]
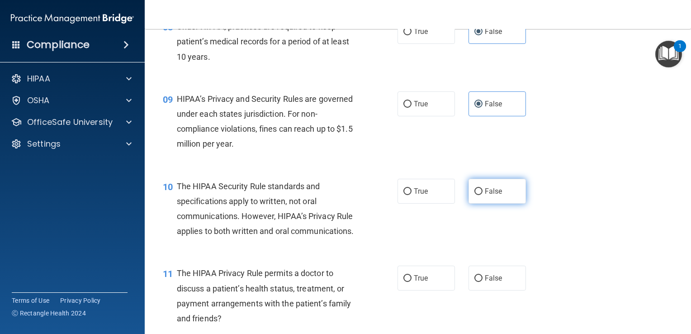
click at [485, 195] on span "False" at bounding box center [494, 191] width 18 height 9
click at [483, 195] on input "False" at bounding box center [478, 191] width 8 height 7
radio input "true"
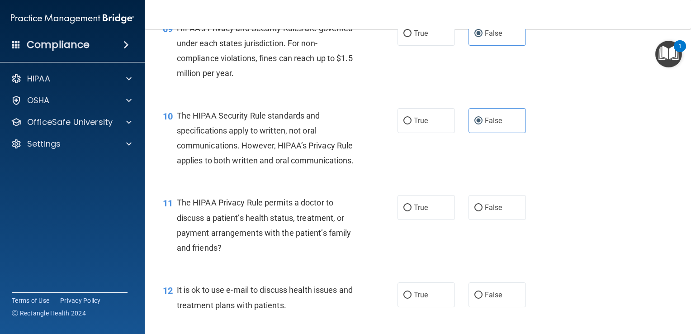
scroll to position [724, 0]
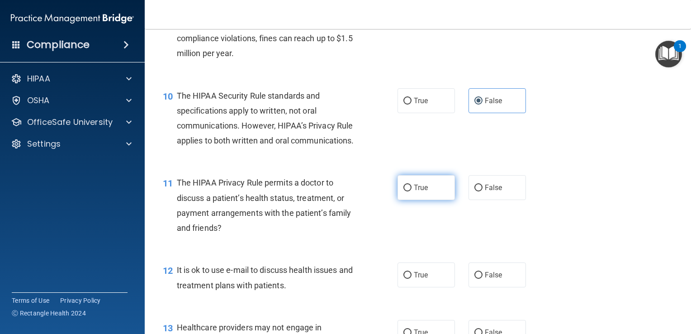
click at [429, 200] on label "True" at bounding box center [425, 187] width 57 height 25
click at [412, 191] on input "True" at bounding box center [407, 187] width 8 height 7
radio input "true"
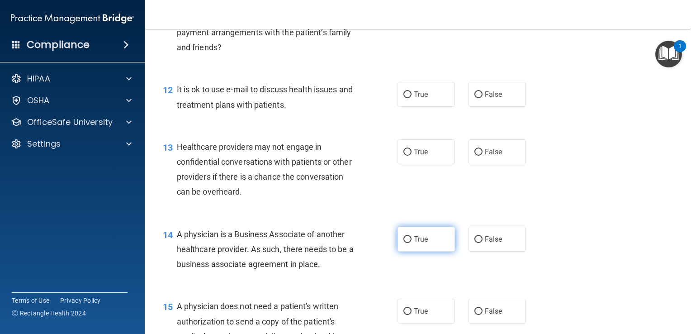
scroll to position [904, 0]
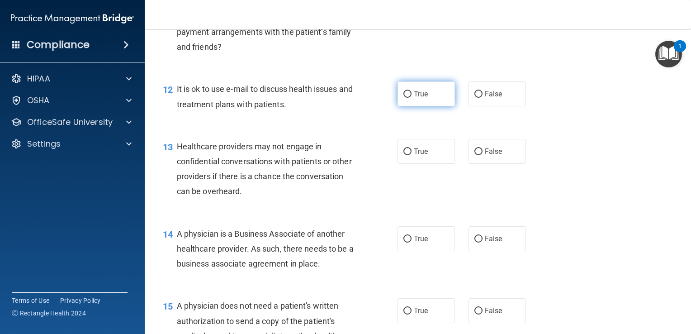
click at [415, 106] on label "True" at bounding box center [425, 93] width 57 height 25
drag, startPoint x: 415, startPoint y: 131, endPoint x: 420, endPoint y: 151, distance: 21.1
click at [420, 127] on div "12 It is ok to use e-mail to discuss health issues and treatment plans with pat…" at bounding box center [418, 98] width 524 height 57
click at [405, 98] on input "True" at bounding box center [407, 94] width 8 height 7
radio input "true"
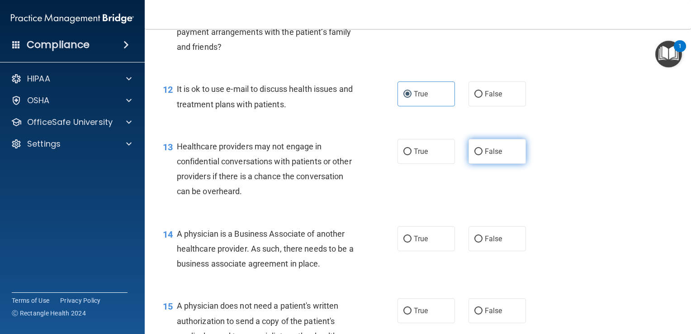
click at [468, 164] on label "False" at bounding box center [496, 151] width 57 height 25
click at [474, 155] on input "False" at bounding box center [478, 151] width 8 height 7
radio input "true"
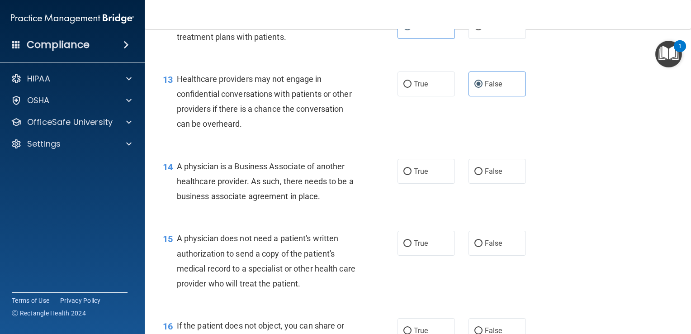
scroll to position [995, 0]
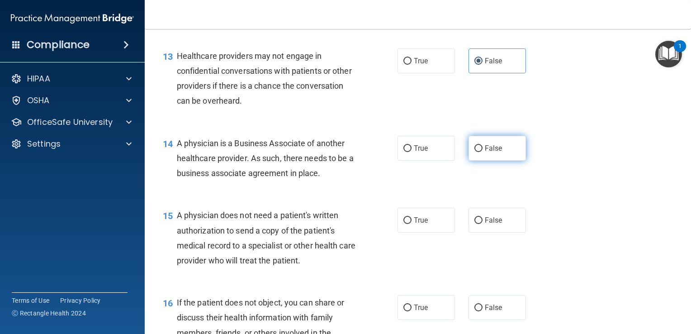
drag, startPoint x: 478, startPoint y: 175, endPoint x: 478, endPoint y: 182, distance: 6.8
click at [478, 161] on label "False" at bounding box center [496, 148] width 57 height 25
click at [478, 152] on input "False" at bounding box center [478, 148] width 8 height 7
radio input "true"
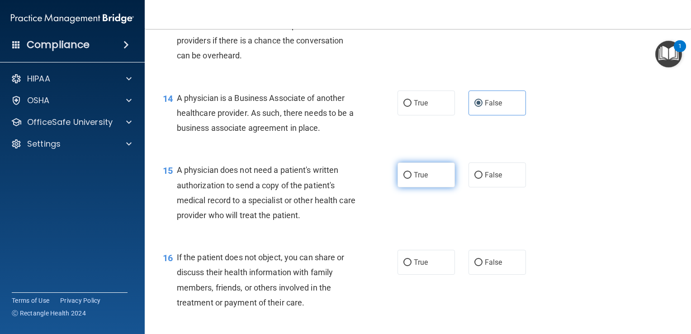
click at [408, 187] on label "True" at bounding box center [425, 174] width 57 height 25
click at [408, 179] on input "True" at bounding box center [407, 175] width 8 height 7
radio input "true"
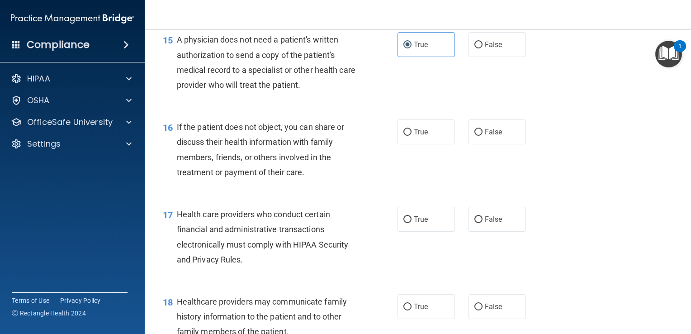
scroll to position [1176, 0]
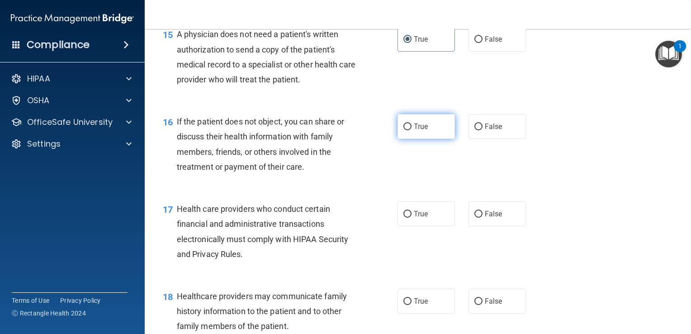
click at [408, 139] on label "True" at bounding box center [425, 126] width 57 height 25
click at [408, 130] on input "True" at bounding box center [407, 126] width 8 height 7
radio input "true"
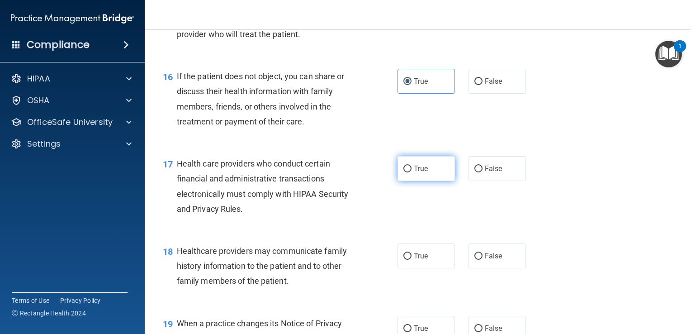
drag, startPoint x: 420, startPoint y: 196, endPoint x: 416, endPoint y: 203, distance: 8.1
click at [420, 173] on span "True" at bounding box center [421, 168] width 14 height 9
click at [412, 172] on input "True" at bounding box center [407, 169] width 8 height 7
radio input "true"
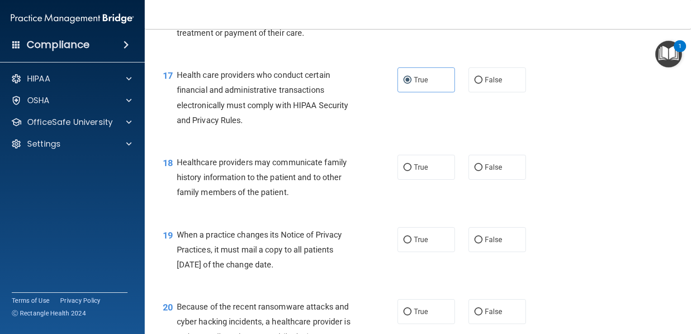
scroll to position [1311, 0]
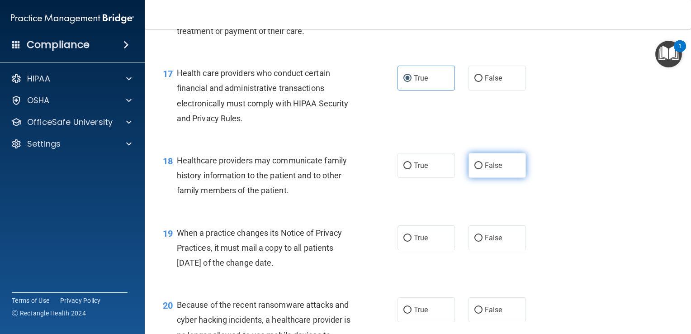
click at [479, 178] on label "False" at bounding box center [496, 165] width 57 height 25
click at [479, 169] on input "False" at bounding box center [478, 165] width 8 height 7
radio input "true"
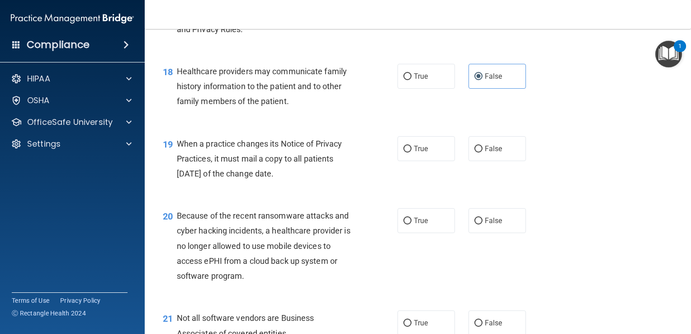
scroll to position [1402, 0]
click at [468, 160] on label "False" at bounding box center [496, 147] width 57 height 25
click at [474, 151] on input "False" at bounding box center [478, 147] width 8 height 7
radio input "true"
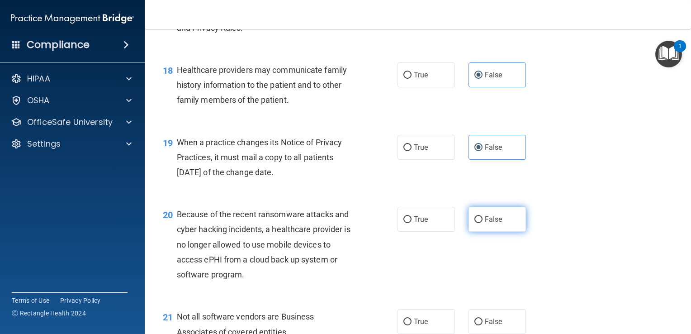
click at [485, 223] on span "False" at bounding box center [494, 219] width 18 height 9
click at [483, 223] on input "False" at bounding box center [478, 219] width 8 height 7
radio input "true"
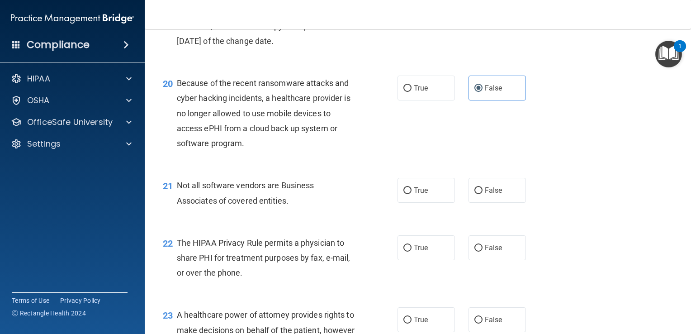
scroll to position [1537, 0]
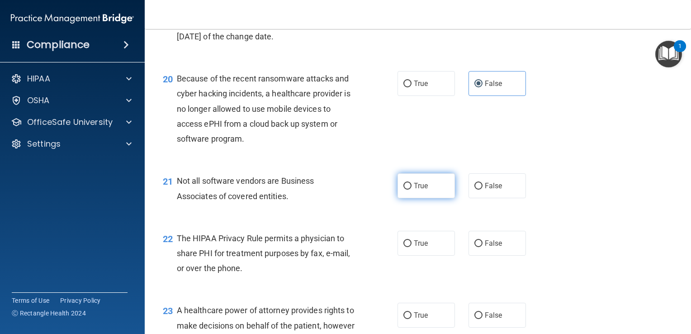
click at [436, 198] on label "True" at bounding box center [425, 185] width 57 height 25
click at [412, 189] on input "True" at bounding box center [407, 186] width 8 height 7
radio input "true"
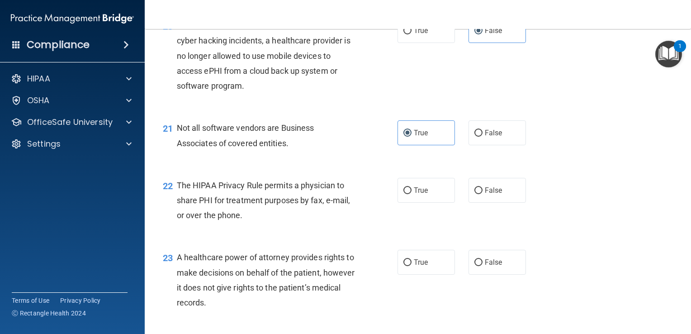
scroll to position [1628, 0]
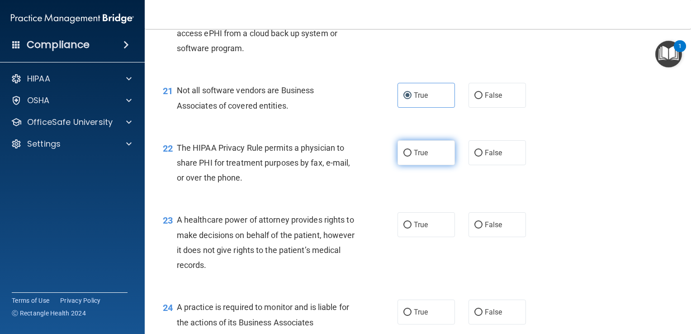
click at [417, 165] on label "True" at bounding box center [425, 152] width 57 height 25
click at [412, 156] on input "True" at bounding box center [407, 153] width 8 height 7
radio input "true"
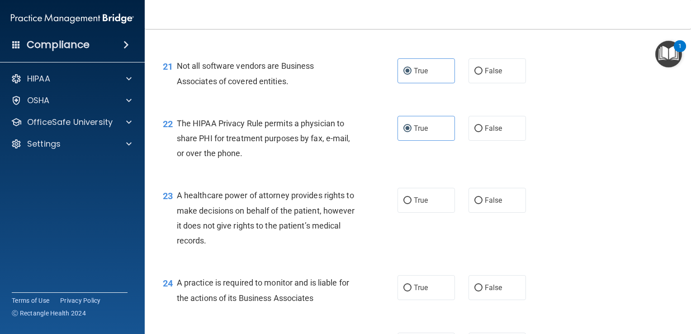
scroll to position [1673, 0]
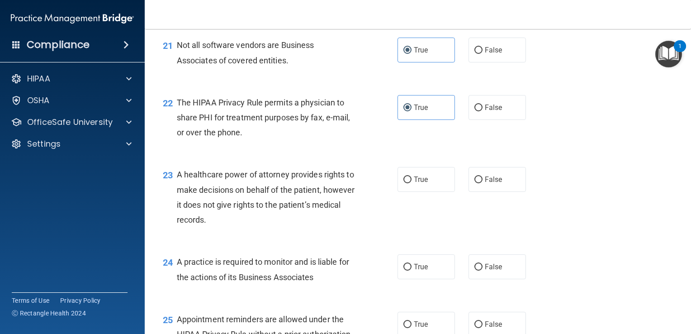
click at [477, 222] on div "23 A healthcare power of attorney provides rights to make decisions on behalf o…" at bounding box center [418, 199] width 524 height 87
click at [485, 184] on span "False" at bounding box center [494, 179] width 18 height 9
click at [481, 183] on input "False" at bounding box center [478, 179] width 8 height 7
radio input "true"
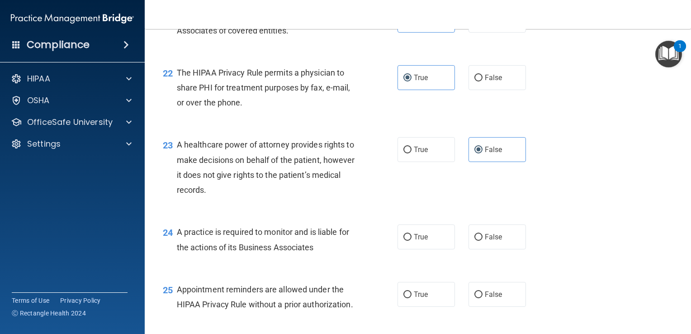
scroll to position [1764, 0]
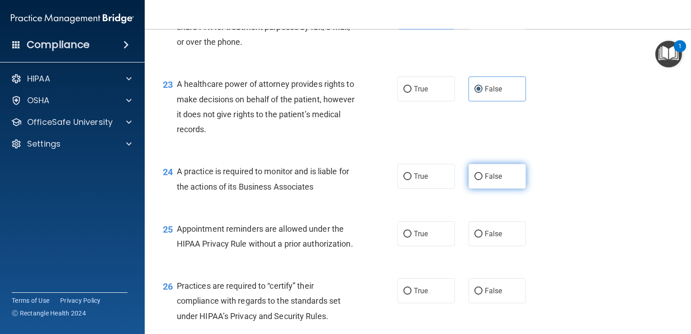
click at [484, 189] on label "False" at bounding box center [496, 176] width 57 height 25
click at [483, 180] on input "False" at bounding box center [478, 176] width 8 height 7
radio input "true"
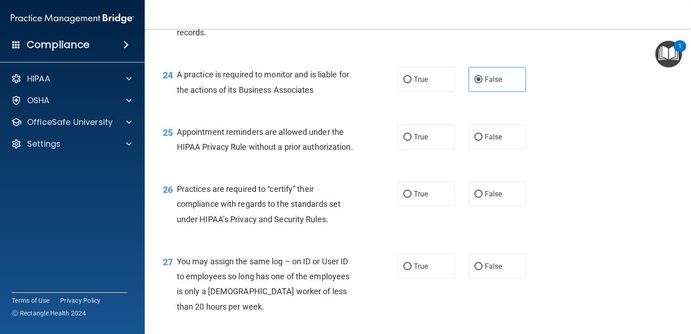
scroll to position [1899, 0]
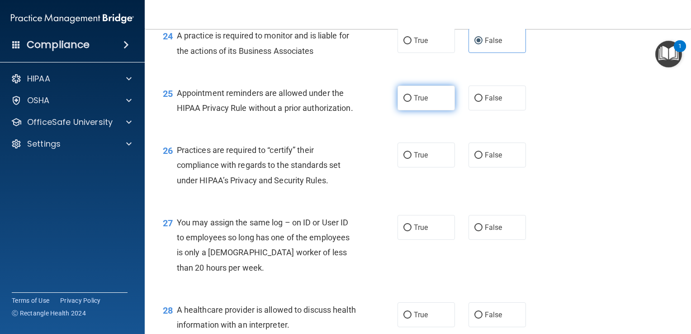
click at [416, 102] on span "True" at bounding box center [421, 98] width 14 height 9
click at [412, 102] on input "True" at bounding box center [407, 98] width 8 height 7
radio input "true"
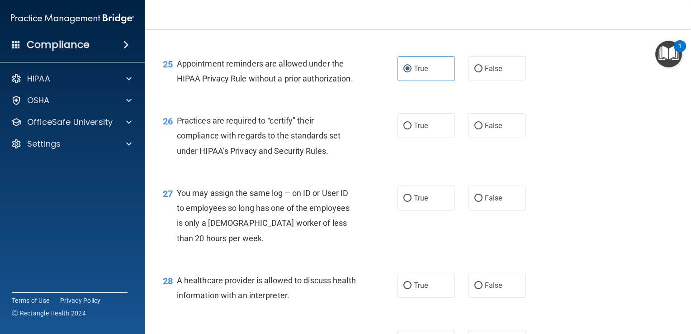
scroll to position [1944, 0]
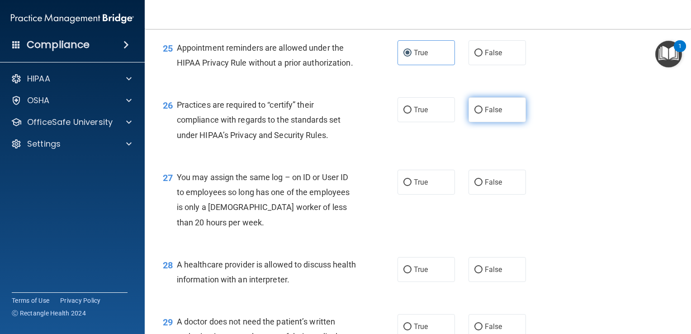
click at [468, 122] on label "False" at bounding box center [496, 109] width 57 height 25
click at [474, 114] on input "False" at bounding box center [478, 110] width 8 height 7
radio input "true"
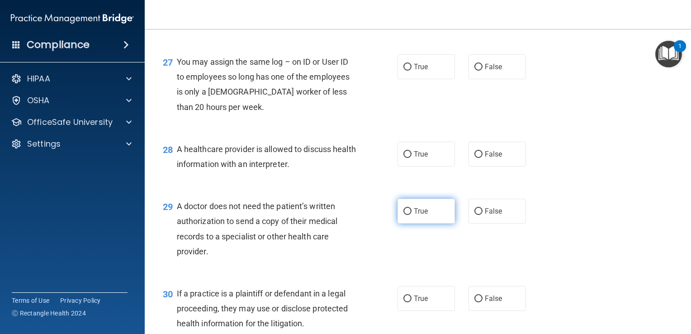
scroll to position [2080, 0]
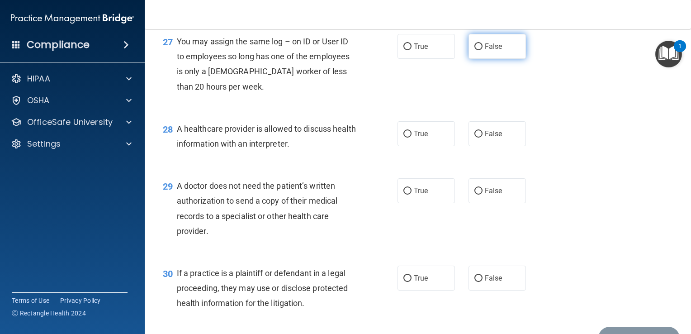
click at [478, 59] on label "False" at bounding box center [496, 46] width 57 height 25
click at [478, 50] on input "False" at bounding box center [478, 46] width 8 height 7
radio input "true"
click at [416, 138] on span "True" at bounding box center [421, 133] width 14 height 9
click at [412, 137] on input "True" at bounding box center [407, 134] width 8 height 7
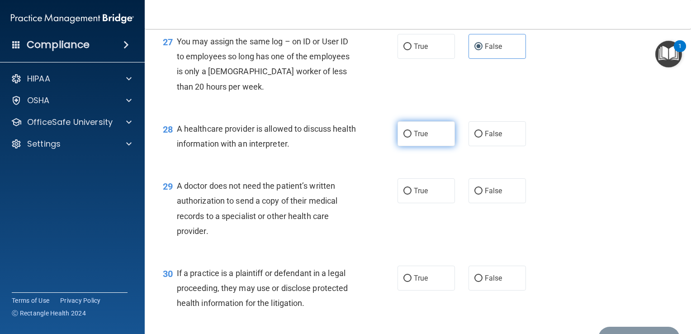
radio input "true"
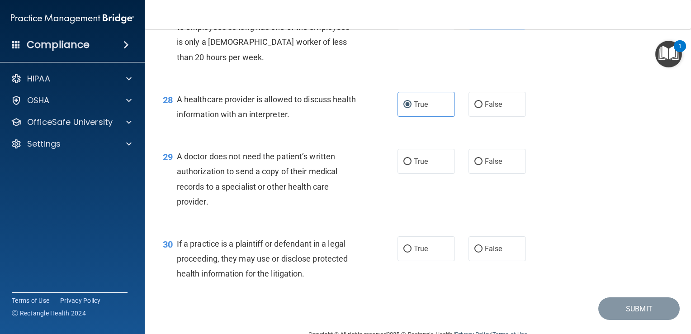
scroll to position [2125, 0]
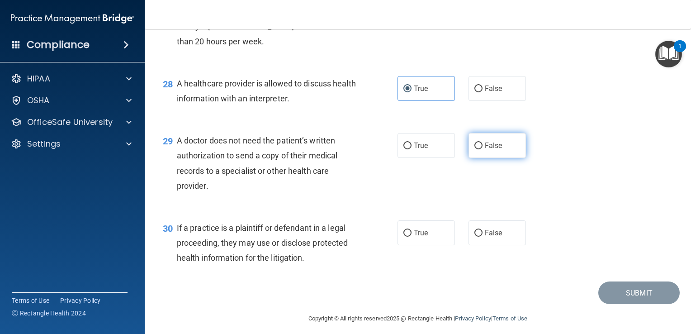
click at [474, 149] on input "False" at bounding box center [478, 145] width 8 height 7
radio input "true"
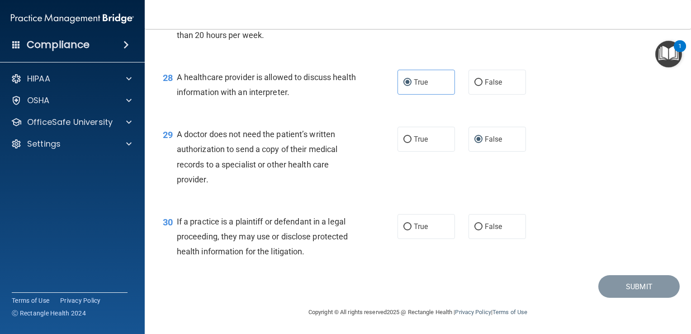
scroll to position [2171, 0]
click at [417, 231] on span "True" at bounding box center [421, 226] width 14 height 9
click at [412, 230] on input "True" at bounding box center [407, 226] width 8 height 7
radio input "true"
click at [615, 287] on button "Submit" at bounding box center [638, 286] width 81 height 23
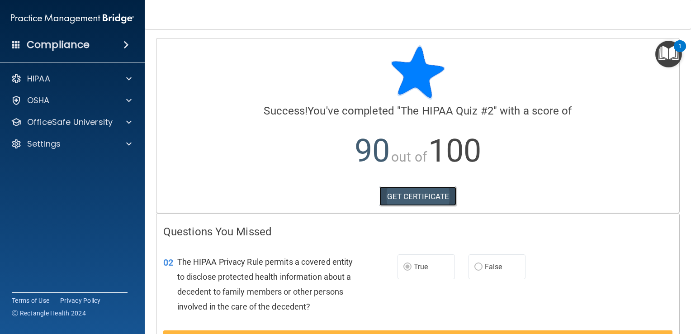
click at [416, 195] on link "GET CERTIFICATE" at bounding box center [417, 196] width 77 height 20
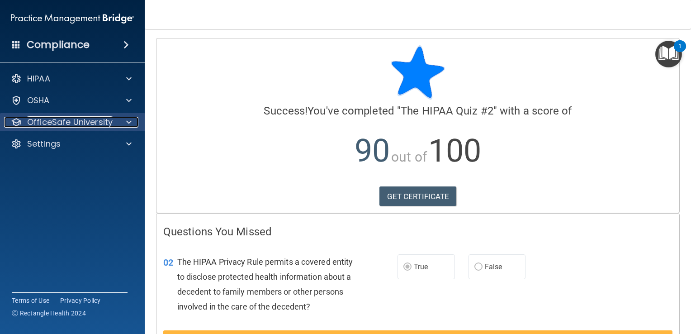
click at [89, 126] on p "OfficeSafe University" at bounding box center [69, 122] width 85 height 11
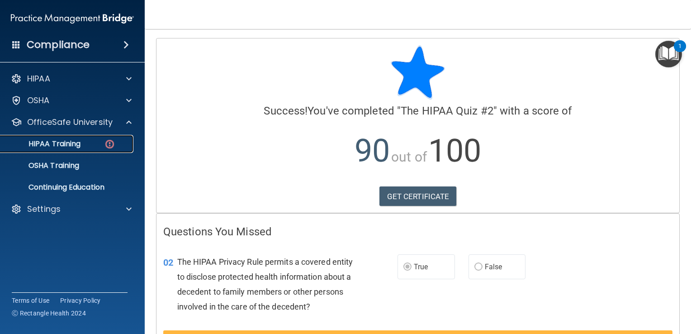
click at [53, 146] on p "HIPAA Training" at bounding box center [43, 143] width 75 height 9
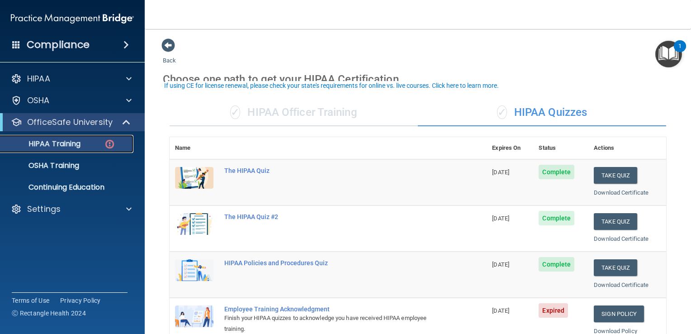
scroll to position [90, 0]
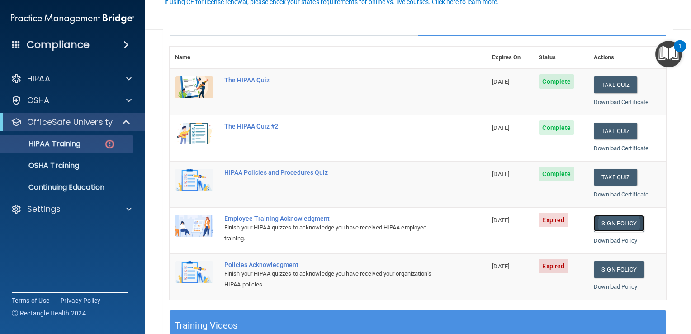
click at [608, 221] on link "Sign Policy" at bounding box center [619, 223] width 50 height 17
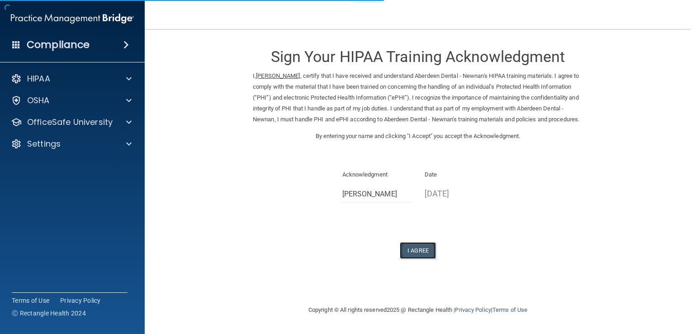
click at [412, 259] on button "I Agree" at bounding box center [418, 250] width 36 height 17
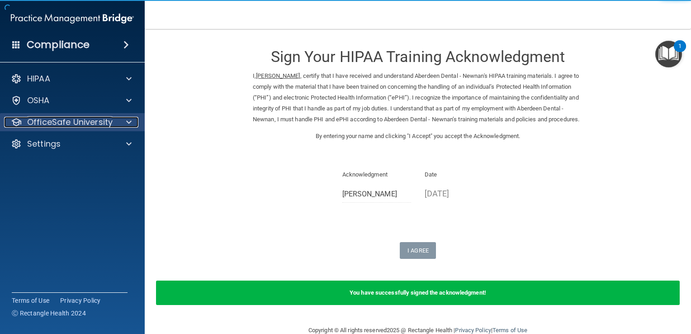
click at [95, 121] on p "OfficeSafe University" at bounding box center [69, 122] width 85 height 11
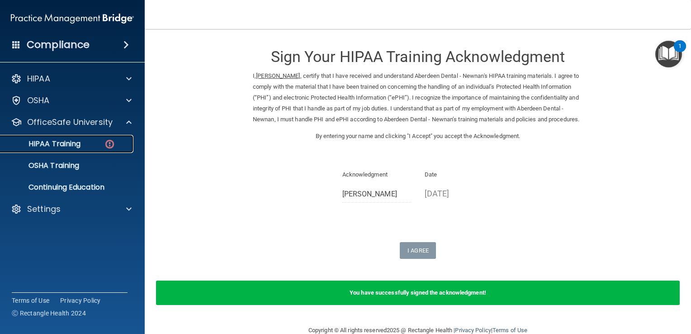
click at [88, 139] on div "HIPAA Training" at bounding box center [67, 143] width 123 height 9
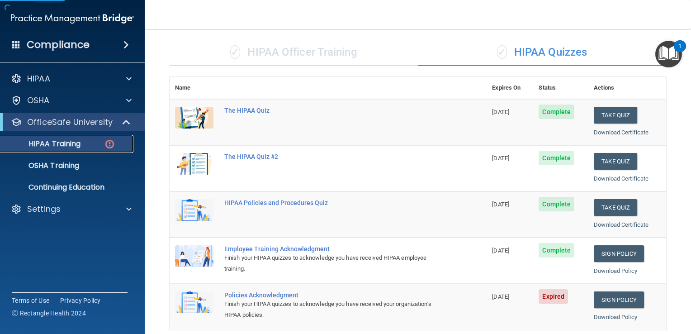
scroll to position [181, 0]
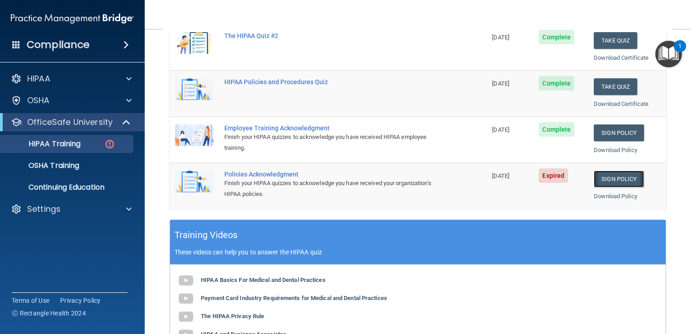
click at [609, 176] on link "Sign Policy" at bounding box center [619, 178] width 50 height 17
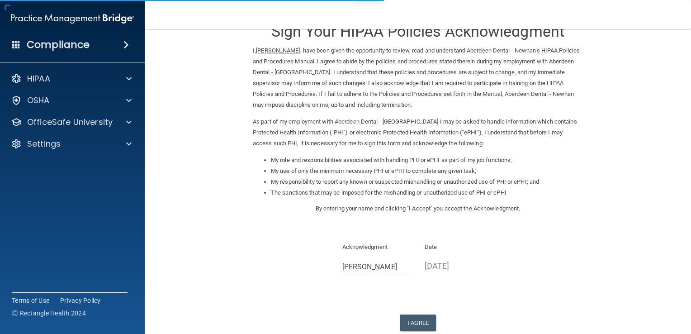
scroll to position [45, 0]
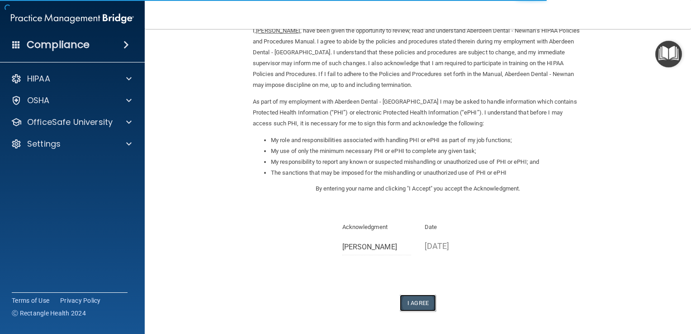
click at [416, 304] on button "I Agree" at bounding box center [418, 302] width 36 height 17
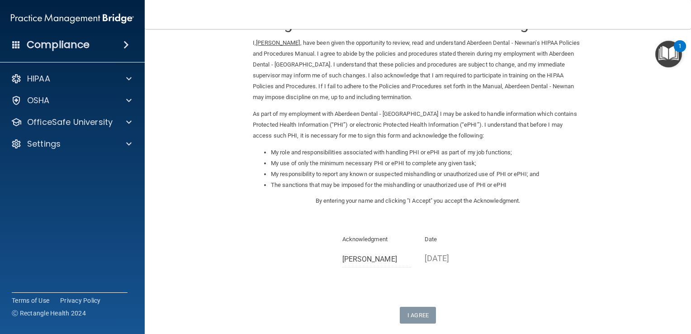
scroll to position [115, 0]
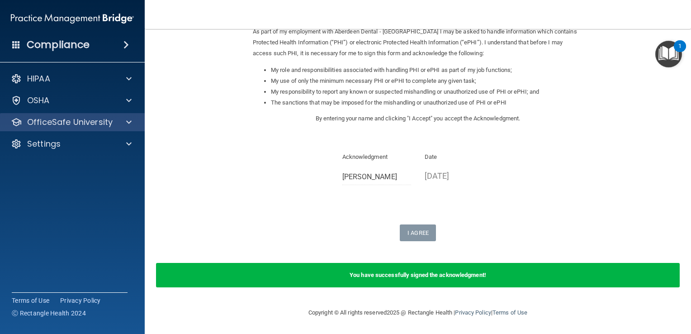
click at [119, 128] on div "OfficeSafe University" at bounding box center [72, 122] width 145 height 18
click at [117, 122] on div at bounding box center [127, 122] width 23 height 11
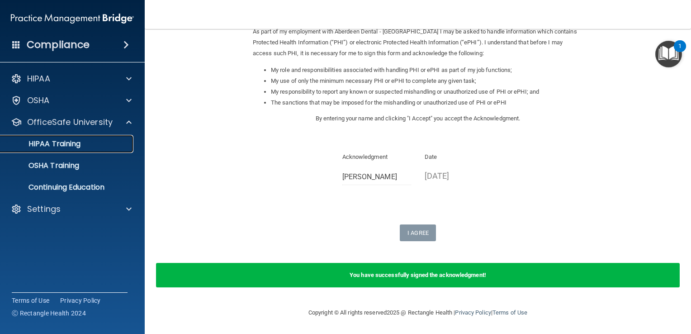
click at [77, 143] on p "HIPAA Training" at bounding box center [43, 143] width 75 height 9
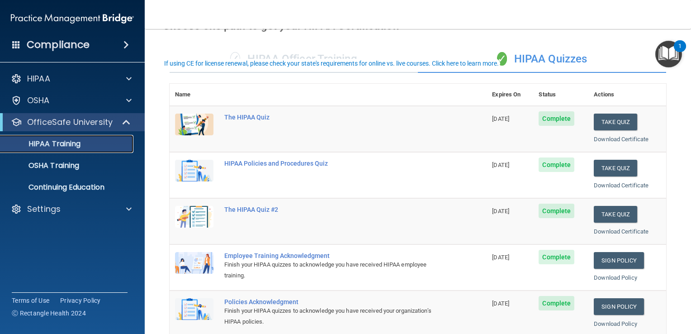
scroll to position [28, 0]
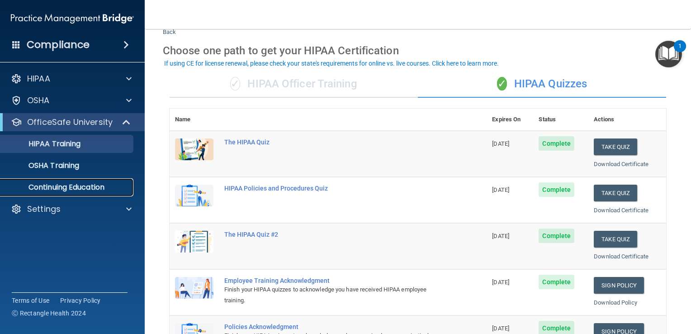
click at [74, 180] on link "Continuing Education" at bounding box center [62, 187] width 142 height 18
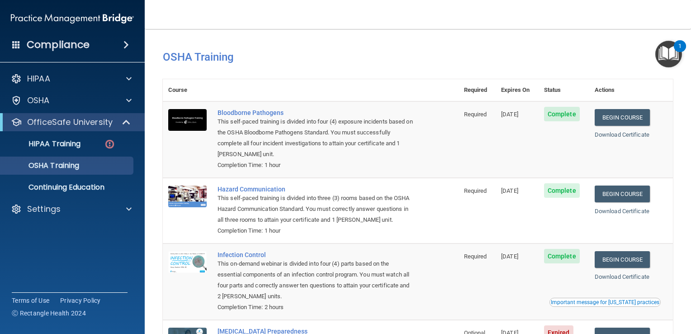
scroll to position [99, 0]
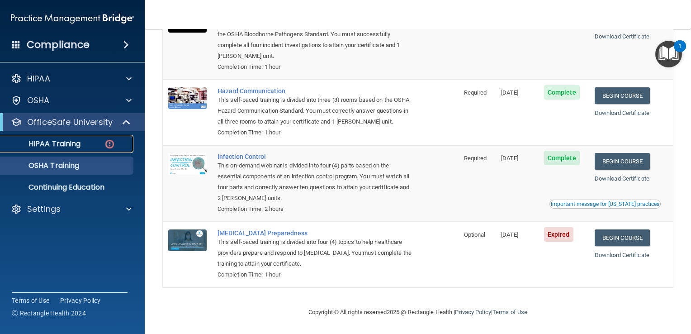
click at [123, 142] on div "HIPAA Training" at bounding box center [67, 143] width 123 height 9
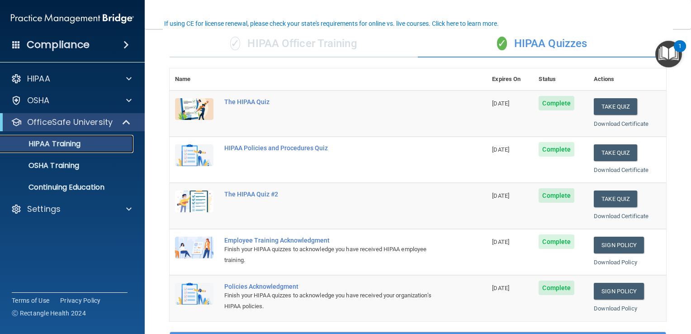
scroll to position [90, 0]
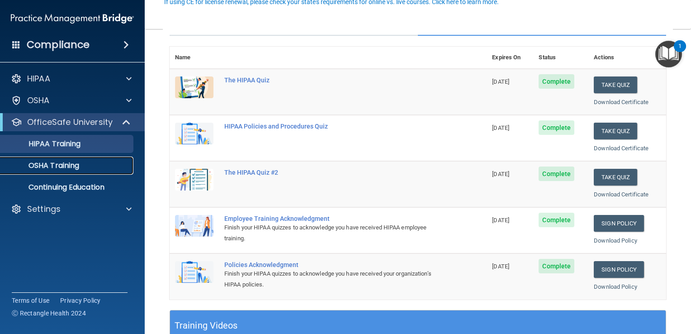
click at [52, 167] on p "OSHA Training" at bounding box center [42, 165] width 73 height 9
